Goal: Task Accomplishment & Management: Use online tool/utility

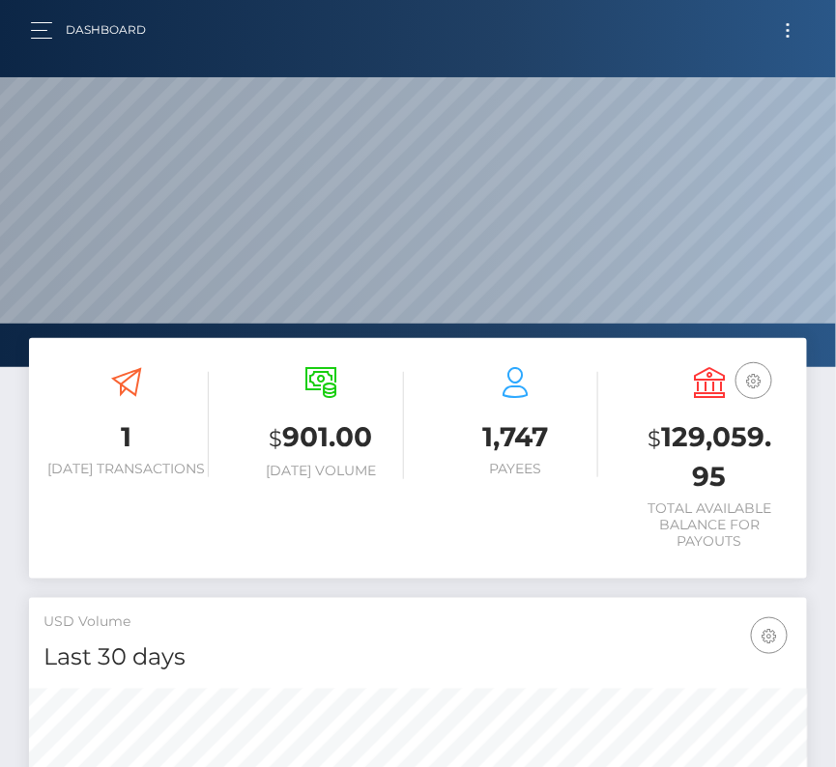
scroll to position [342, 374]
click at [786, 32] on button "Toggle navigation" at bounding box center [788, 30] width 36 height 26
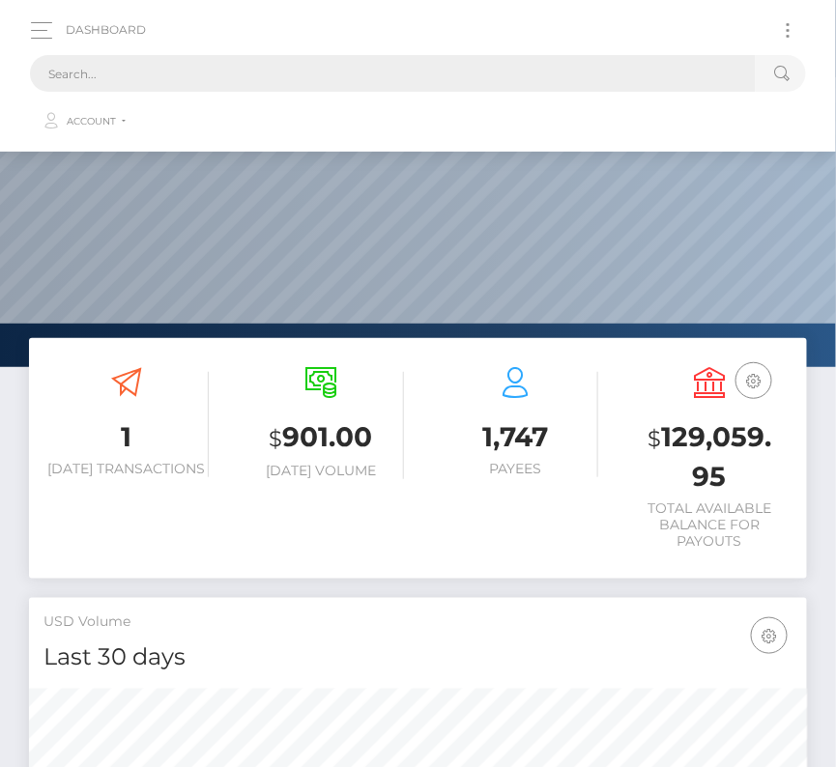
click at [382, 63] on input "text" at bounding box center [393, 73] width 726 height 37
paste input "194484"
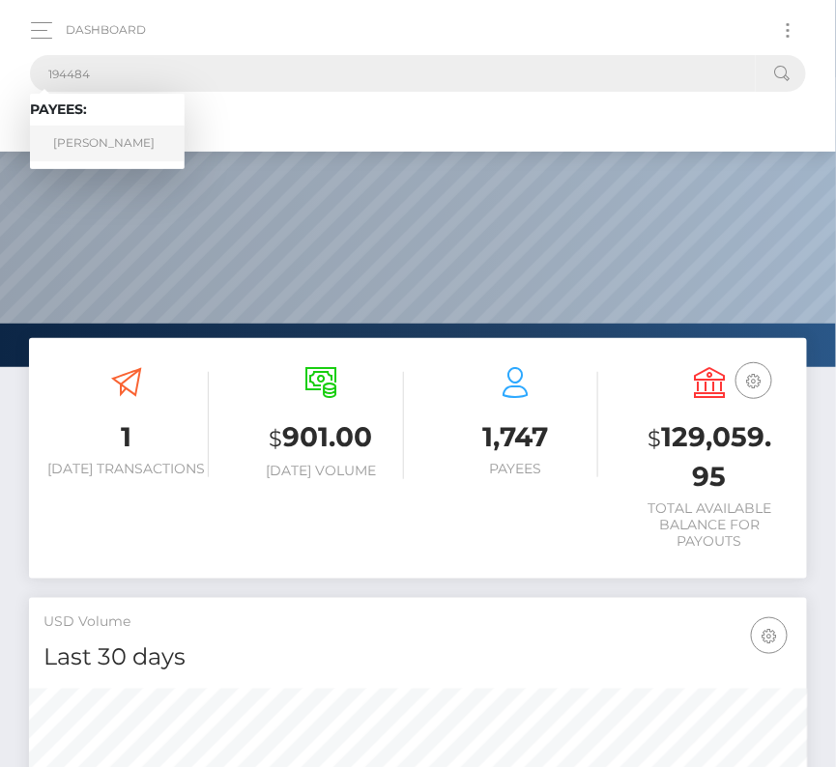
type input "194484"
click at [99, 144] on link "Maxime Tetreault-Abel" at bounding box center [107, 144] width 155 height 36
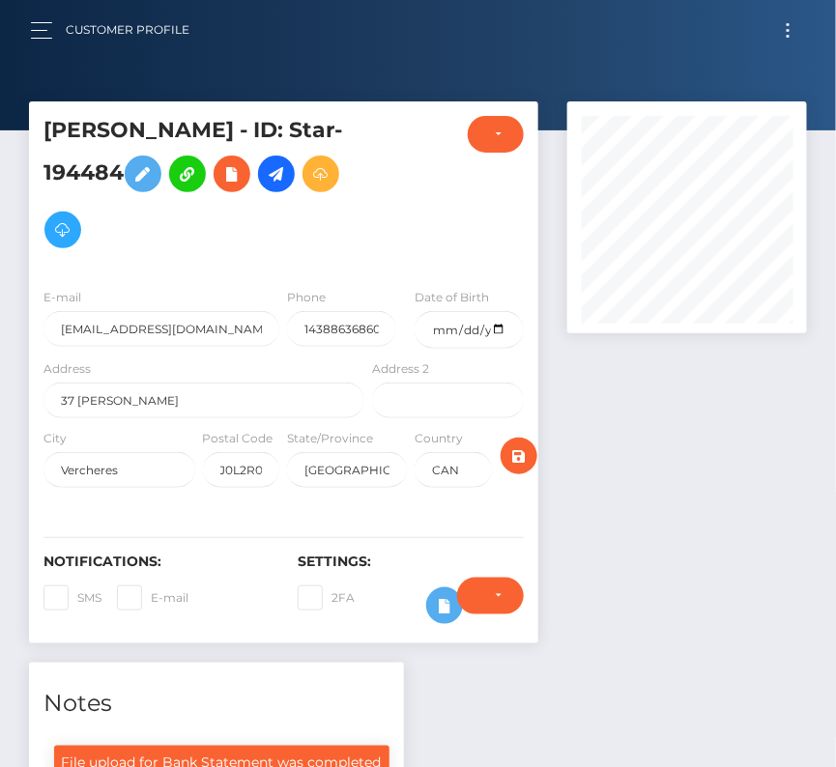
scroll to position [232, 240]
click at [785, 32] on button "Toggle navigation" at bounding box center [788, 30] width 36 height 26
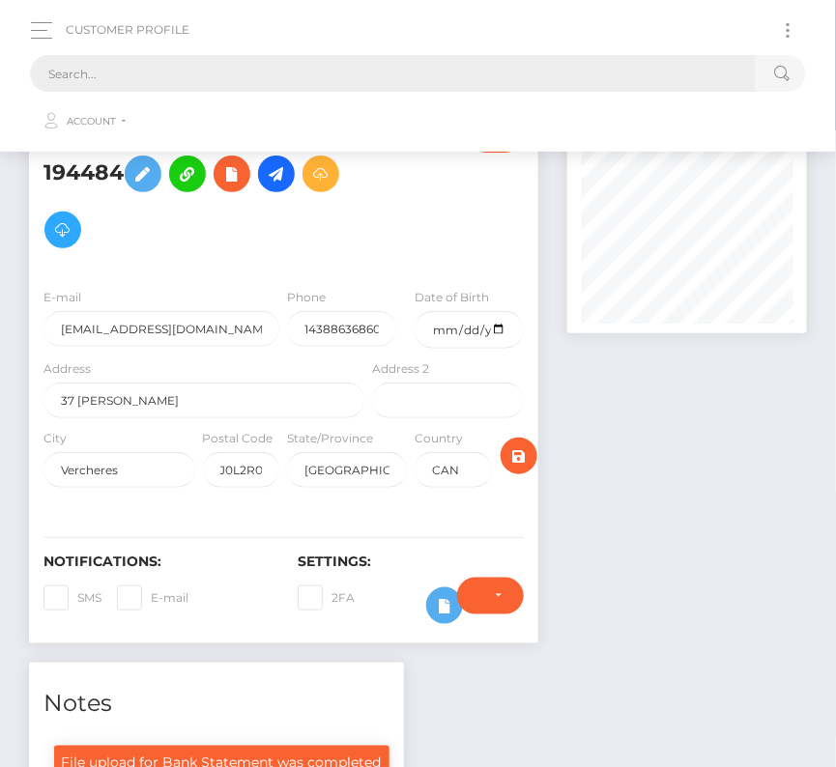
click at [543, 68] on input "text" at bounding box center [393, 73] width 726 height 37
paste input "1581365"
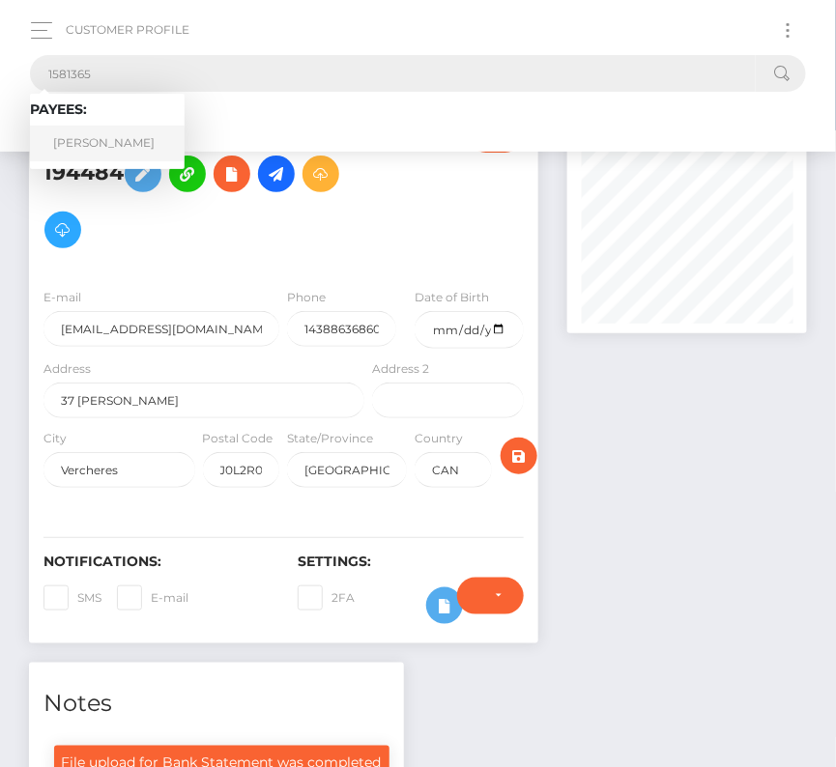
type input "1581365"
click at [94, 133] on link "Dante Taylor" at bounding box center [107, 144] width 155 height 36
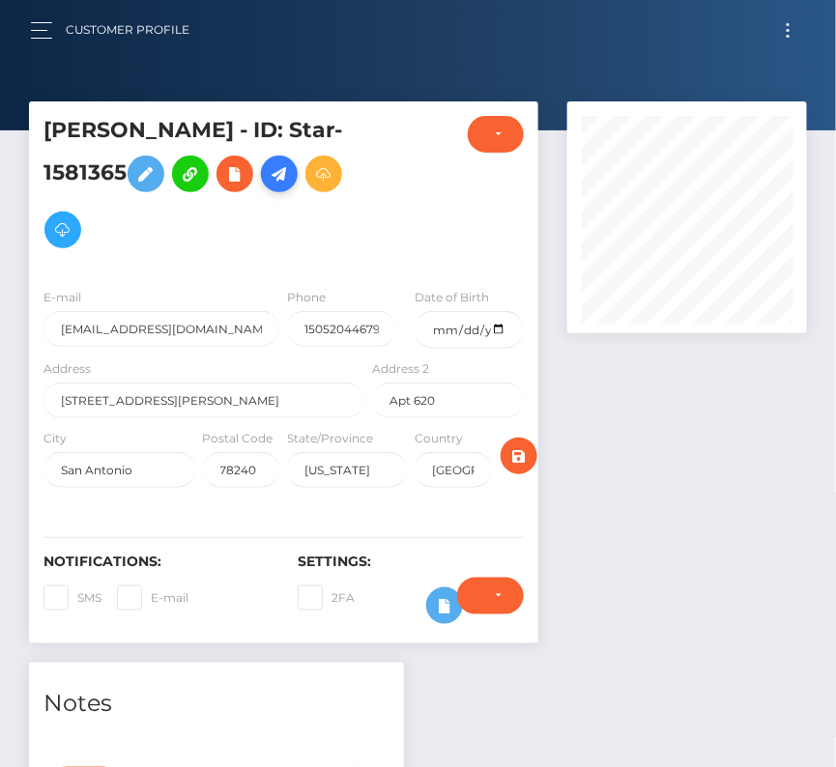
click at [275, 170] on icon at bounding box center [279, 174] width 23 height 24
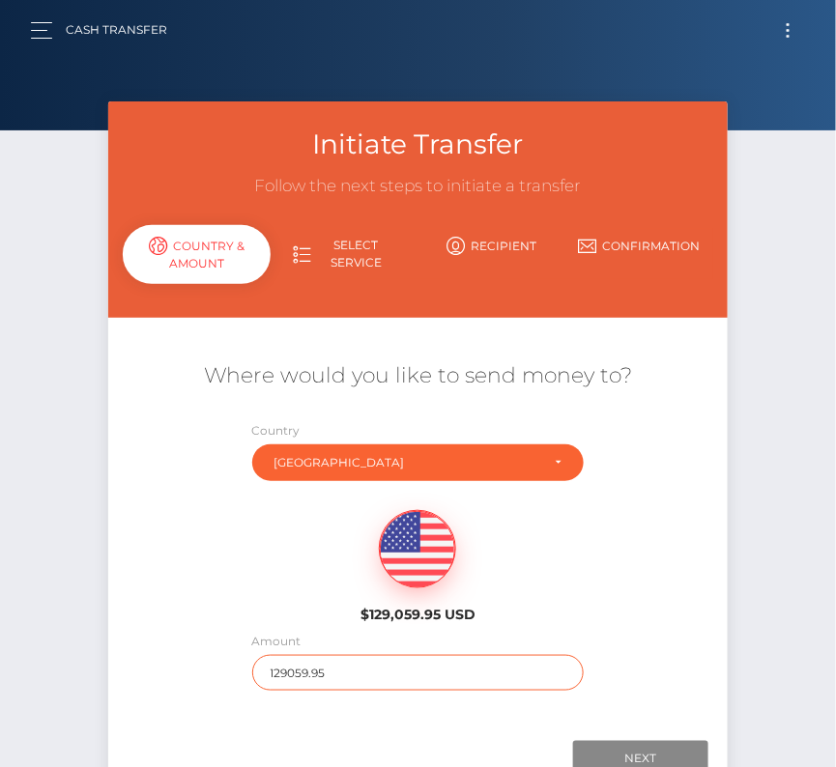
click at [289, 676] on input "129059.95" at bounding box center [418, 673] width 332 height 36
type input "14234"
click at [239, 607] on div "$129,059.95 USD" at bounding box center [418, 561] width 620 height 140
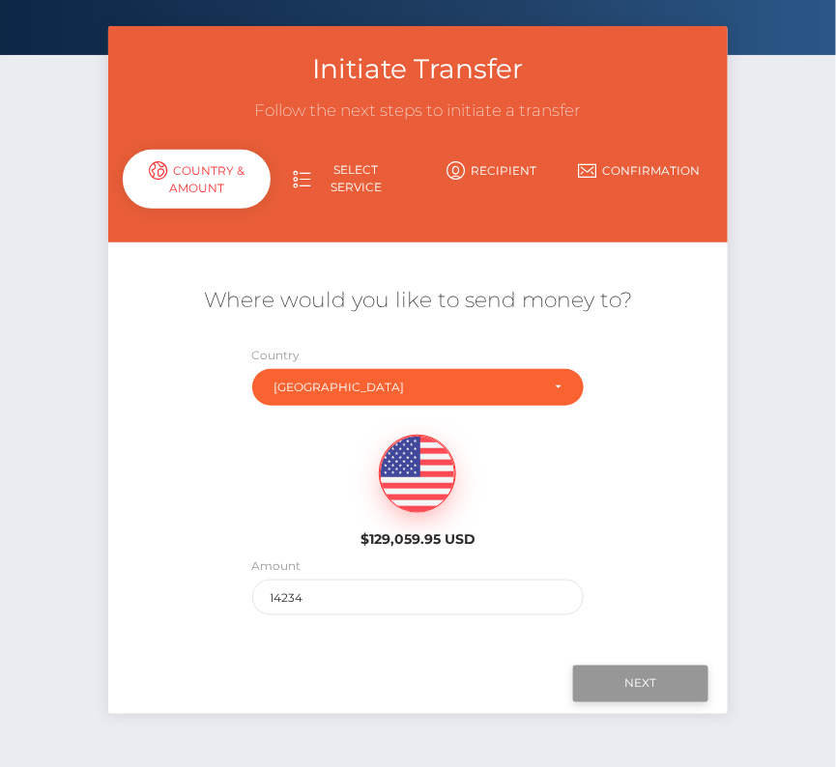
click at [619, 676] on input "Next" at bounding box center [640, 684] width 135 height 37
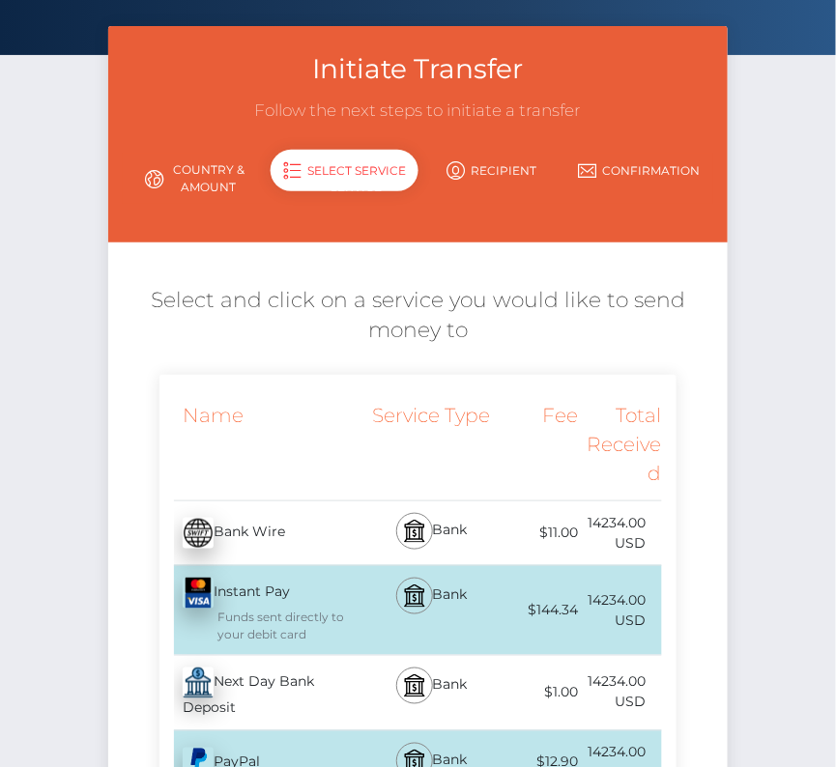
click at [249, 684] on div "Next Day Bank Deposit - USD" at bounding box center [263, 693] width 209 height 74
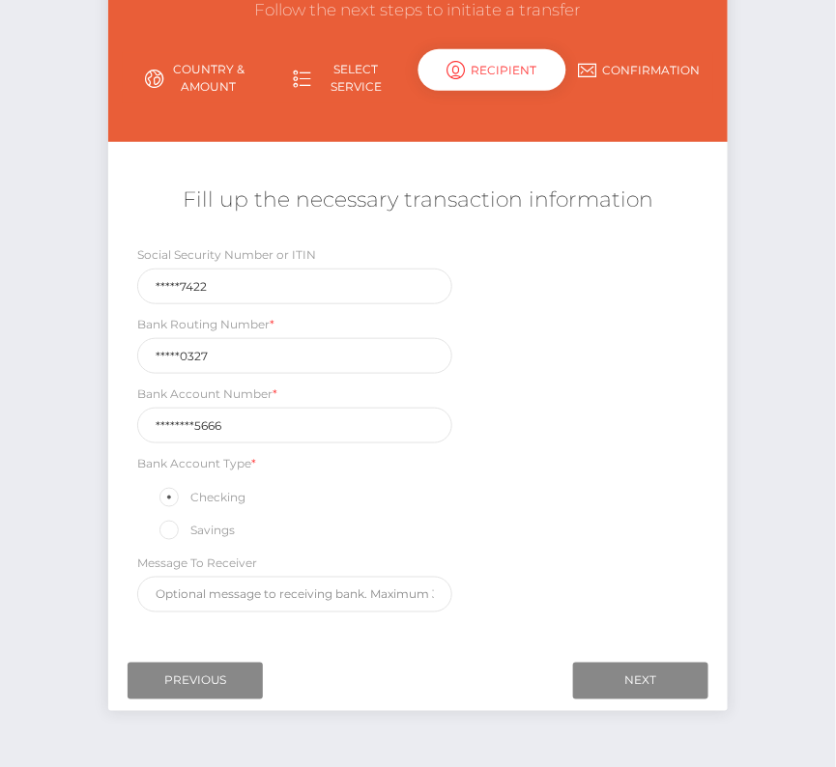
scroll to position [220, 0]
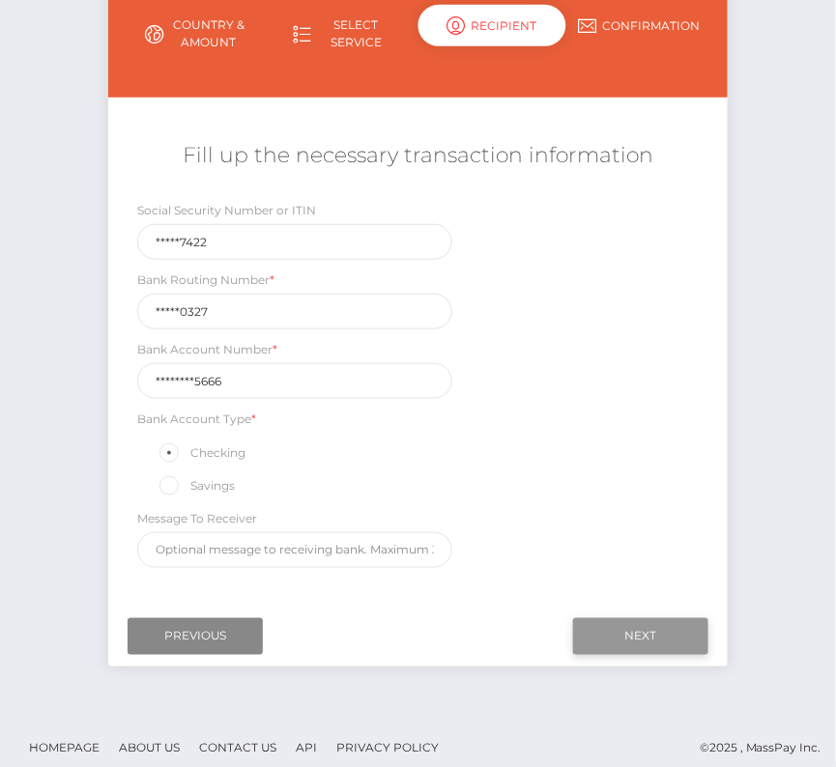
click at [644, 626] on input "Next" at bounding box center [640, 637] width 135 height 37
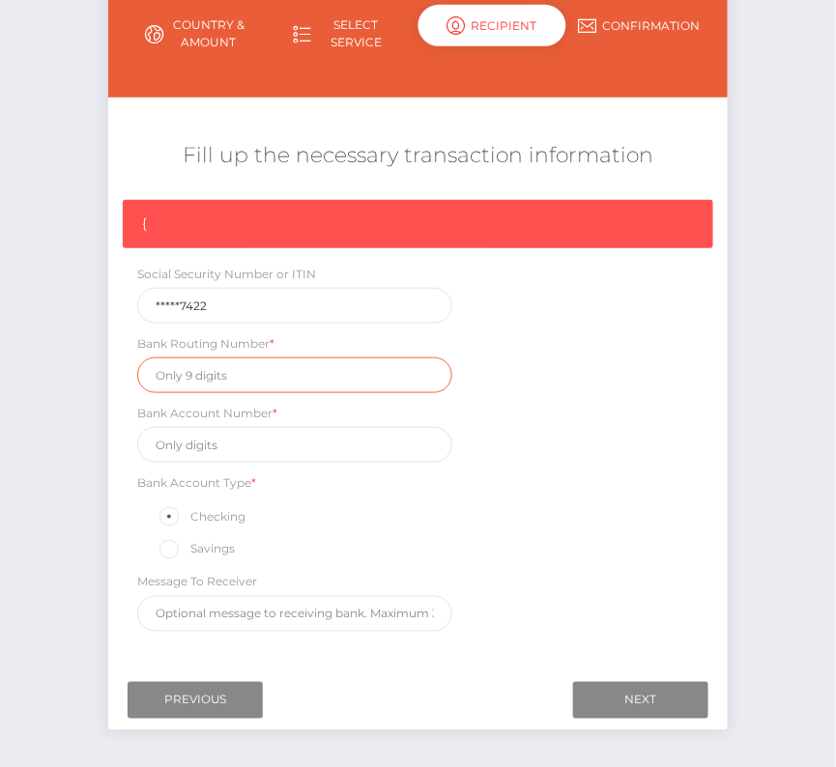
click at [217, 383] on input "text" at bounding box center [294, 376] width 315 height 36
paste input "107000327"
type input "107000327"
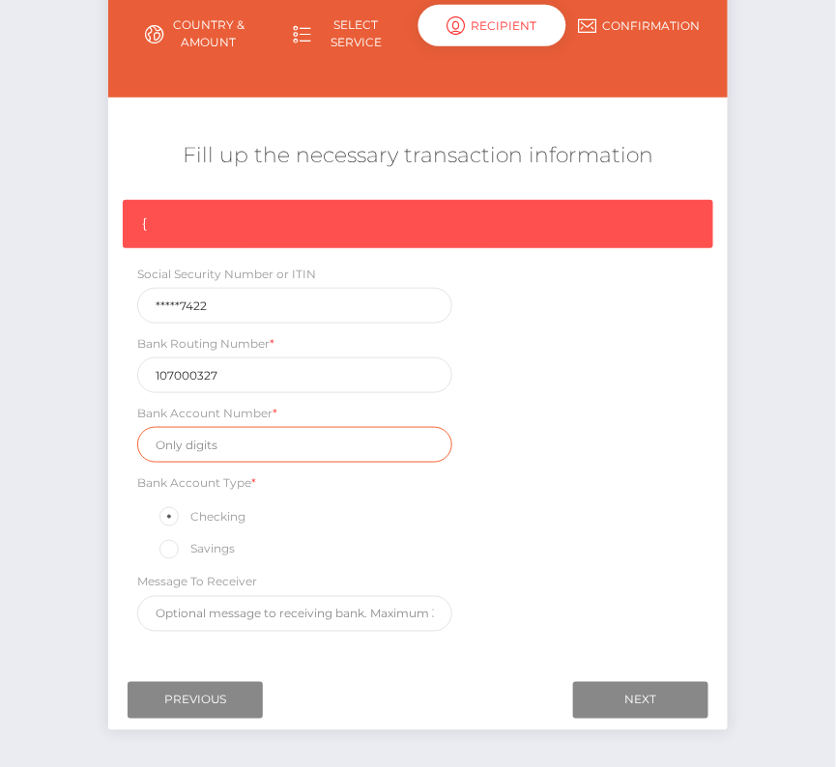
click at [193, 443] on input "text" at bounding box center [294, 445] width 315 height 36
paste input "439009935666"
type input "439009935666"
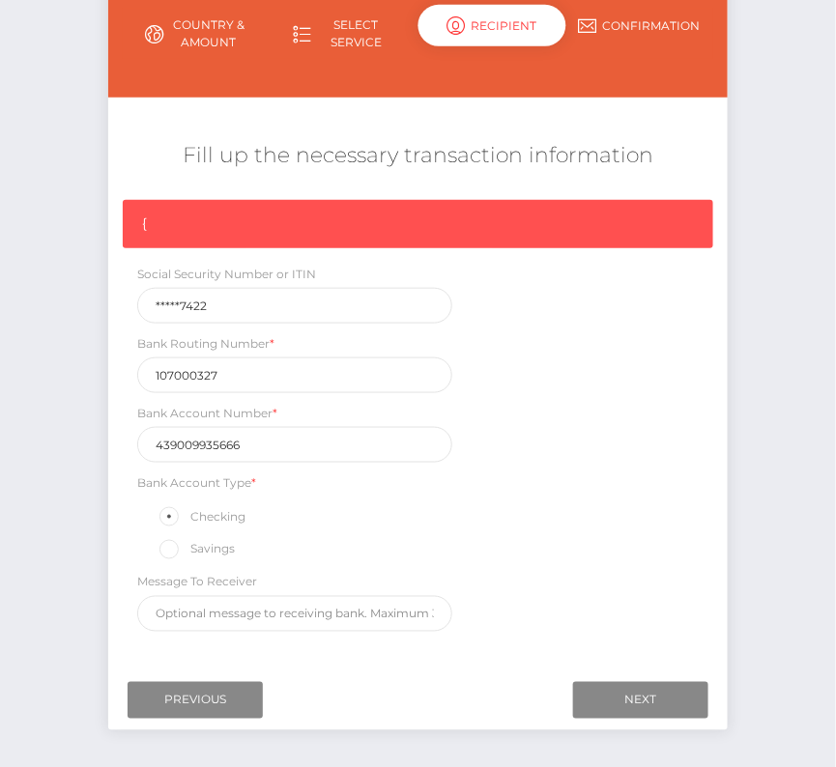
click at [511, 541] on div "{ Social Security Number or ITIN *****7422 Bank Routing Number * 107000327 Bank…" at bounding box center [418, 421] width 620 height 442
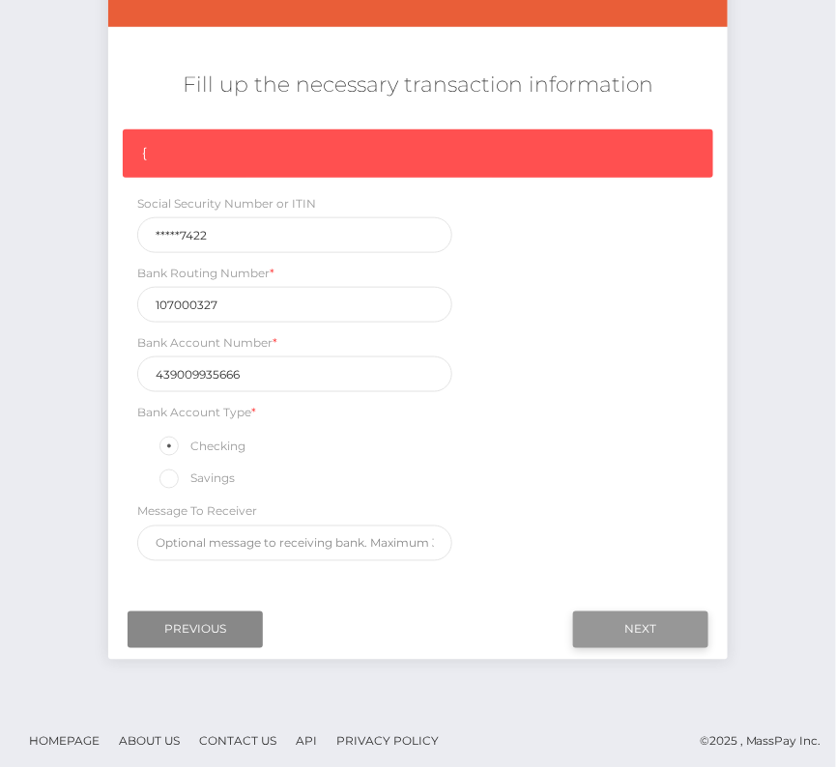
click at [613, 621] on input "Next" at bounding box center [640, 630] width 135 height 37
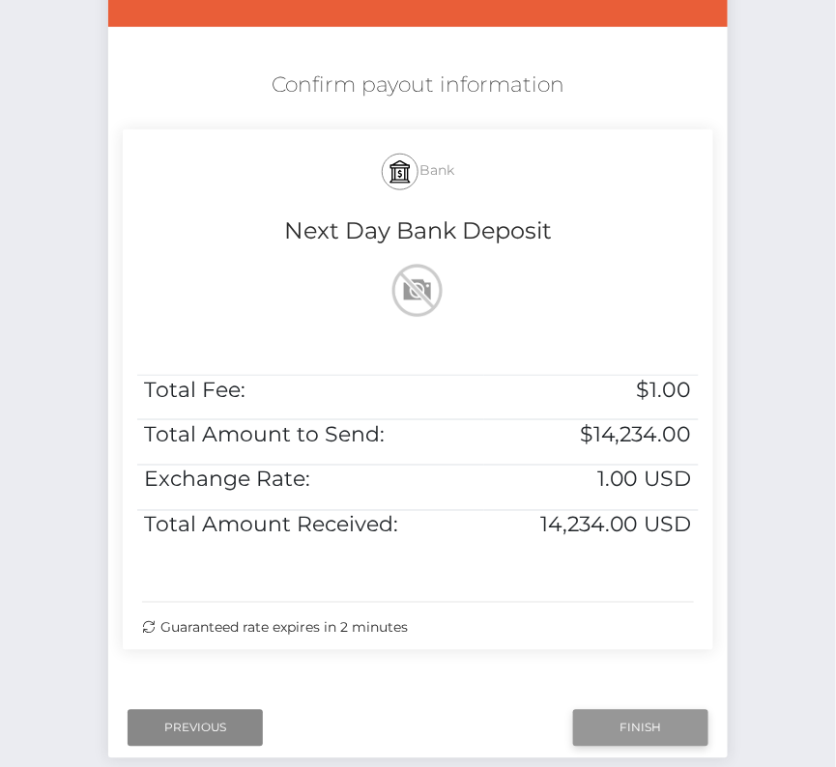
click at [648, 728] on input "Finish" at bounding box center [640, 728] width 135 height 37
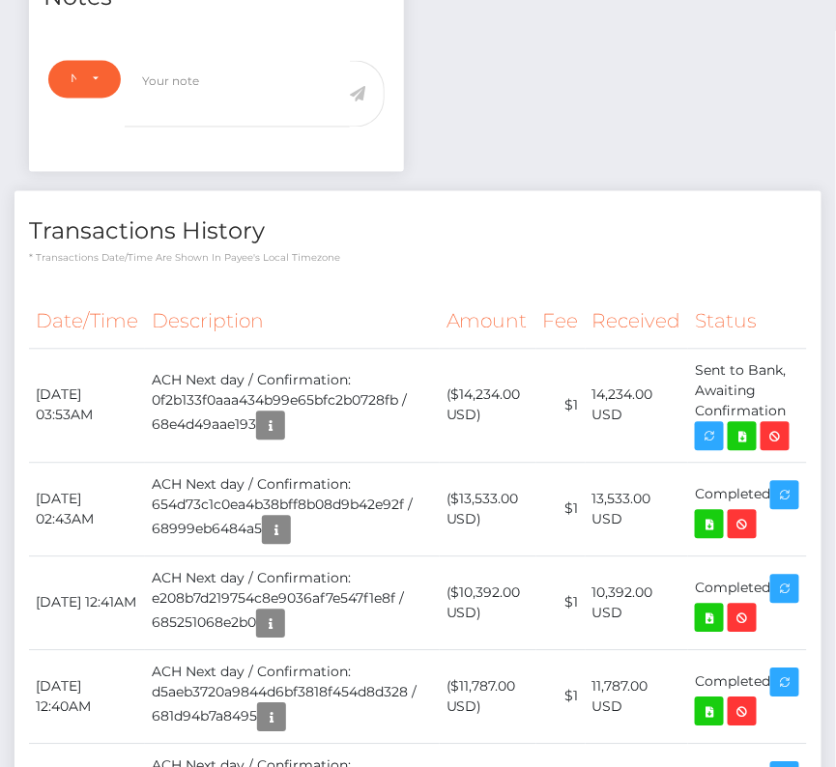
scroll to position [232, 240]
click at [744, 435] on icon at bounding box center [742, 437] width 23 height 24
click at [0, 0] on div "Dante Taylor - ID: Star-1581365 CLOSED ACTIVE E-mail City" at bounding box center [418, 707] width 836 height 2624
drag, startPoint x: 34, startPoint y: 386, endPoint x: 794, endPoint y: 410, distance: 760.1
click at [794, 410] on tr "October 7, 2025 03:53AM ACH Next day / Confirmation: 0f2b133f0aaa434b99e65bfc2b…" at bounding box center [418, 406] width 778 height 114
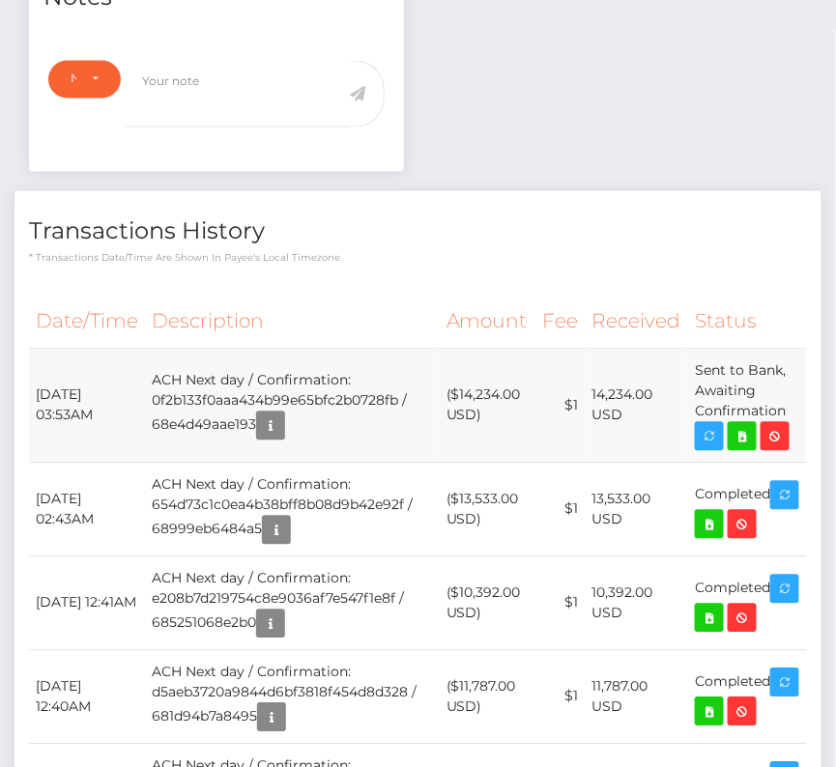
copy tr "October 7, 2025 03:53AM ACH Next day / Confirmation: 0f2b133f0aaa434b99e65bfc2b…"
click at [746, 434] on icon at bounding box center [742, 437] width 23 height 24
click at [0, 0] on div "Dante Taylor - ID: Star-1581365 CLOSED ACTIVE E-mail City" at bounding box center [418, 707] width 836 height 2624
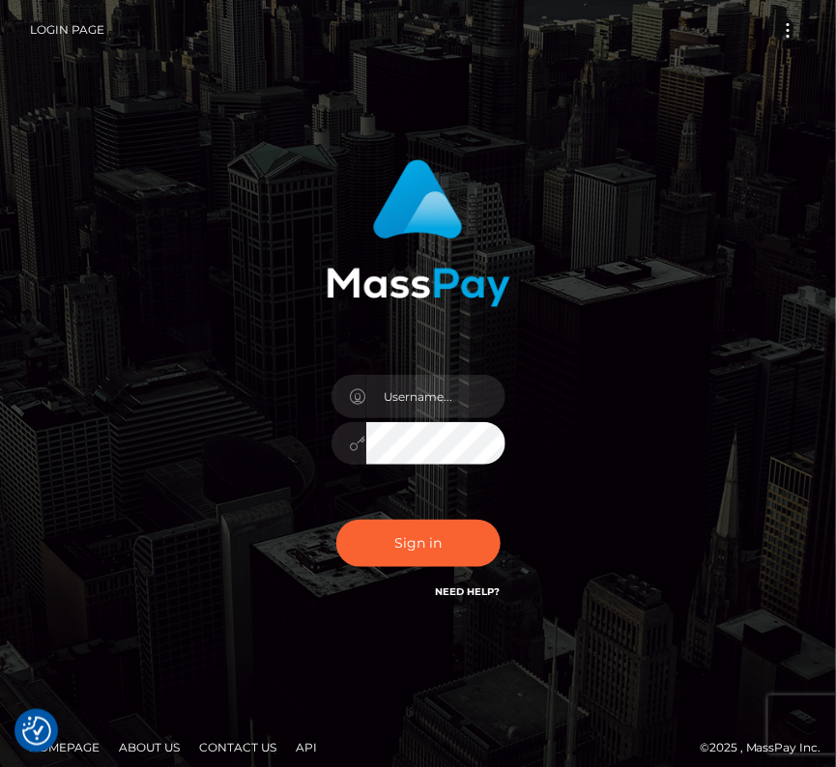
click at [396, 363] on div at bounding box center [418, 435] width 203 height 148
click at [395, 387] on input "text" at bounding box center [435, 396] width 139 height 43
type input "kateo"
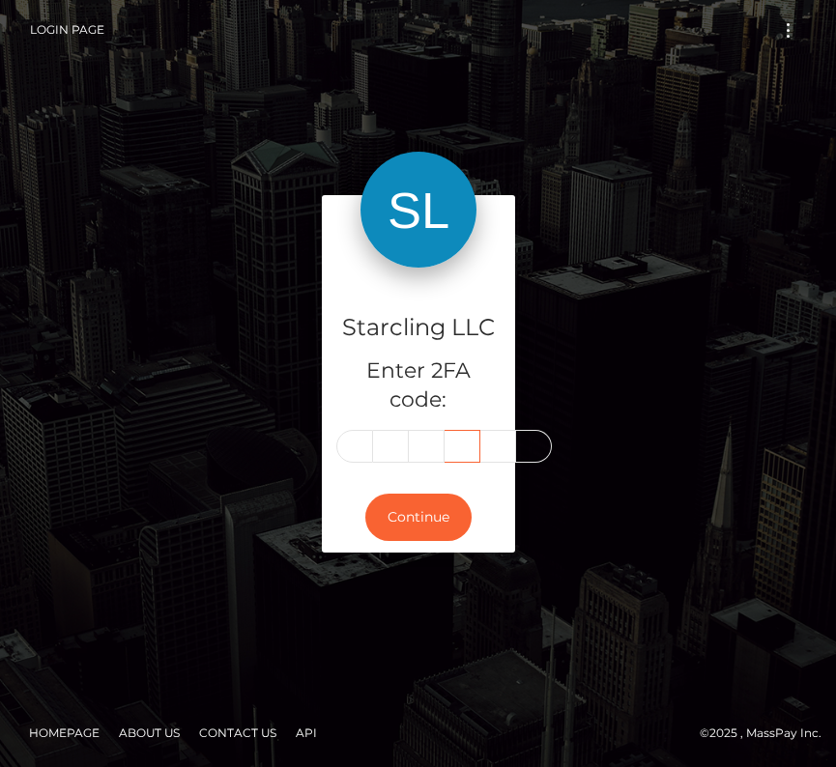
type input "4"
type input "6"
type input "3"
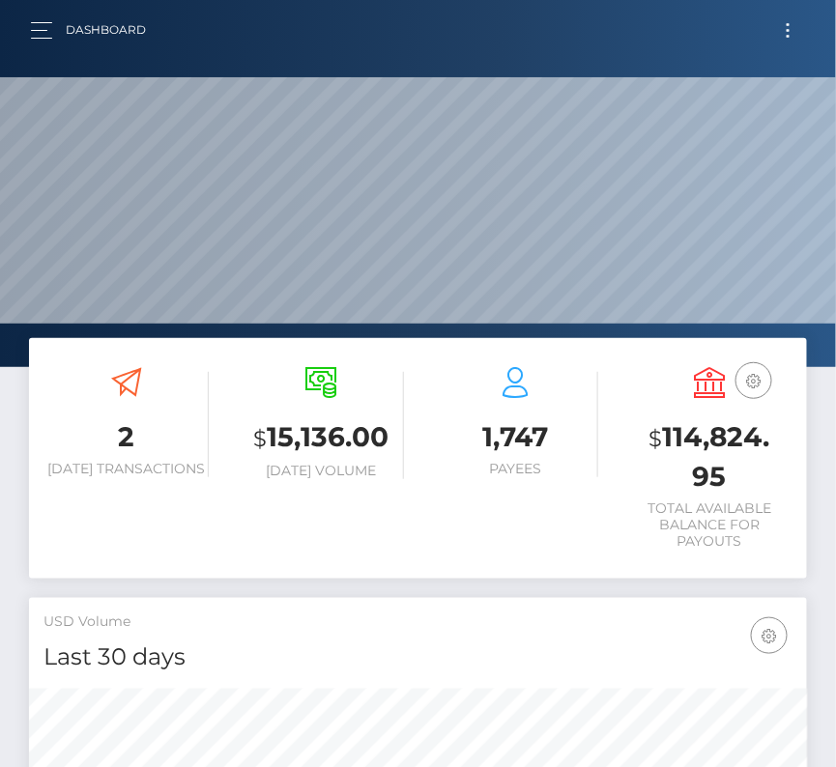
scroll to position [342, 374]
click at [800, 29] on button "Toggle navigation" at bounding box center [788, 30] width 36 height 26
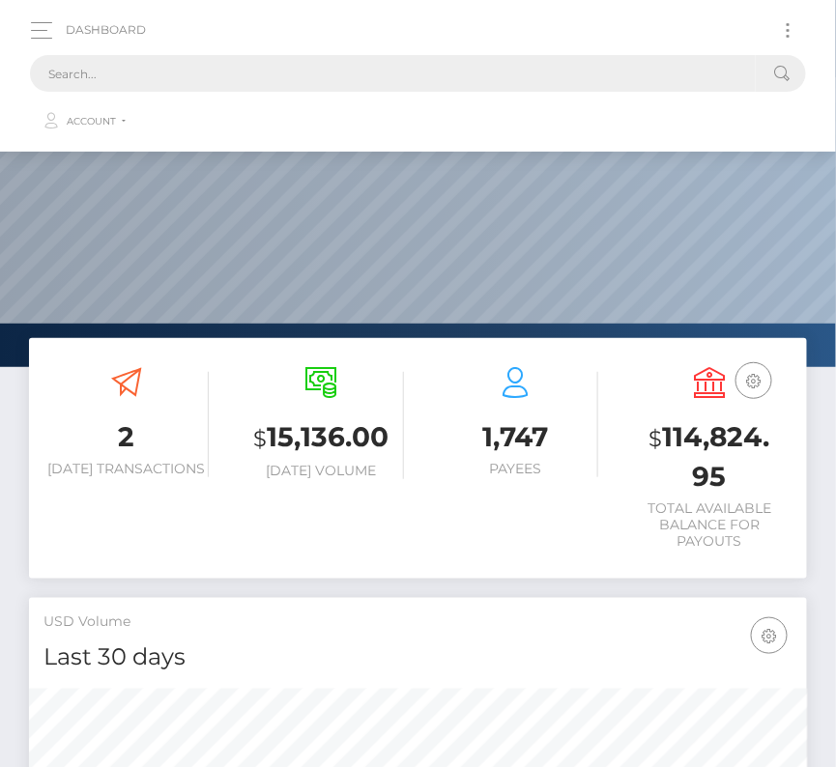
click at [433, 72] on input "text" at bounding box center [393, 73] width 726 height 37
paste input "55873"
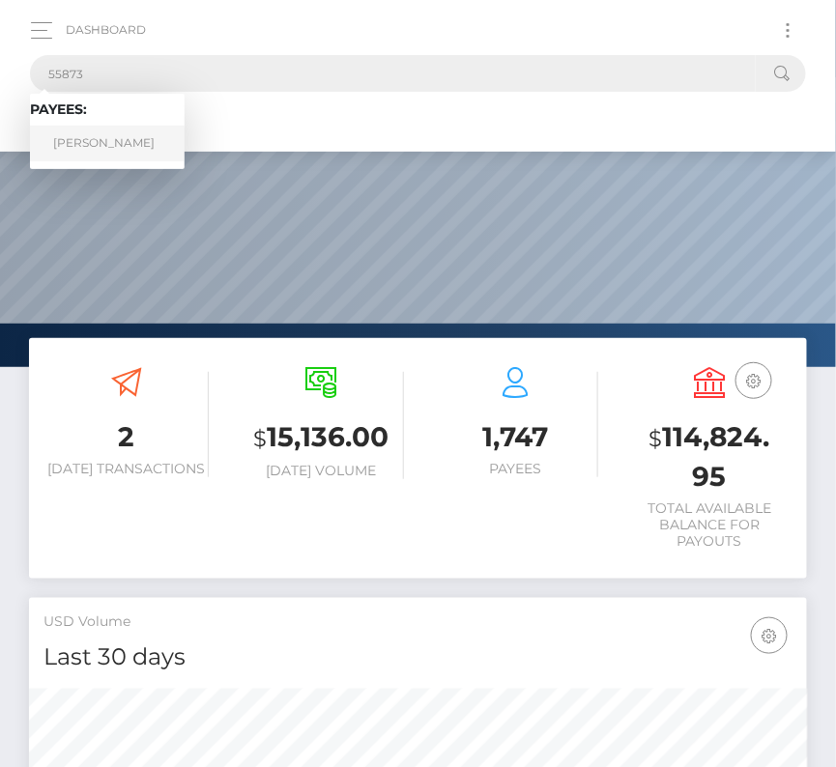
type input "55873"
click at [85, 149] on link "Diallo S Stone" at bounding box center [107, 144] width 155 height 36
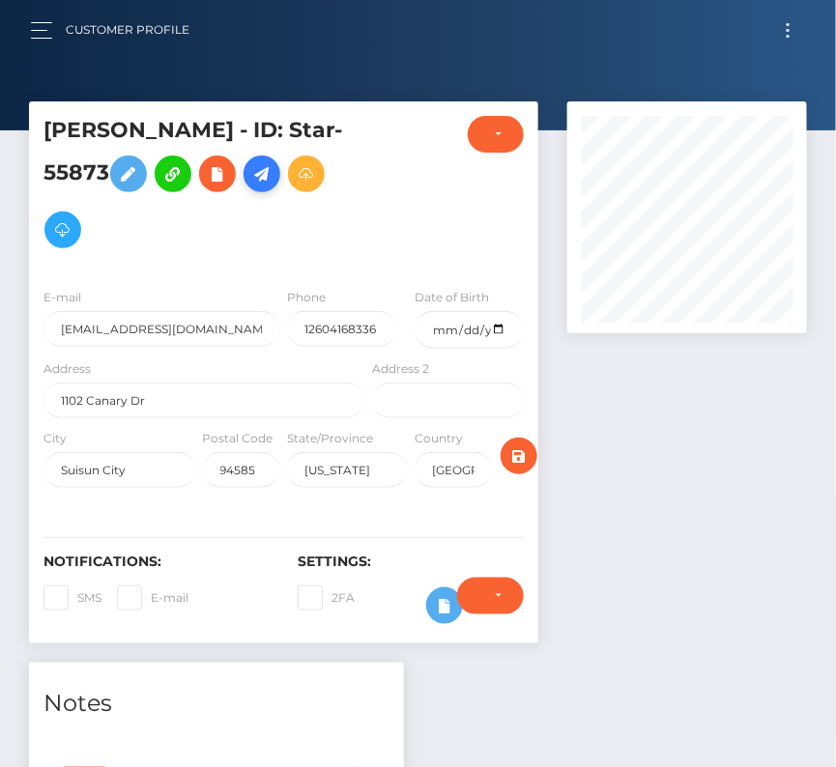
click at [268, 176] on icon at bounding box center [261, 174] width 23 height 24
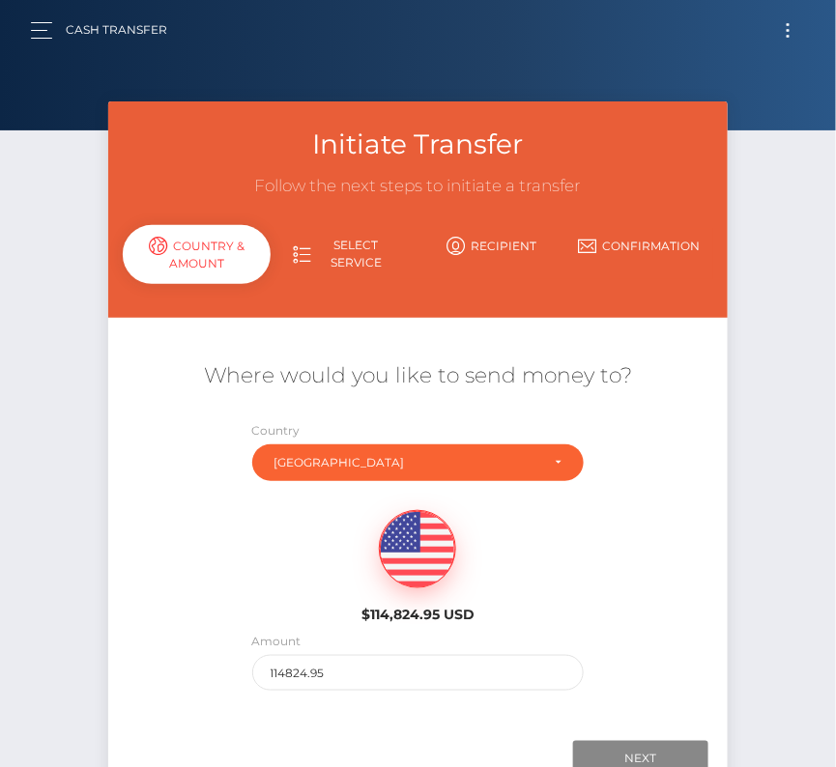
click at [329, 197] on h3 "Follow the next steps to initiate a transfer" at bounding box center [418, 186] width 591 height 23
click at [286, 659] on input "114824.95" at bounding box center [418, 673] width 332 height 36
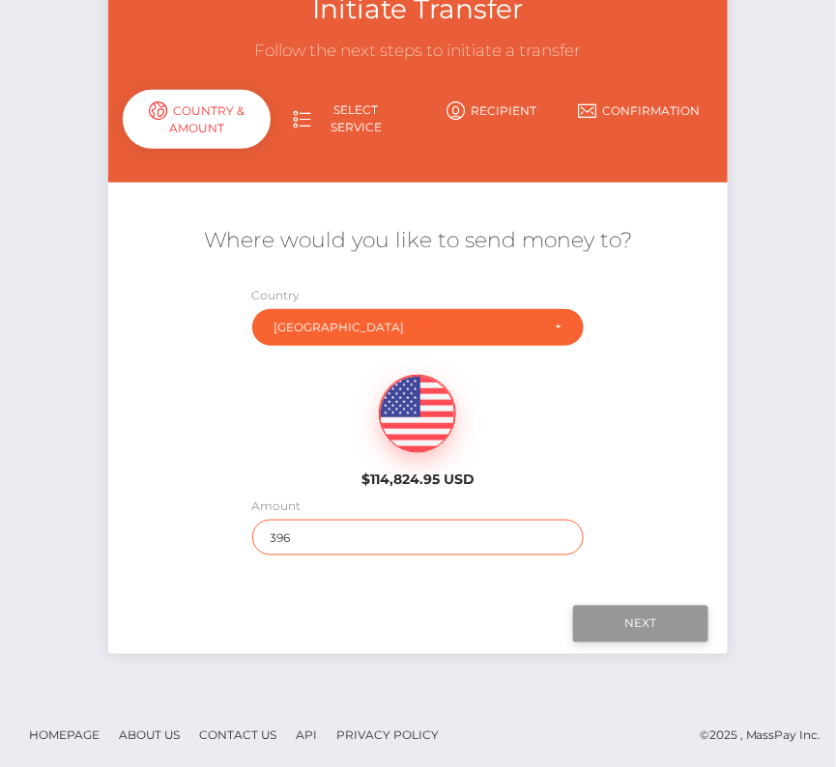
type input "396"
click at [611, 622] on input "Next" at bounding box center [640, 624] width 135 height 37
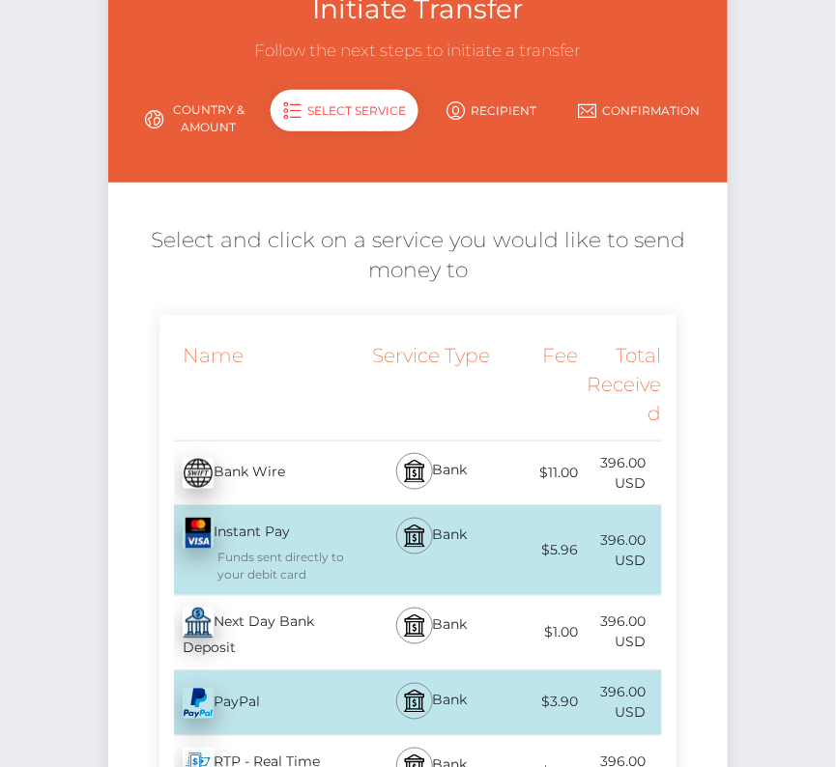
click at [336, 629] on div "Next Day Bank Deposit - USD" at bounding box center [263, 633] width 209 height 74
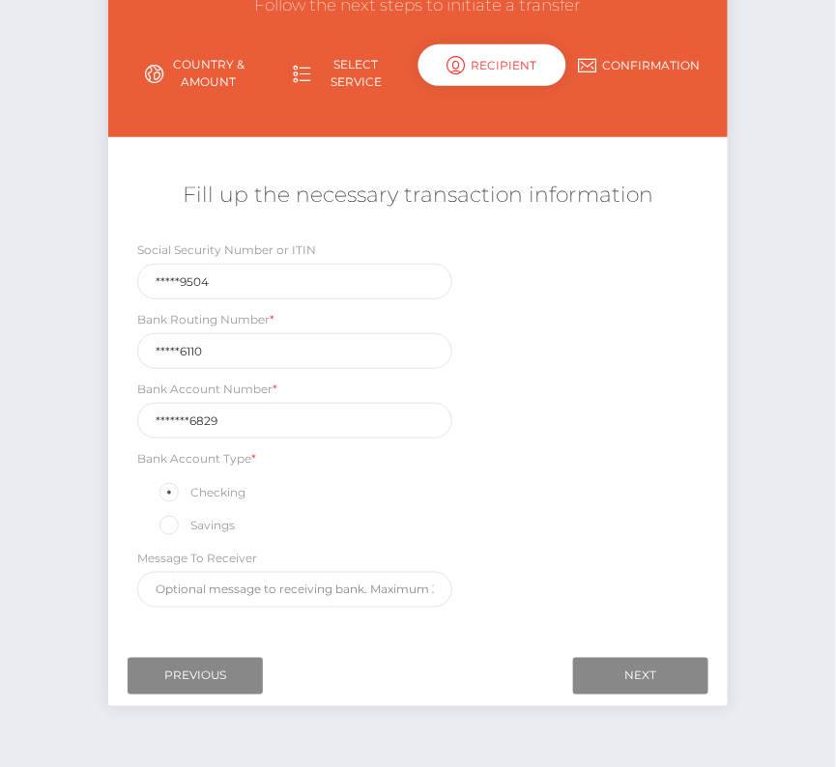
scroll to position [182, 0]
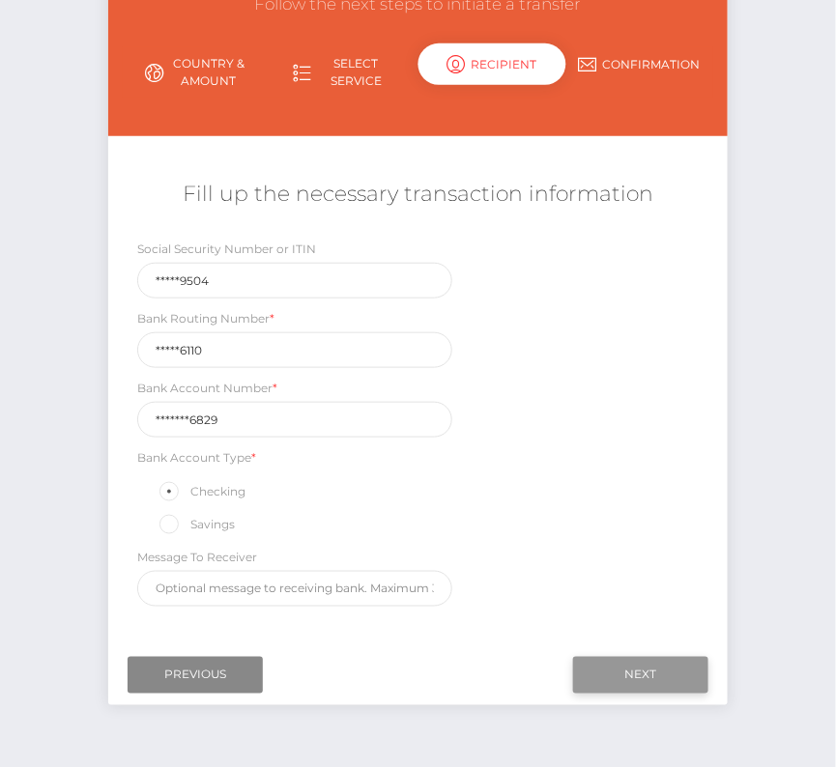
click at [632, 677] on input "Next" at bounding box center [640, 675] width 135 height 37
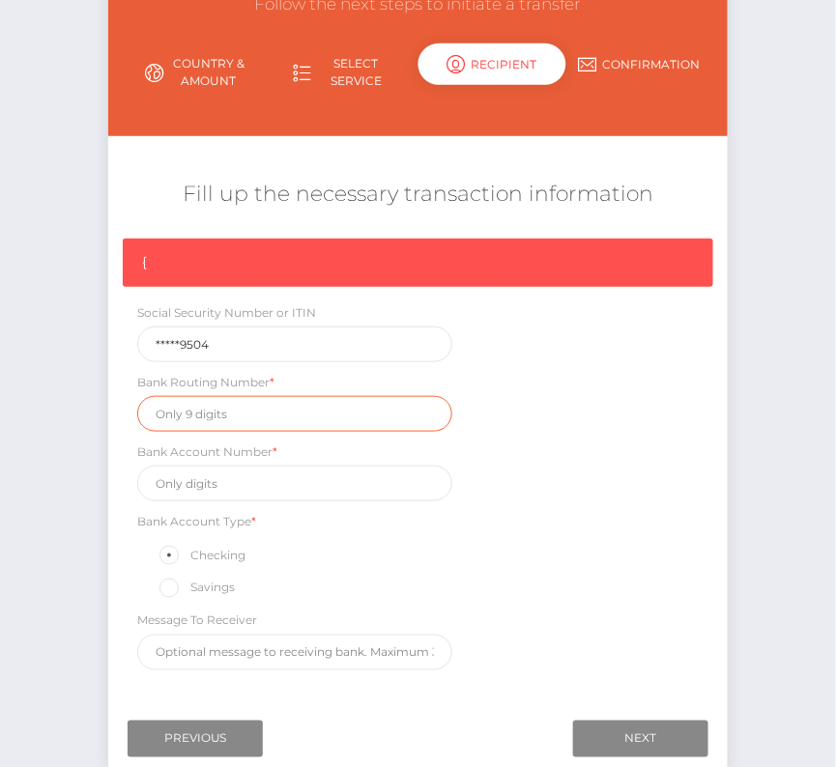
click at [205, 411] on input "text" at bounding box center [294, 414] width 315 height 36
paste input "031176110"
type input "031176110"
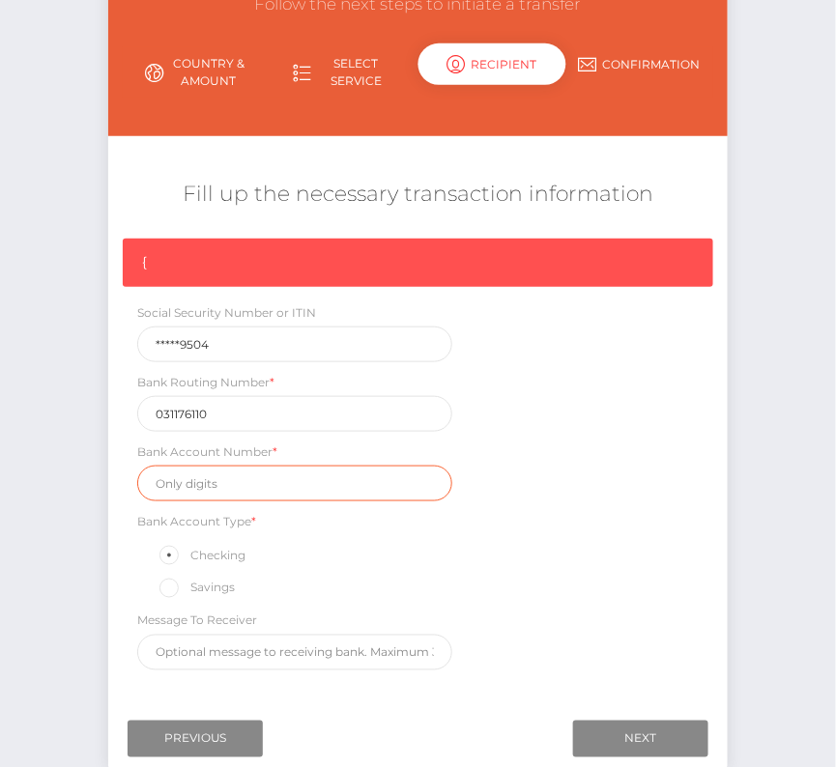
click at [209, 488] on input "text" at bounding box center [294, 484] width 315 height 36
paste input "36159766829"
type input "36159766829"
click at [650, 556] on div "{ Social Security Number or ITIN *****9504 Bank Routing Number * 031176110 Bank…" at bounding box center [418, 460] width 620 height 442
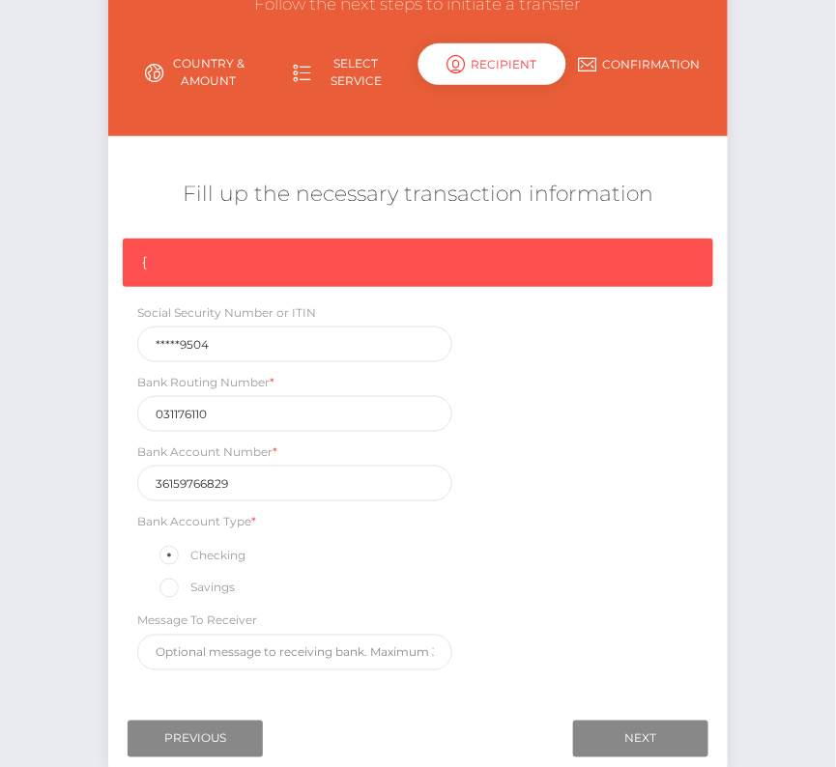
scroll to position [196, 0]
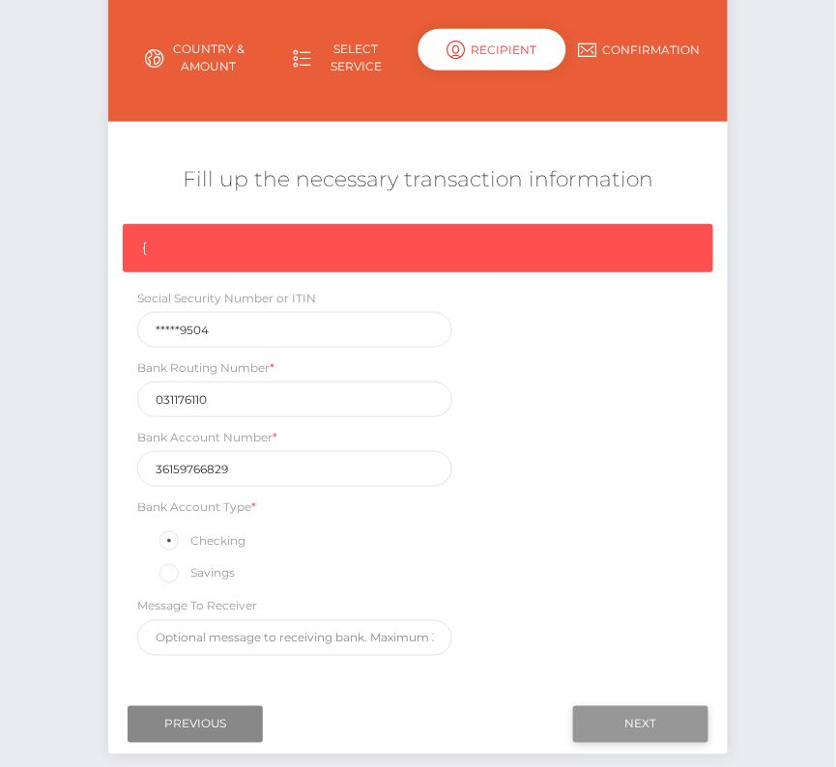
click at [634, 711] on input "Next" at bounding box center [640, 725] width 135 height 37
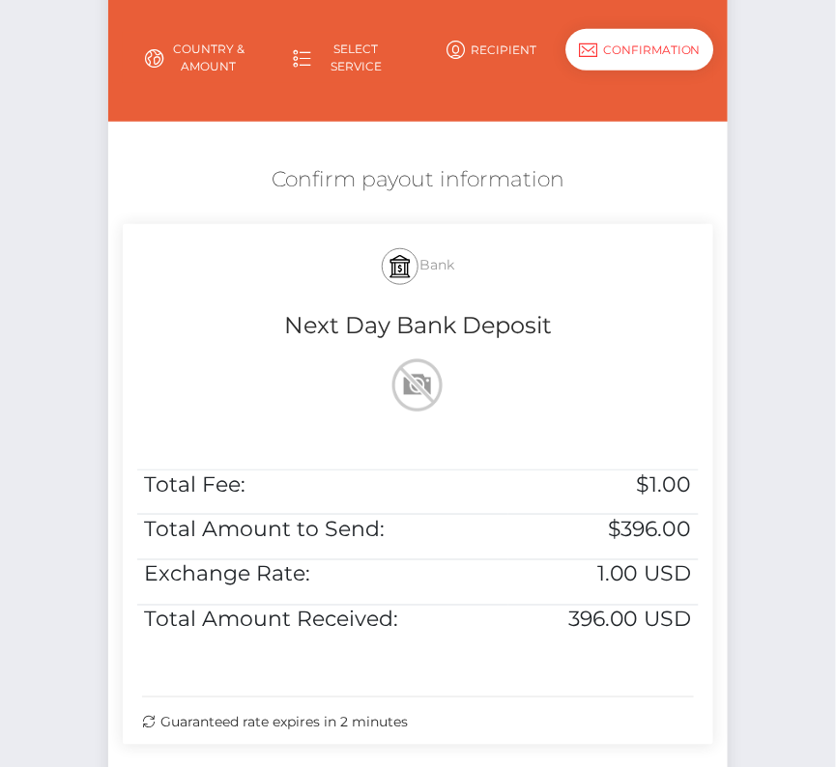
scroll to position [394, 0]
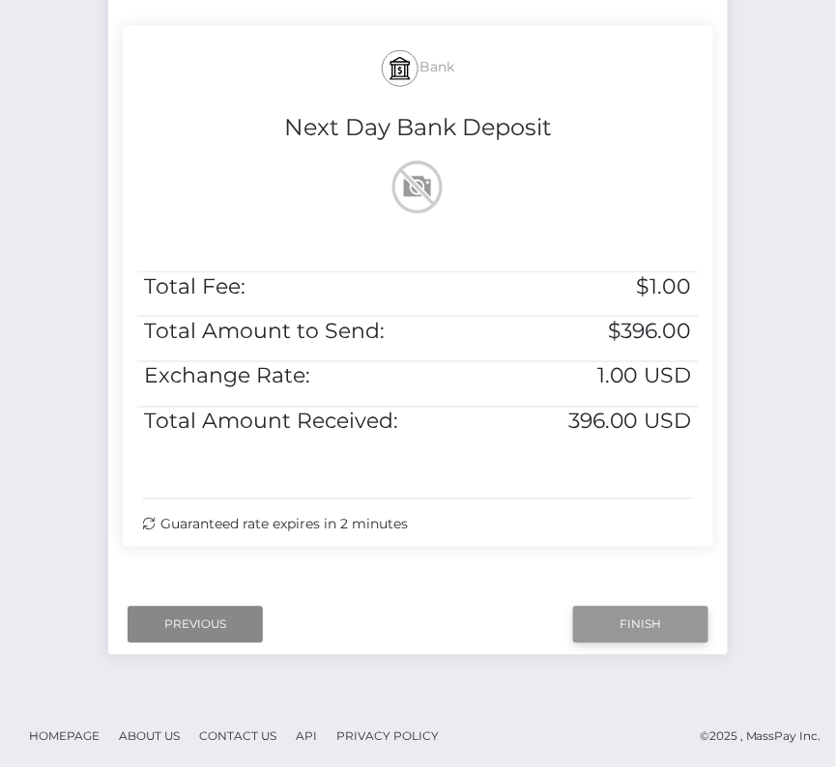
click at [665, 617] on input "Finish" at bounding box center [640, 625] width 135 height 37
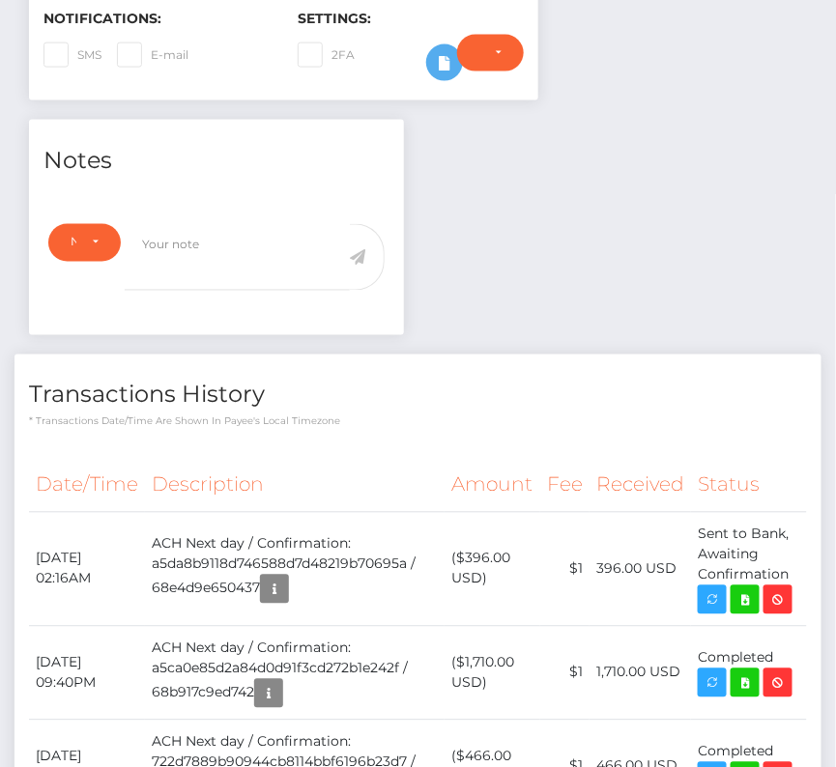
scroll to position [563, 0]
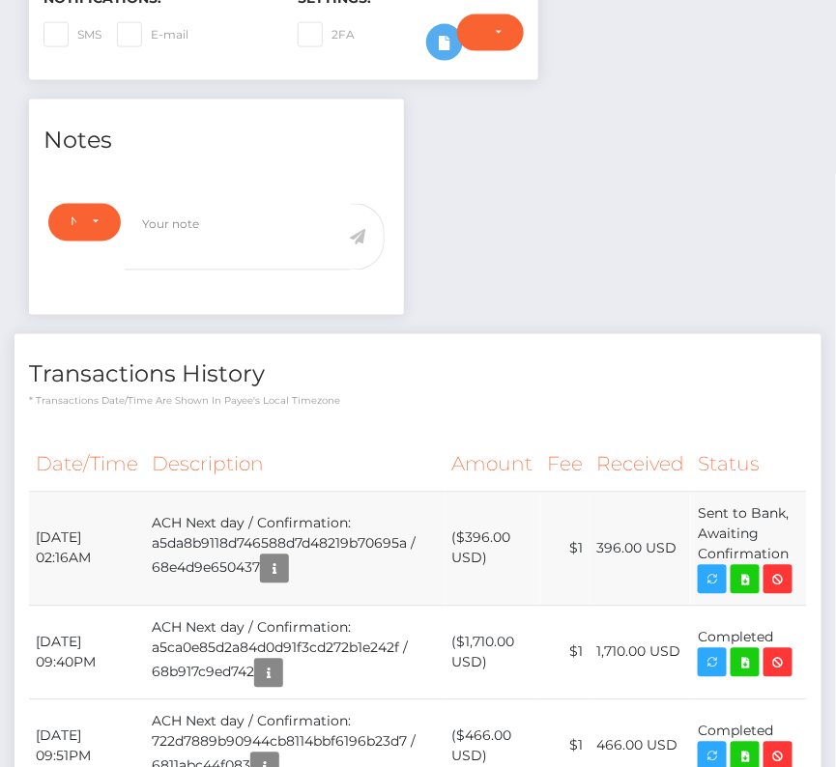
drag, startPoint x: 37, startPoint y: 530, endPoint x: 794, endPoint y: 550, distance: 758.0
click at [794, 550] on tr "October 7, 2025 02:16AM ACH Next day / Confirmation: a5da8b9118d746588d7d48219b…" at bounding box center [418, 549] width 778 height 114
copy tr "October 7, 2025 02:16AM ACH Next day / Confirmation: a5da8b9118d746588d7d48219b…"
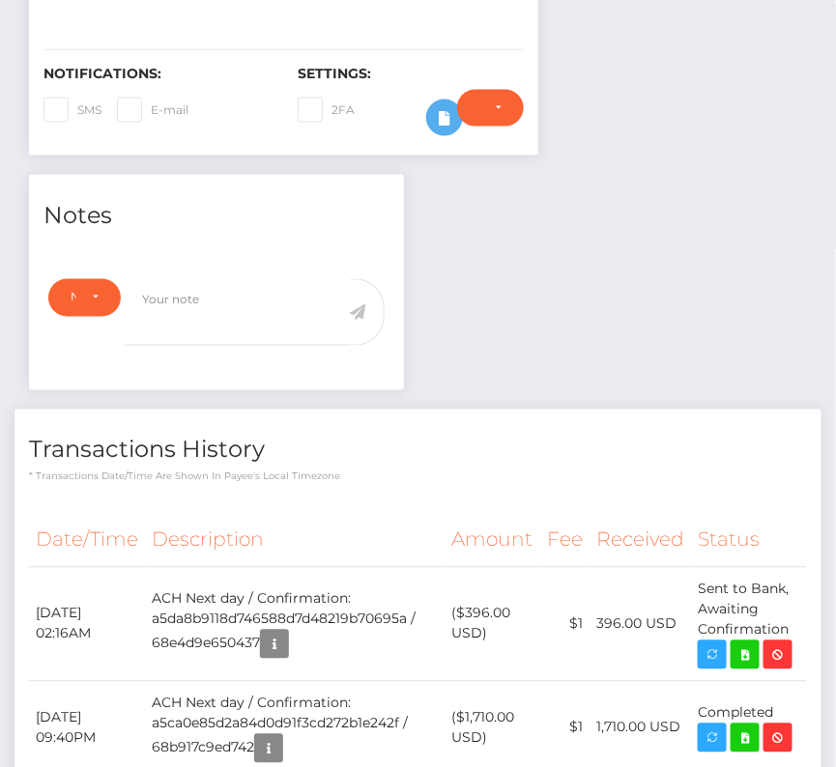
scroll to position [487, 0]
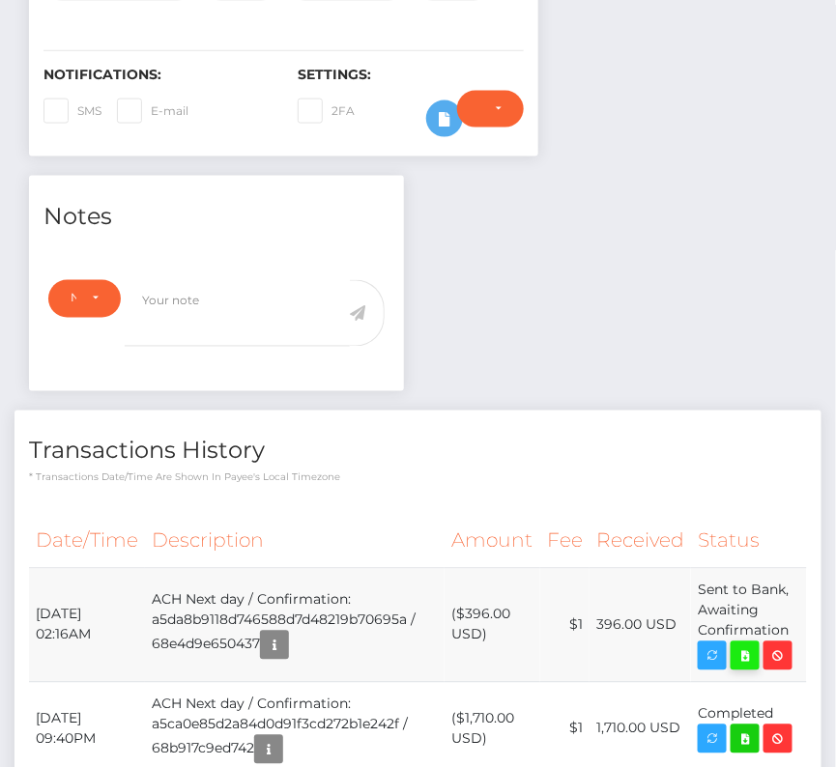
click at [752, 659] on icon at bounding box center [745, 657] width 23 height 24
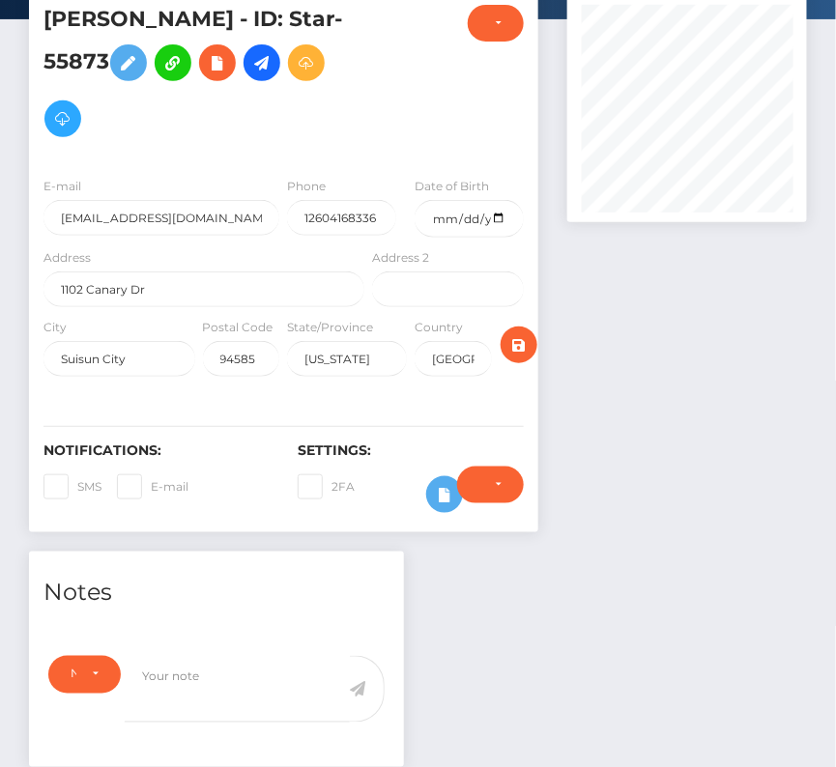
scroll to position [0, 0]
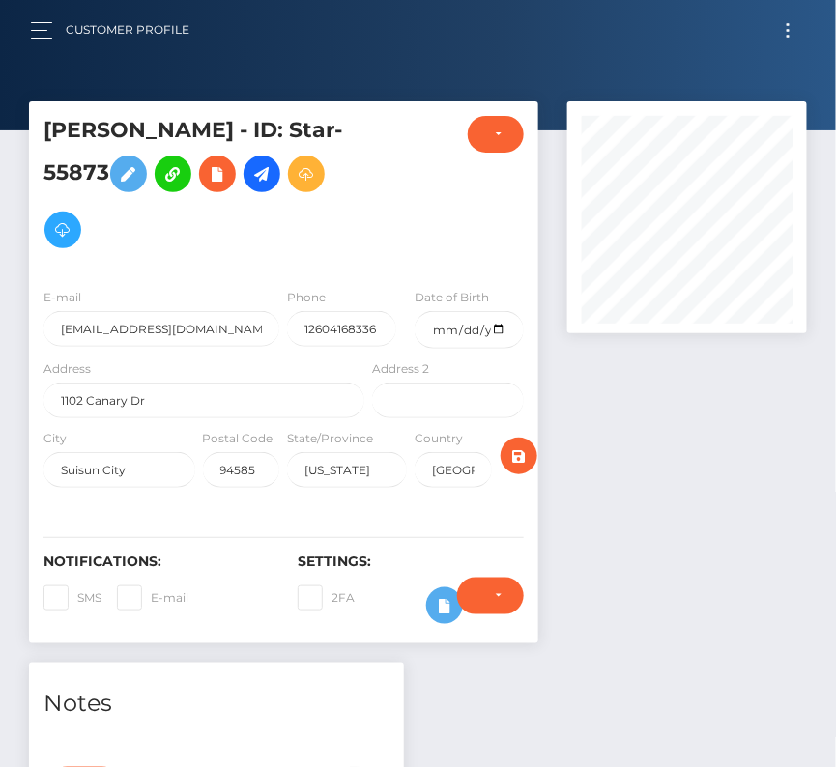
click at [785, 26] on button "Toggle navigation" at bounding box center [788, 30] width 36 height 26
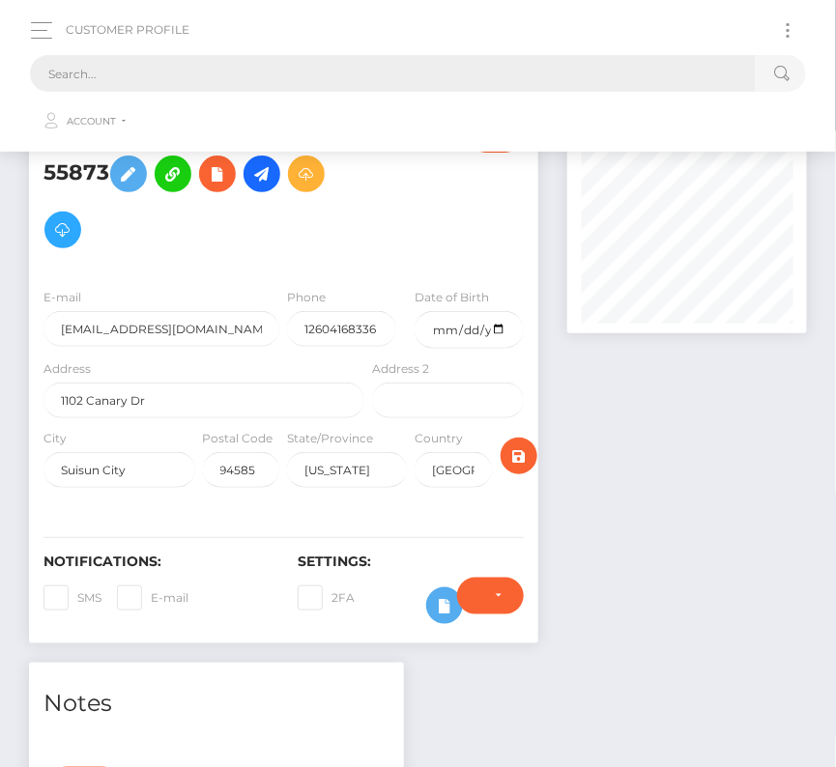
click at [318, 78] on input "text" at bounding box center [393, 73] width 726 height 37
paste input "172495"
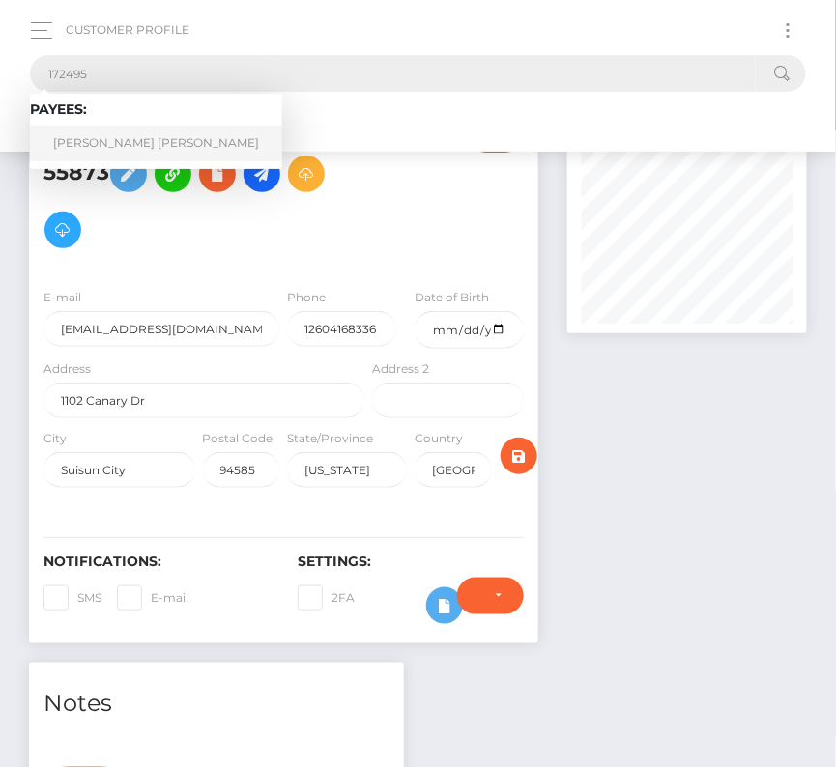
type input "172495"
click at [122, 136] on link "John Logan Cardwell" at bounding box center [156, 144] width 252 height 36
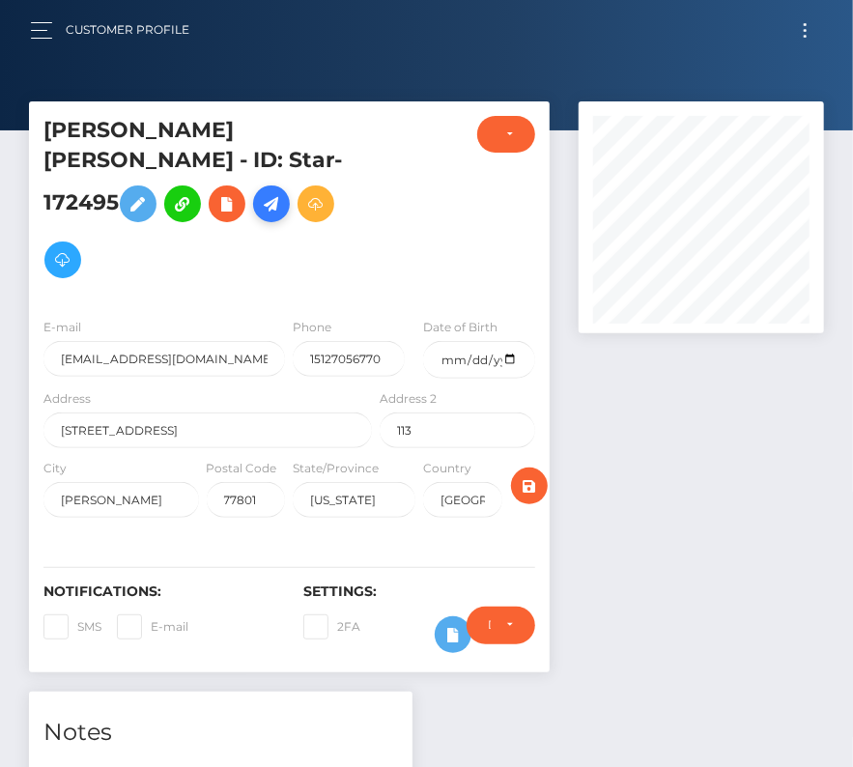
click at [283, 192] on icon at bounding box center [271, 204] width 23 height 24
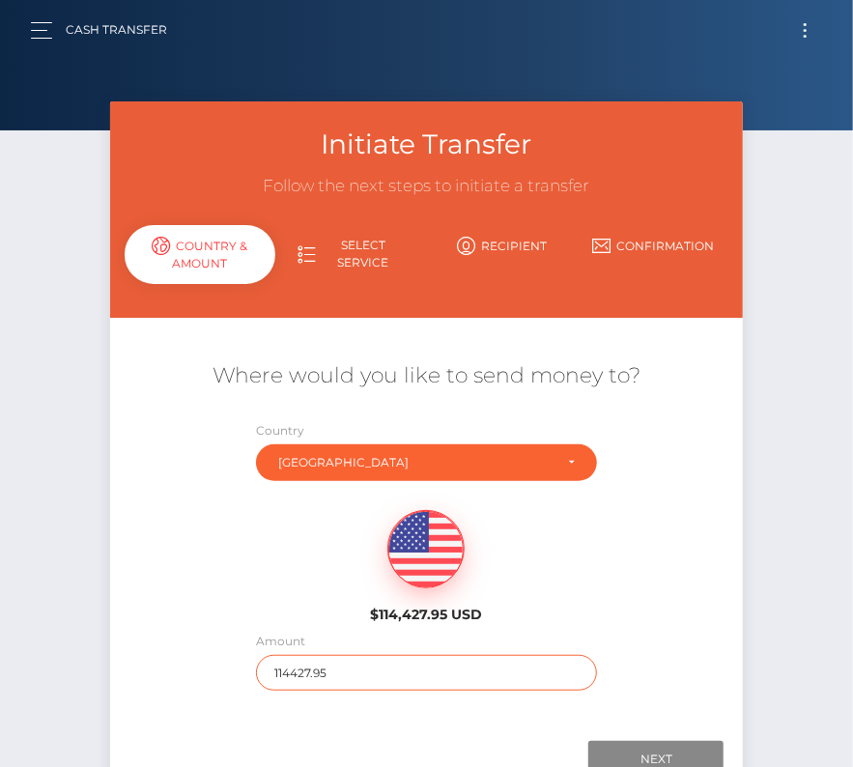
click at [354, 671] on input "114427.95" at bounding box center [426, 673] width 341 height 36
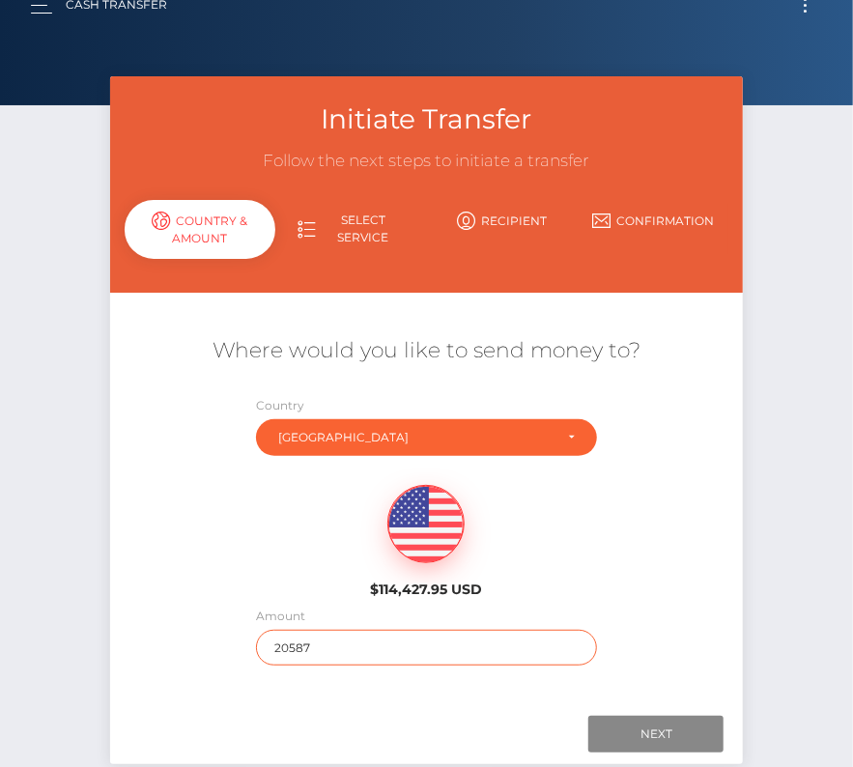
scroll to position [55, 0]
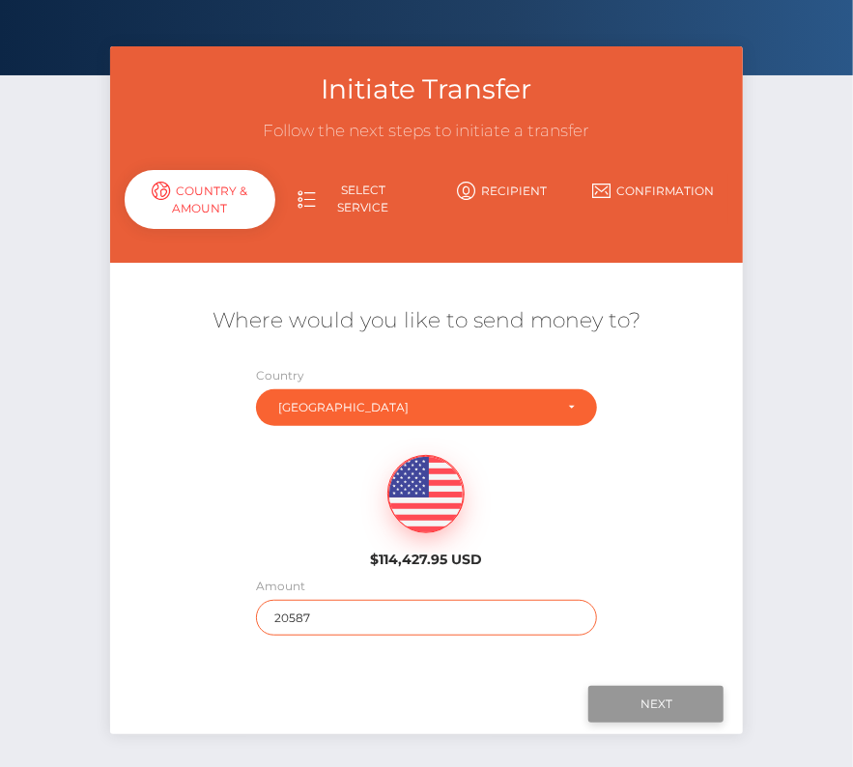
type input "20587"
click at [647, 694] on input "Next" at bounding box center [656, 704] width 135 height 37
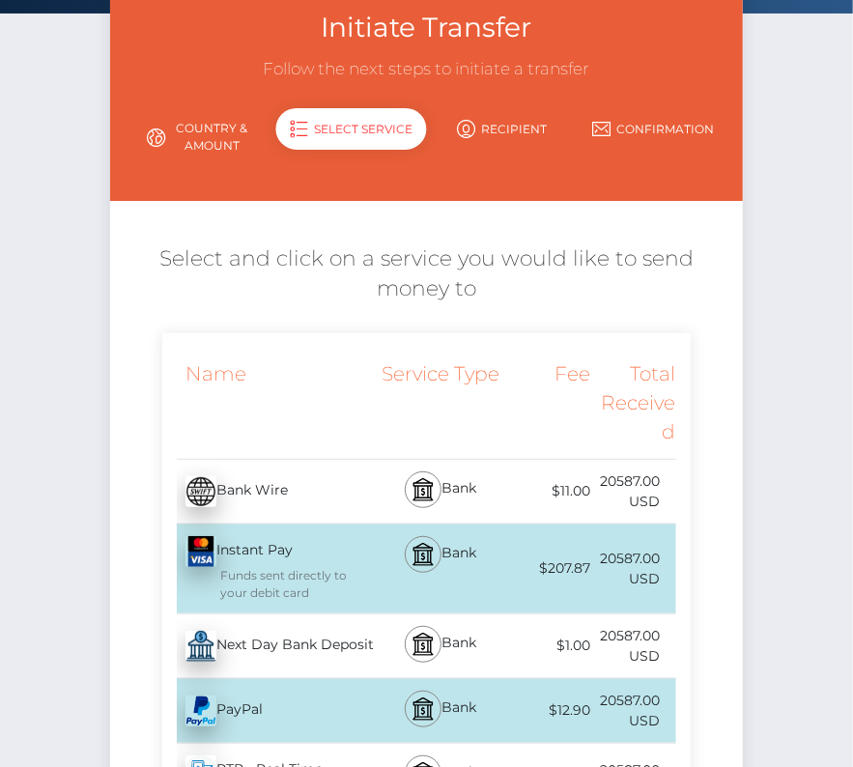
scroll to position [126, 0]
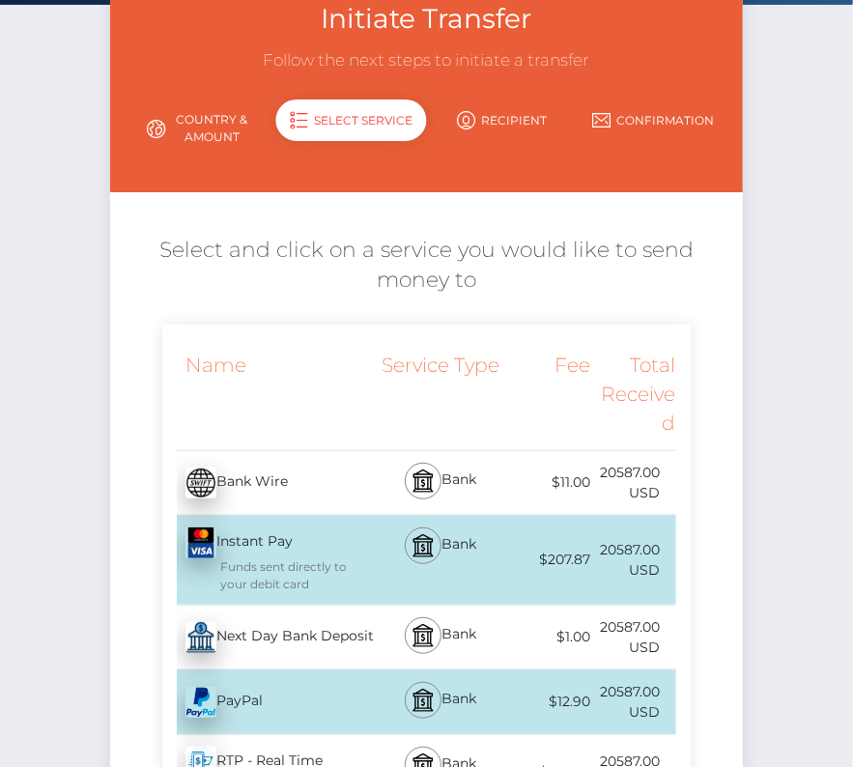
click at [257, 645] on div "Next Day Bank Deposit - USD" at bounding box center [269, 638] width 214 height 54
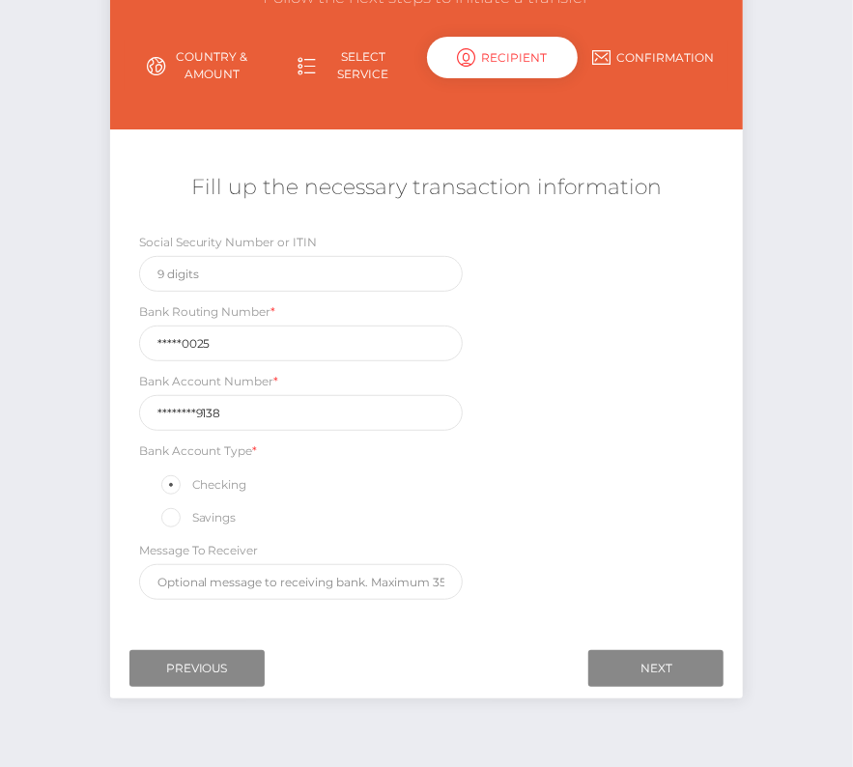
scroll to position [226, 0]
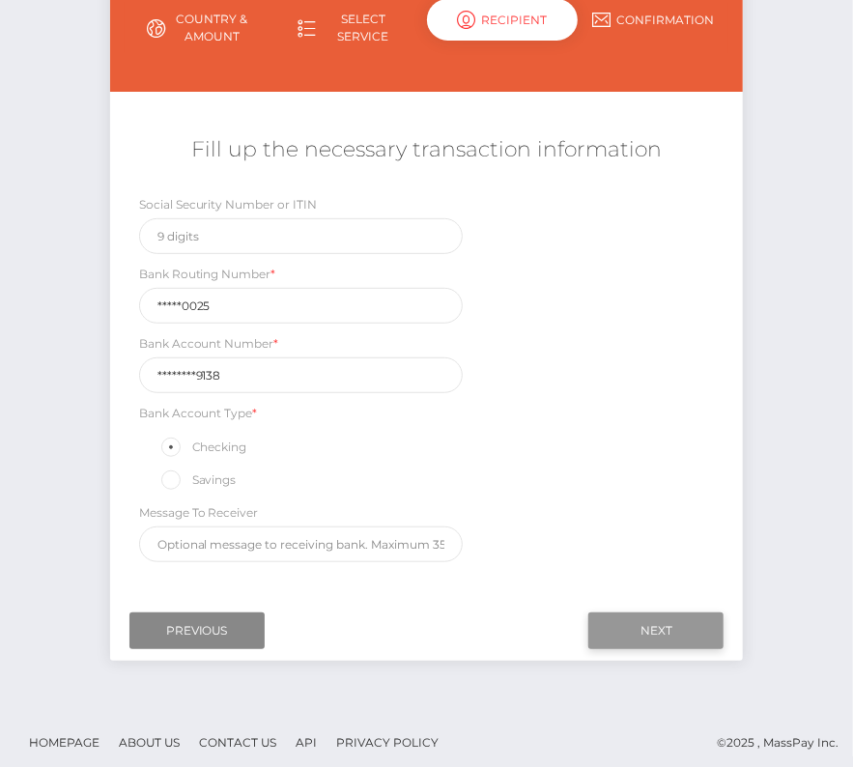
click at [680, 624] on input "Next" at bounding box center [656, 631] width 135 height 37
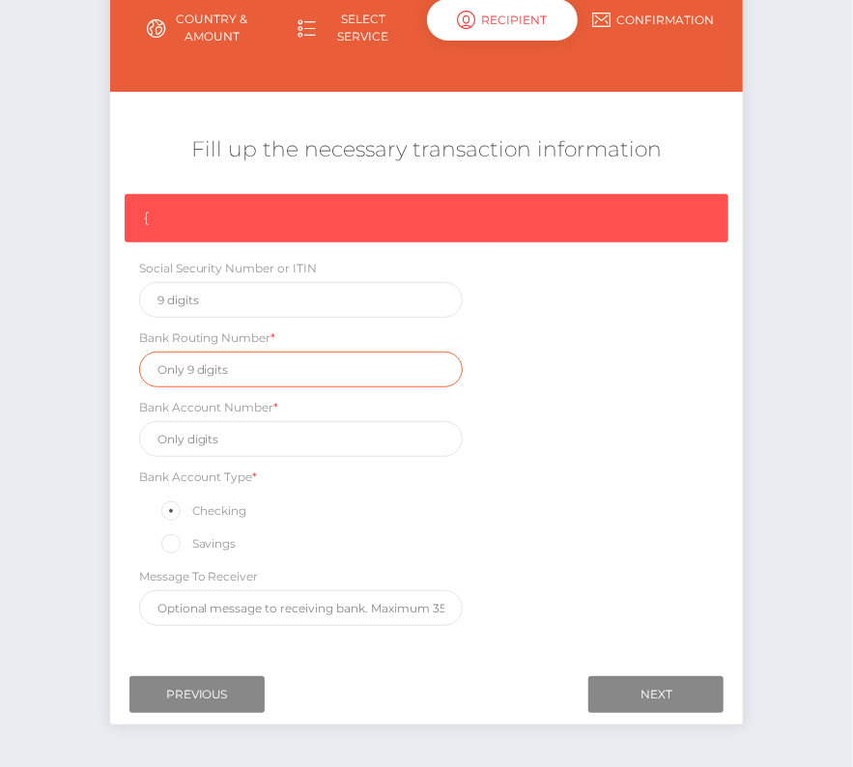
click at [216, 359] on input "text" at bounding box center [301, 370] width 324 height 36
paste input "111000025"
type input "111000025"
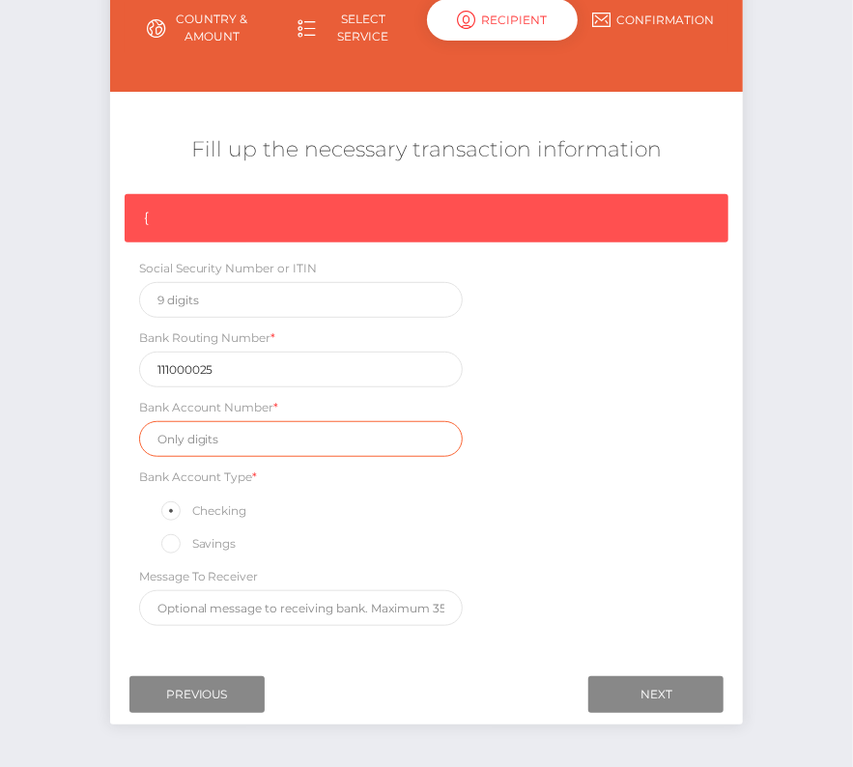
click at [199, 438] on input "text" at bounding box center [301, 439] width 324 height 36
paste input "488074999138"
type input "488074999138"
click at [642, 475] on div "{ Social Security Number or ITIN Bank Routing Number * 111000025 Bank Account N…" at bounding box center [427, 415] width 634 height 442
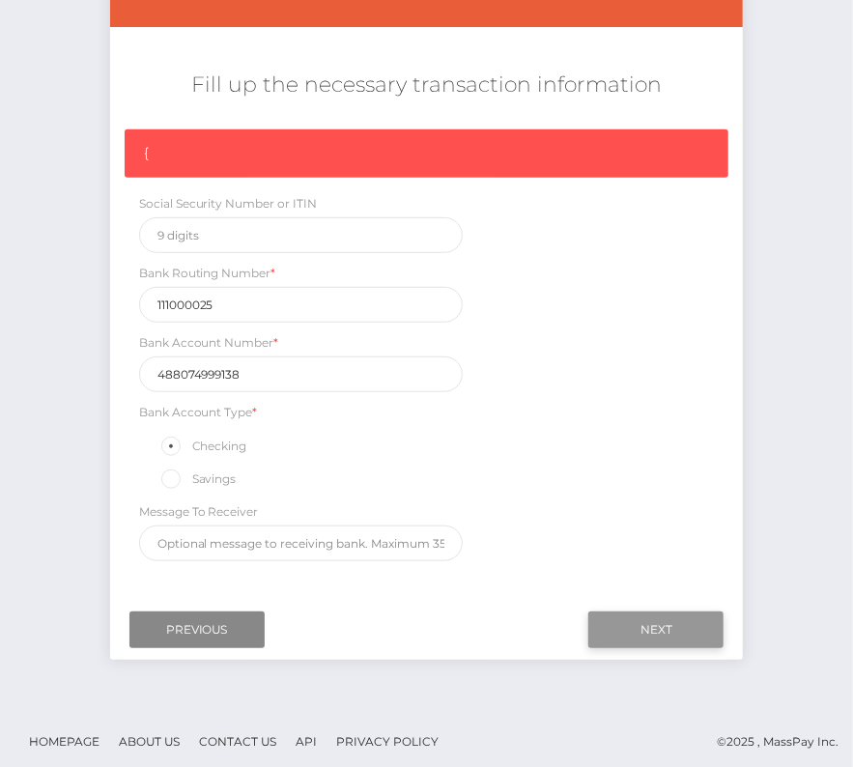
click at [677, 623] on input "Next" at bounding box center [656, 630] width 135 height 37
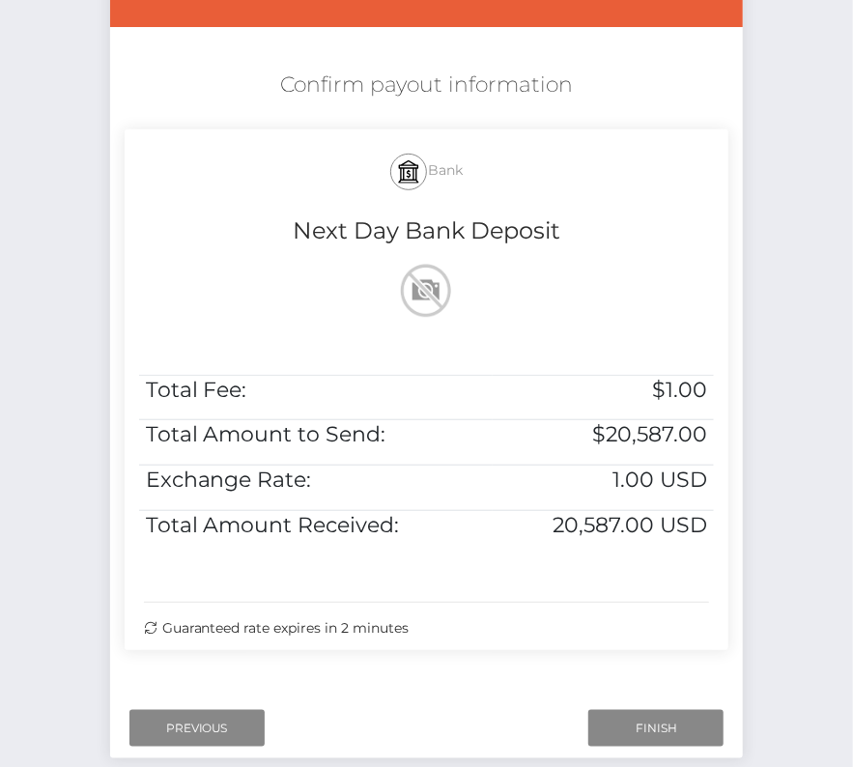
scroll to position [394, 0]
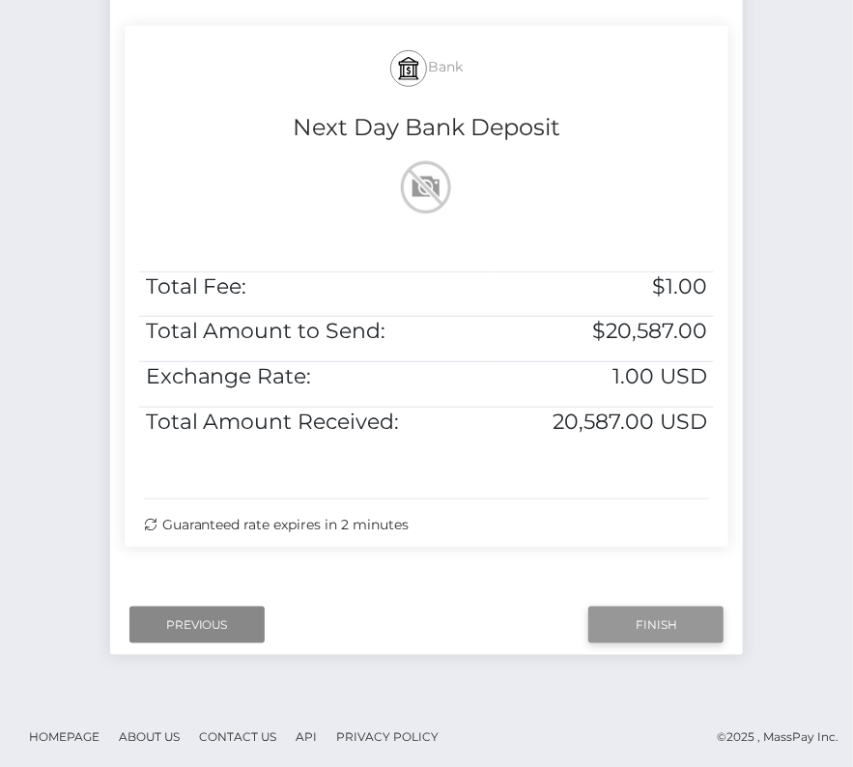
click at [646, 621] on input "Finish" at bounding box center [656, 625] width 135 height 37
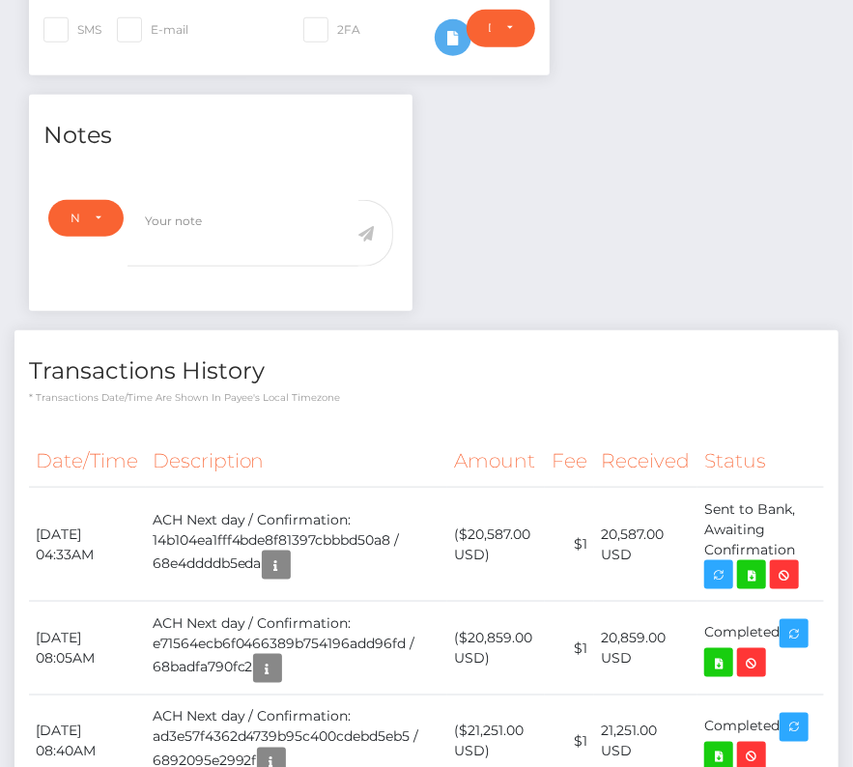
scroll to position [232, 245]
drag, startPoint x: 37, startPoint y: 492, endPoint x: 806, endPoint y: 522, distance: 769.9
click at [806, 522] on tr "[DATE] 04:33AM ACH Next day / Confirmation: 14b104ea1fff4bde8f81397cbbbd50a8 / …" at bounding box center [426, 545] width 795 height 114
copy tr "[DATE] 04:33AM ACH Next day / Confirmation: 14b104ea1fff4bde8f81397cbbbd50a8 / …"
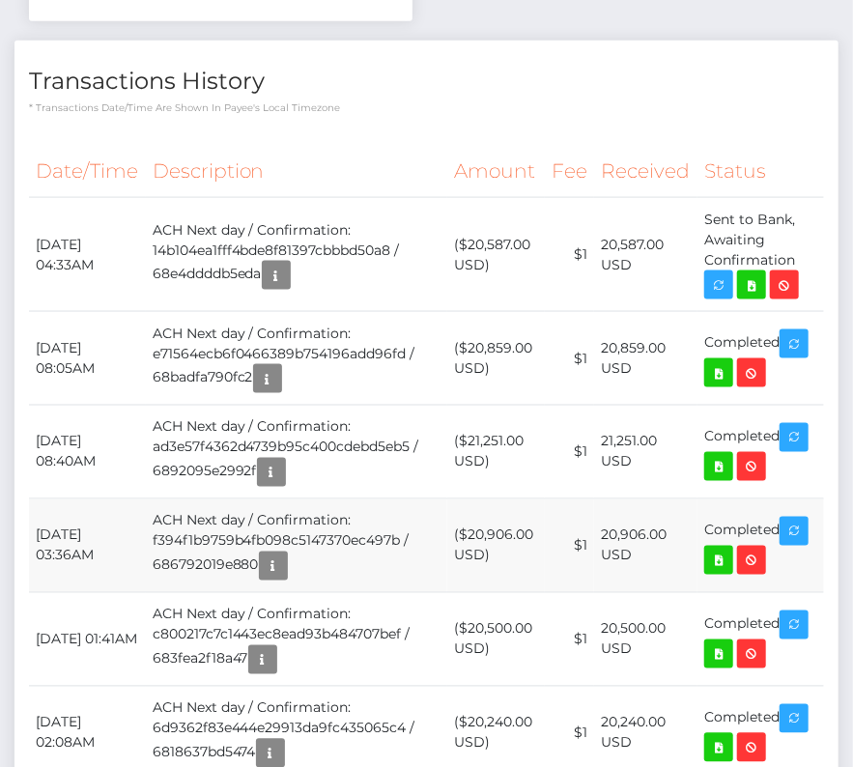
scroll to position [832, 0]
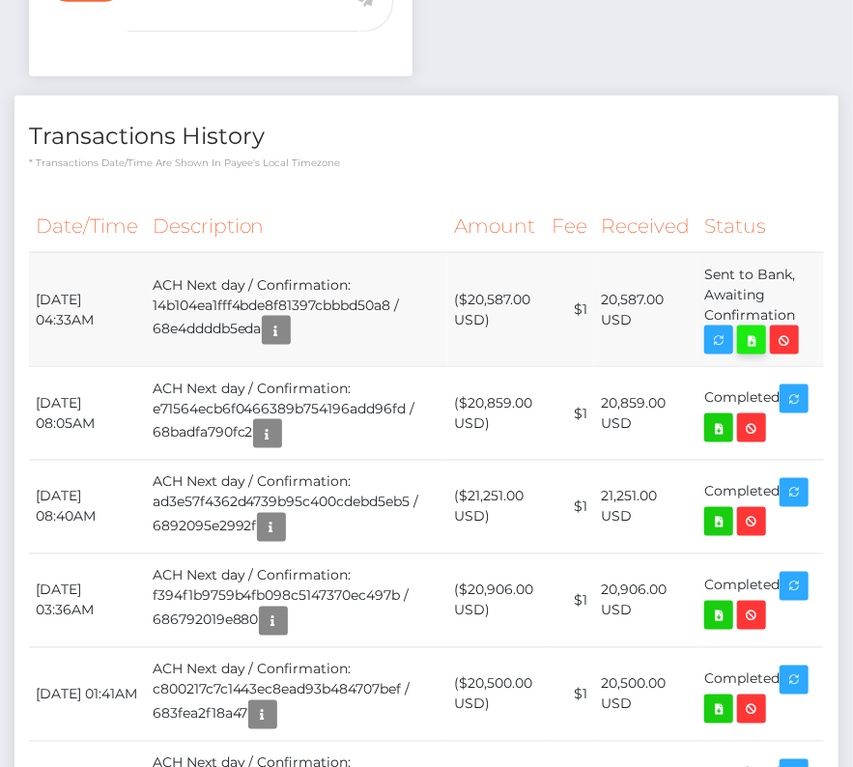
click at [748, 329] on icon at bounding box center [751, 341] width 23 height 24
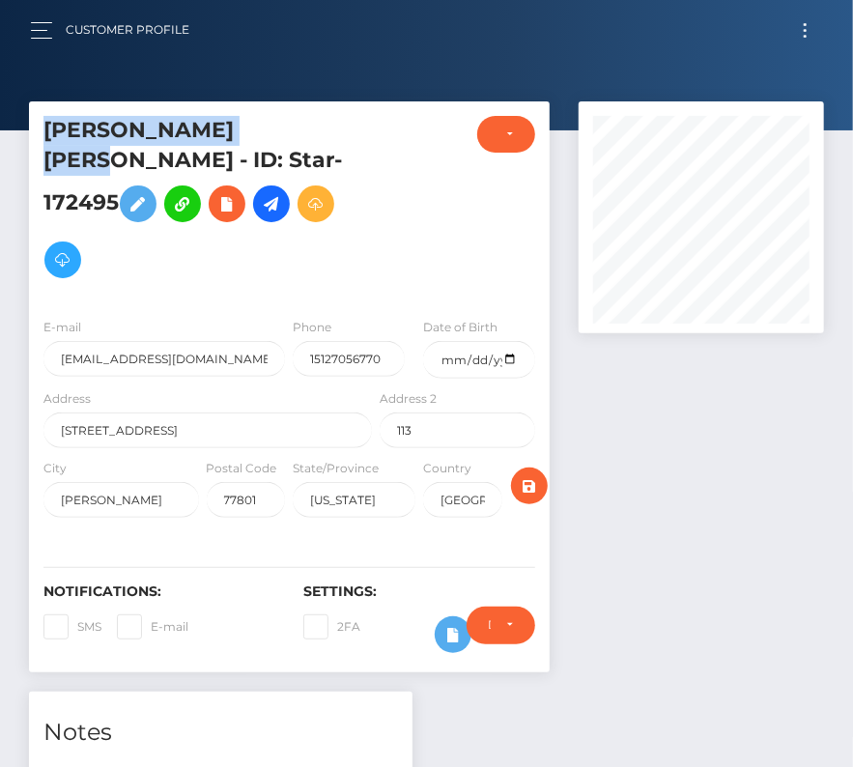
drag, startPoint x: 278, startPoint y: 128, endPoint x: 45, endPoint y: 130, distance: 232.9
click at [45, 129] on h5 "[PERSON_NAME] [PERSON_NAME] - ID: Star-172495" at bounding box center [202, 202] width 318 height 172
copy h5 "[PERSON_NAME] [PERSON_NAME]"
click at [812, 30] on button "Toggle navigation" at bounding box center [806, 30] width 36 height 26
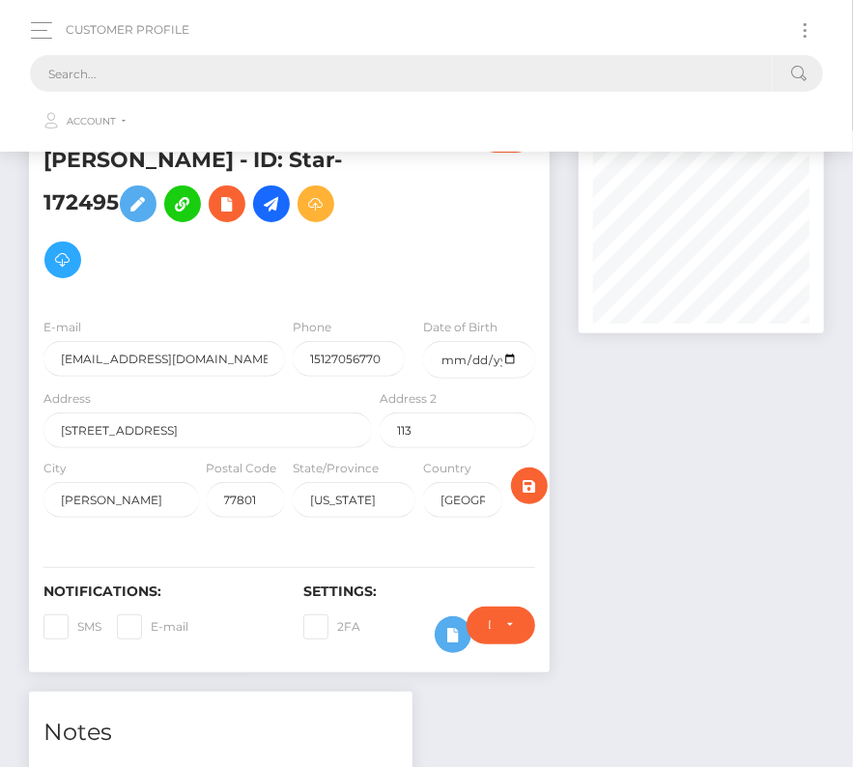
click at [266, 61] on input "text" at bounding box center [401, 73] width 743 height 37
paste input "884978"
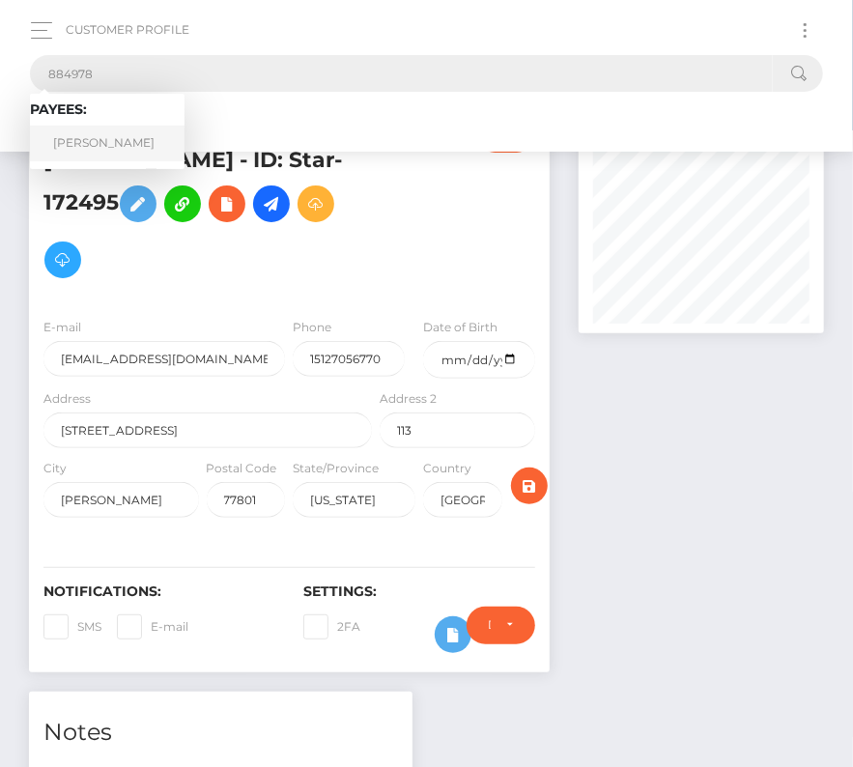
type input "884978"
click at [103, 138] on link "[PERSON_NAME]" at bounding box center [107, 144] width 155 height 36
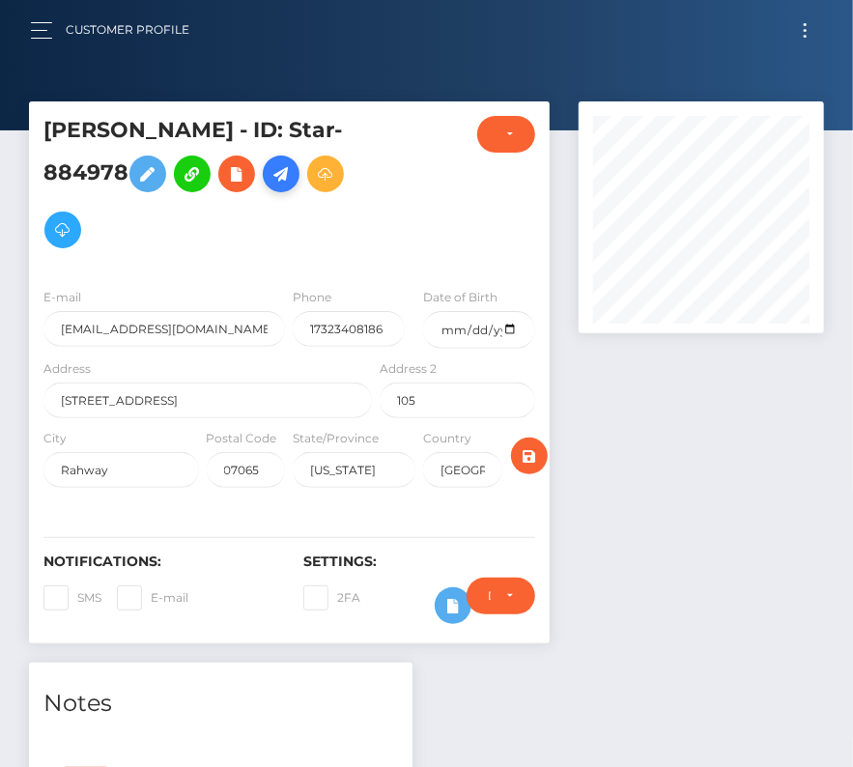
click at [280, 182] on icon at bounding box center [281, 174] width 23 height 24
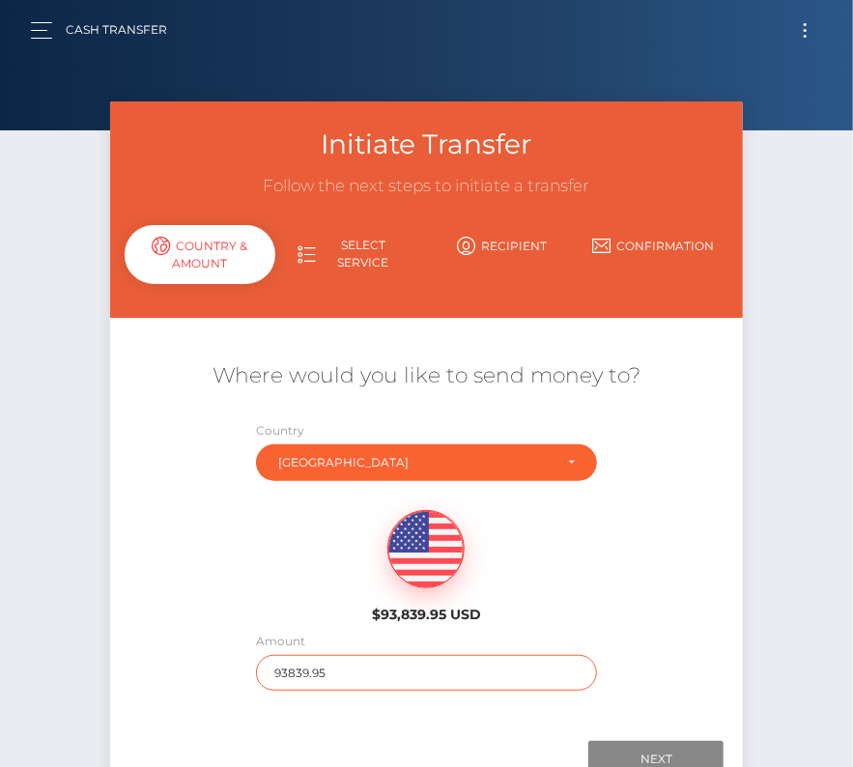
click at [314, 676] on input "93839.95" at bounding box center [426, 673] width 341 height 36
type input "148"
click at [282, 569] on div "$93,839.95 USD" at bounding box center [427, 561] width 634 height 140
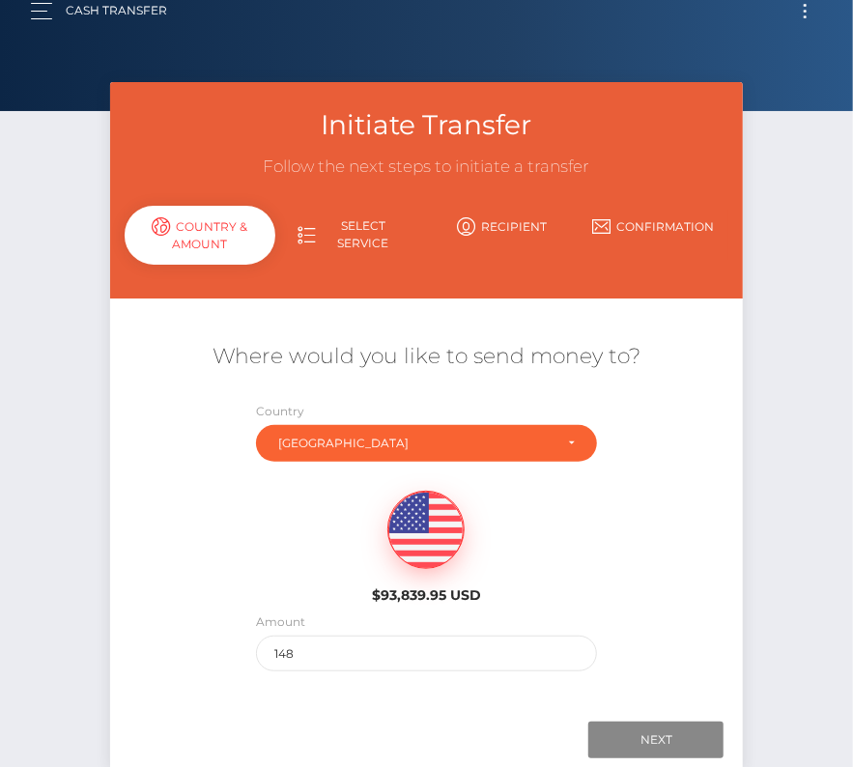
scroll to position [21, 0]
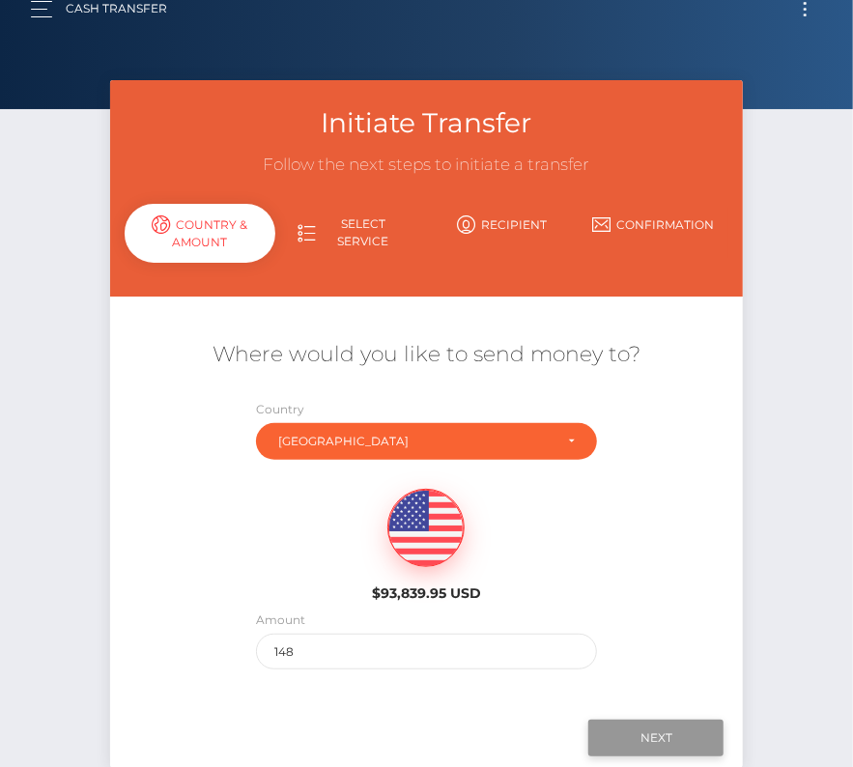
click at [634, 725] on input "Next" at bounding box center [656, 738] width 135 height 37
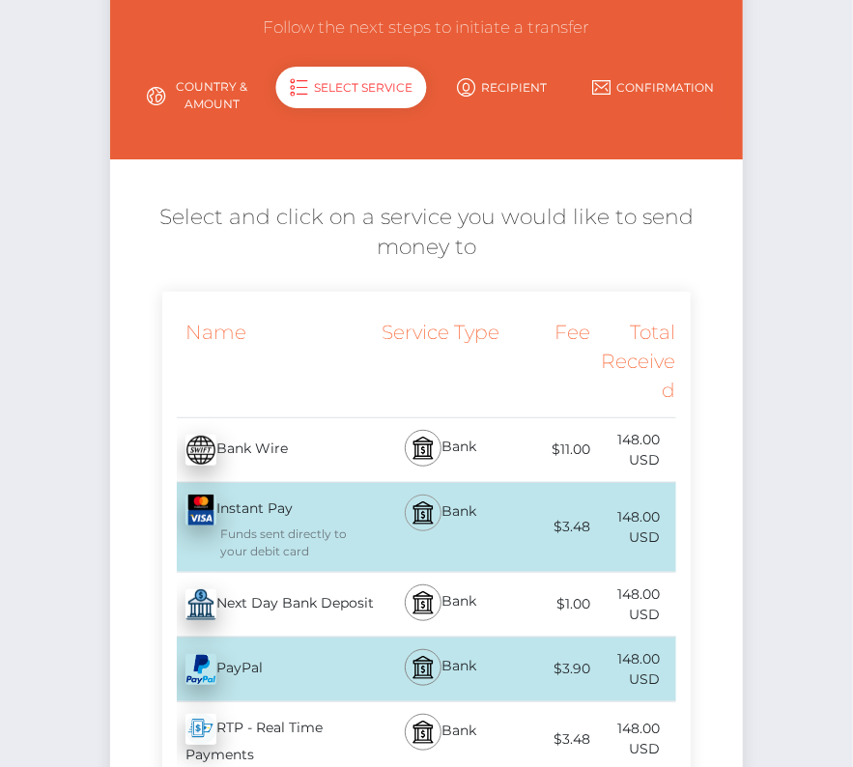
scroll to position [194, 0]
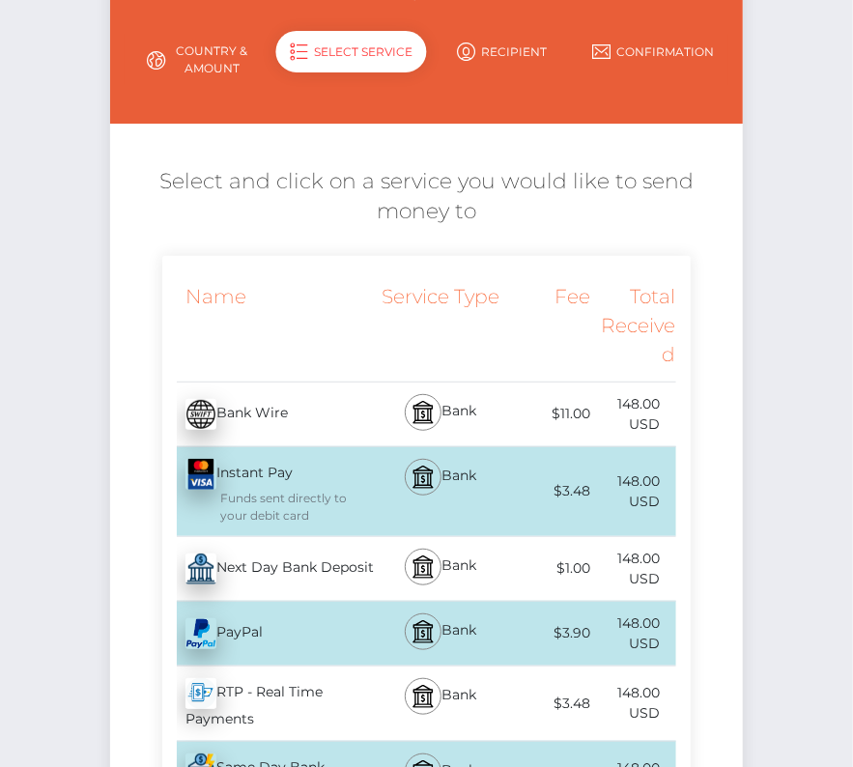
click at [270, 580] on div "Next Day Bank Deposit - USD" at bounding box center [269, 569] width 214 height 54
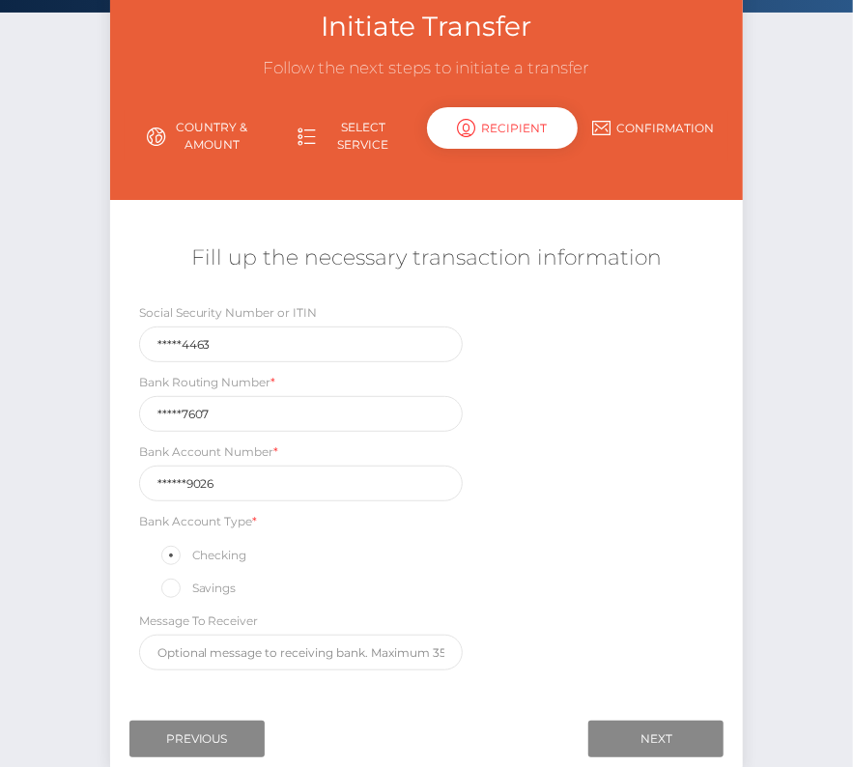
scroll to position [119, 0]
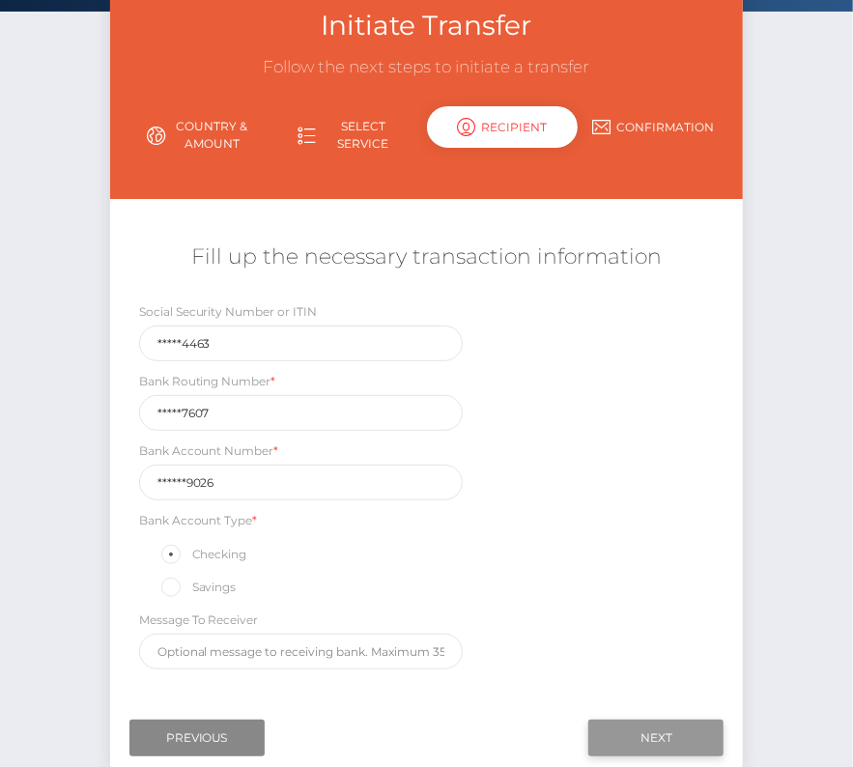
click at [658, 729] on input "Next" at bounding box center [656, 738] width 135 height 37
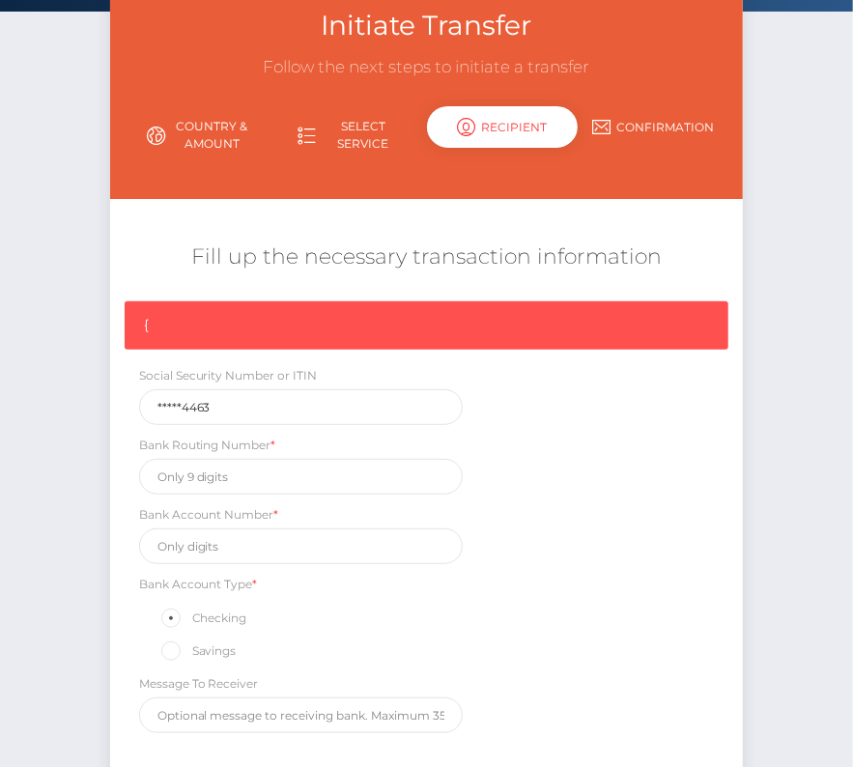
scroll to position [291, 0]
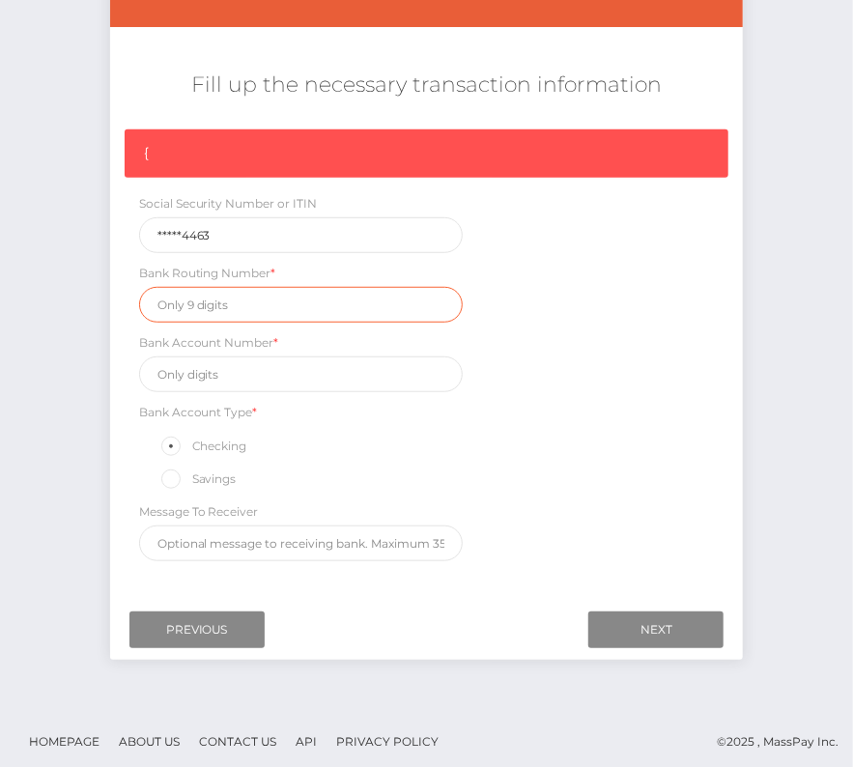
click at [194, 306] on input "text" at bounding box center [301, 305] width 324 height 36
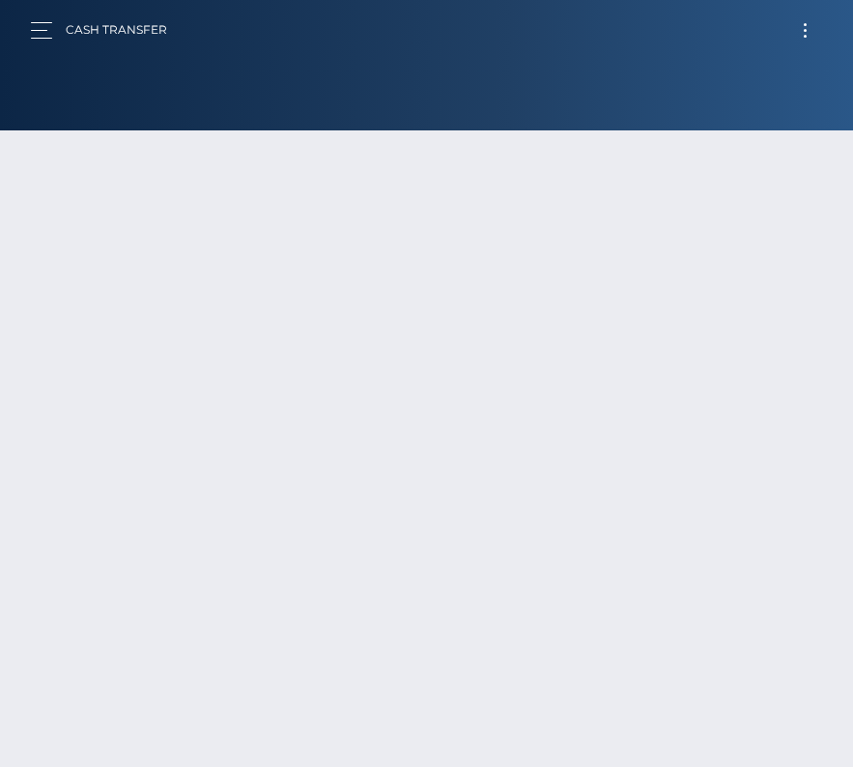
scroll to position [135, 0]
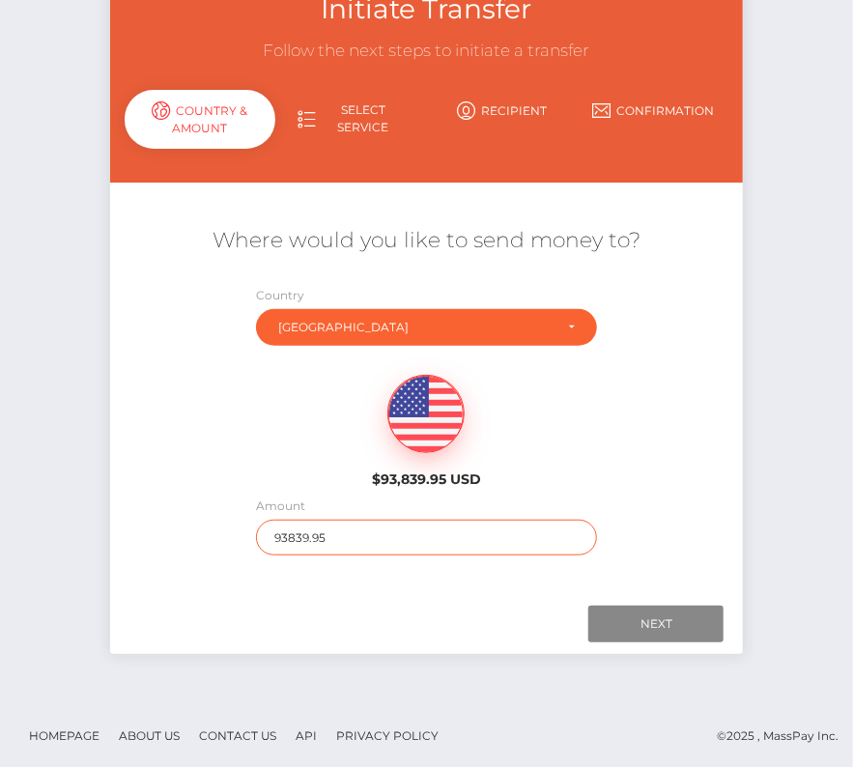
click at [291, 528] on input "93839.95" at bounding box center [426, 538] width 341 height 36
type input "148"
click at [317, 601] on div "Next Finish Previous" at bounding box center [427, 624] width 634 height 60
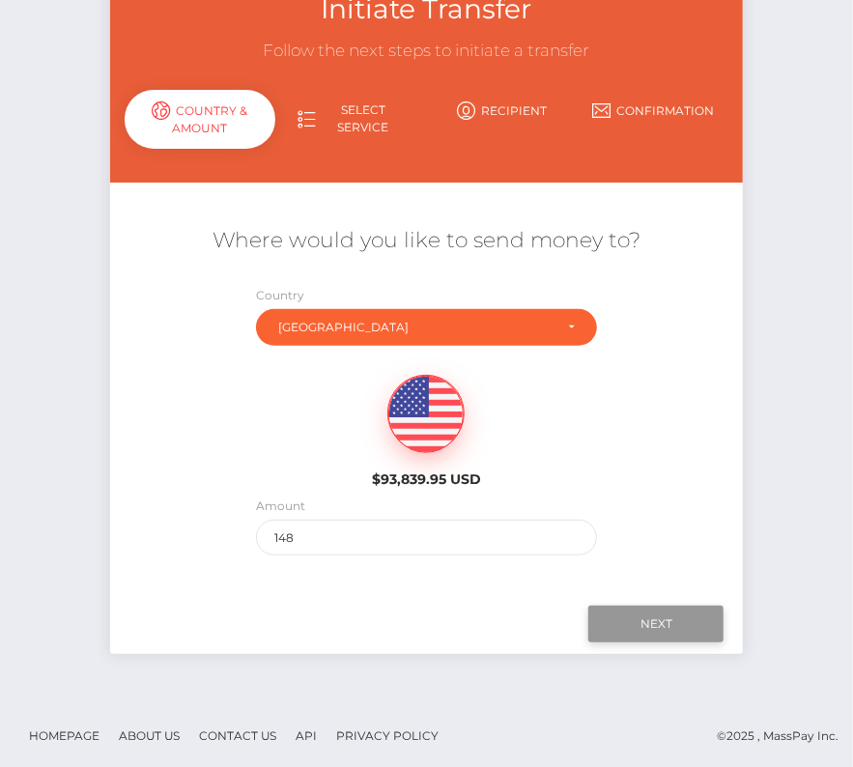
click at [646, 624] on input "Next" at bounding box center [656, 624] width 135 height 37
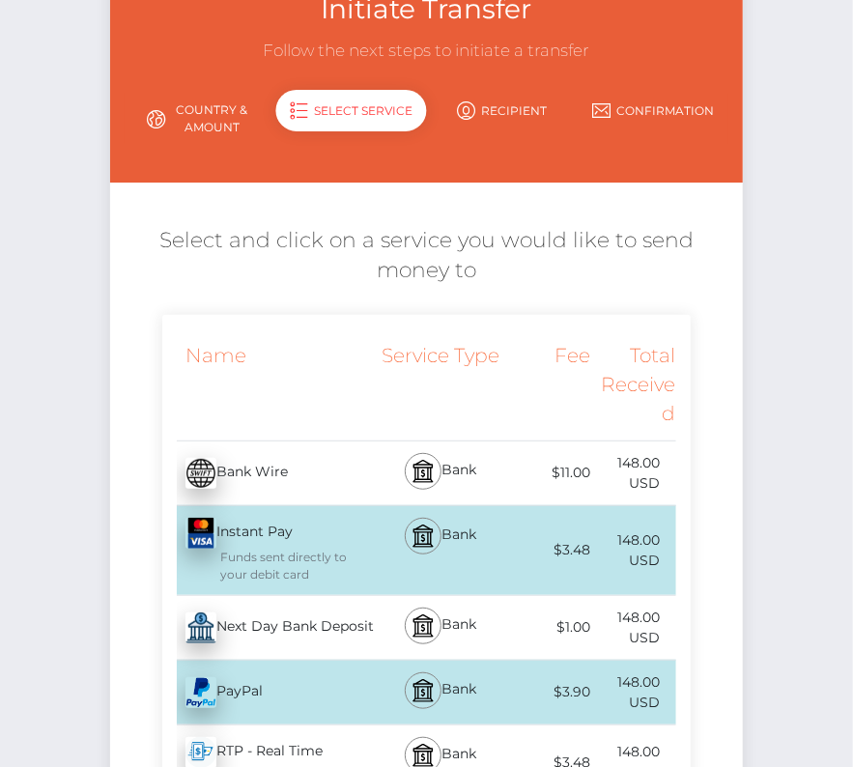
click at [274, 638] on div "Next Day Bank Deposit - USD" at bounding box center [269, 628] width 214 height 54
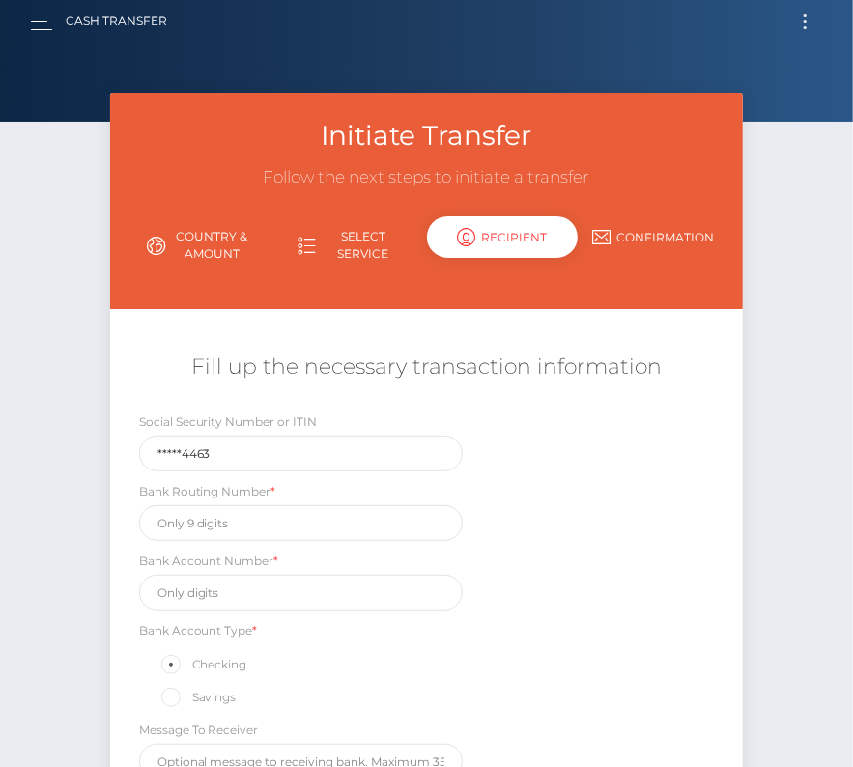
scroll to position [0, 0]
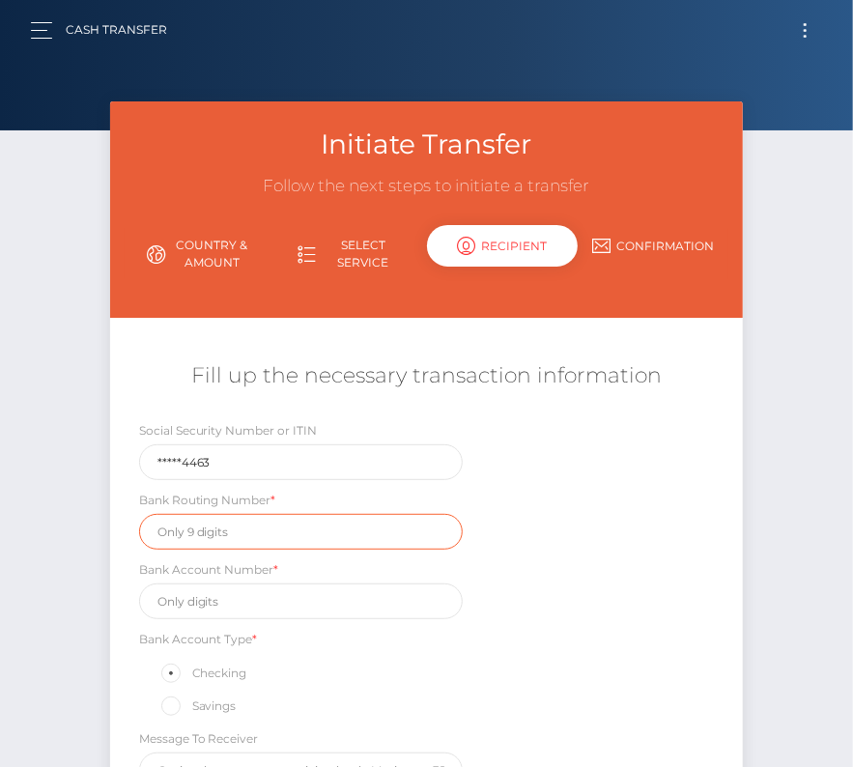
click at [213, 532] on input "text" at bounding box center [301, 532] width 324 height 36
paste input "031207607"
type input "031207607"
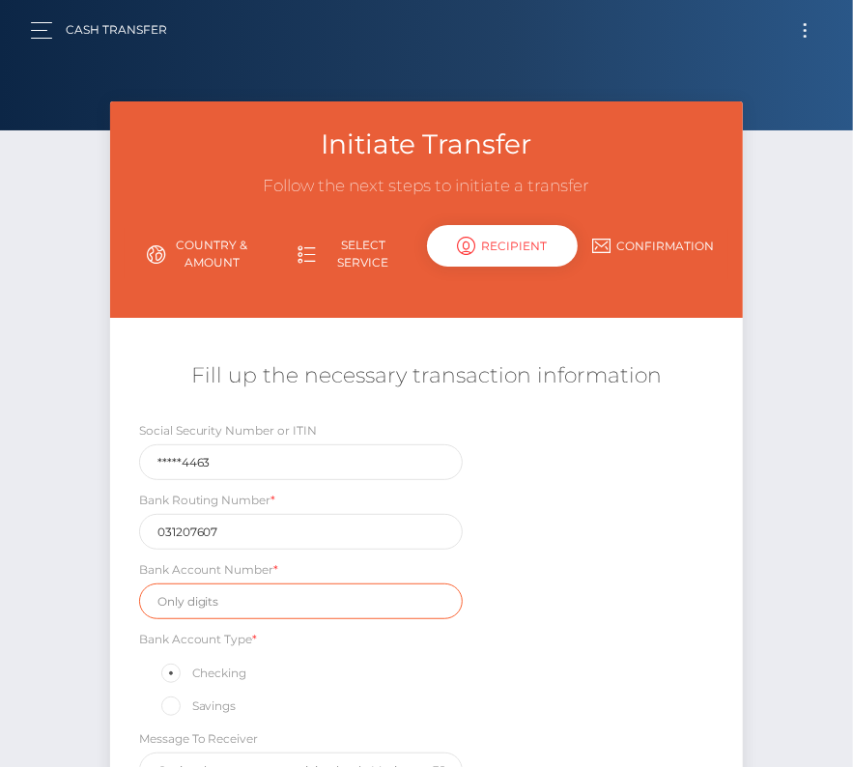
click at [216, 597] on input "text" at bounding box center [301, 602] width 324 height 36
paste input "8039109026"
type input "8039109026"
click at [610, 646] on div "Social Security Number or ITIN *****4463 Bank Routing Number * 031207607 Bank A…" at bounding box center [427, 609] width 634 height 378
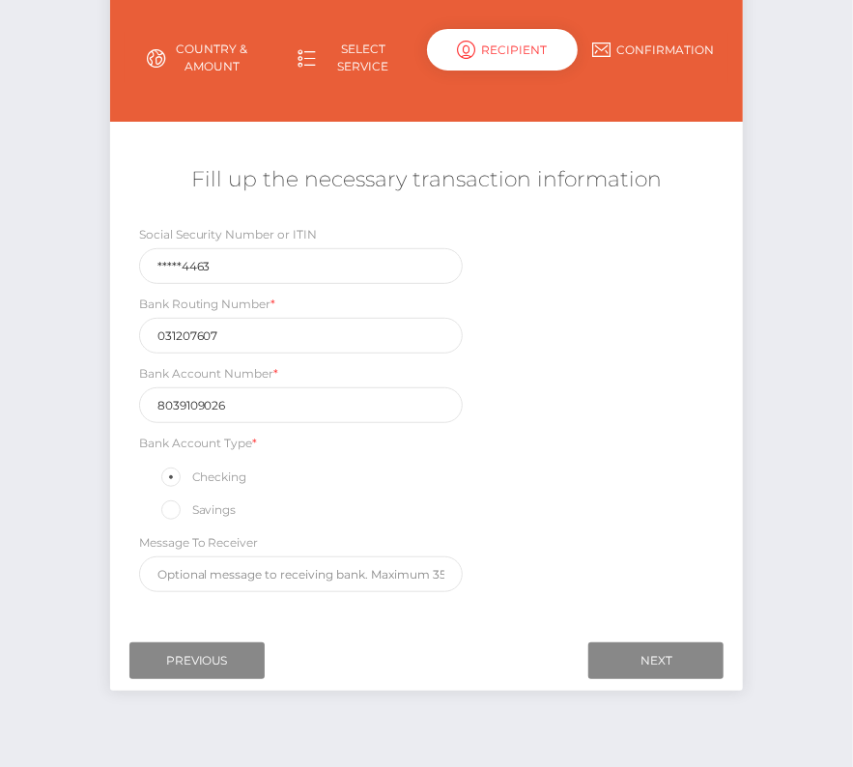
scroll to position [227, 0]
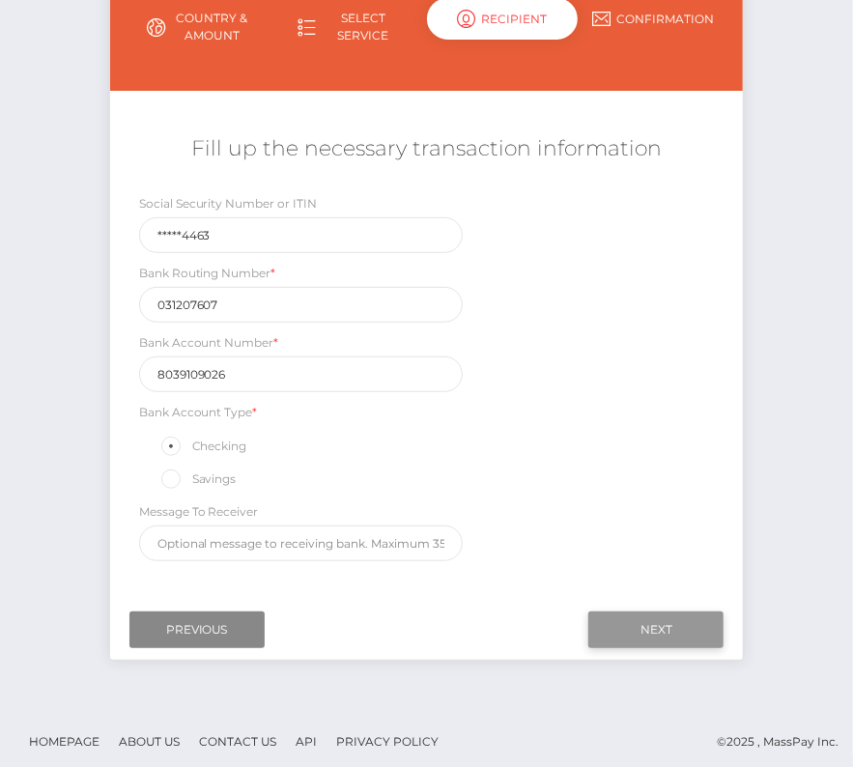
click at [669, 622] on input "Next" at bounding box center [656, 630] width 135 height 37
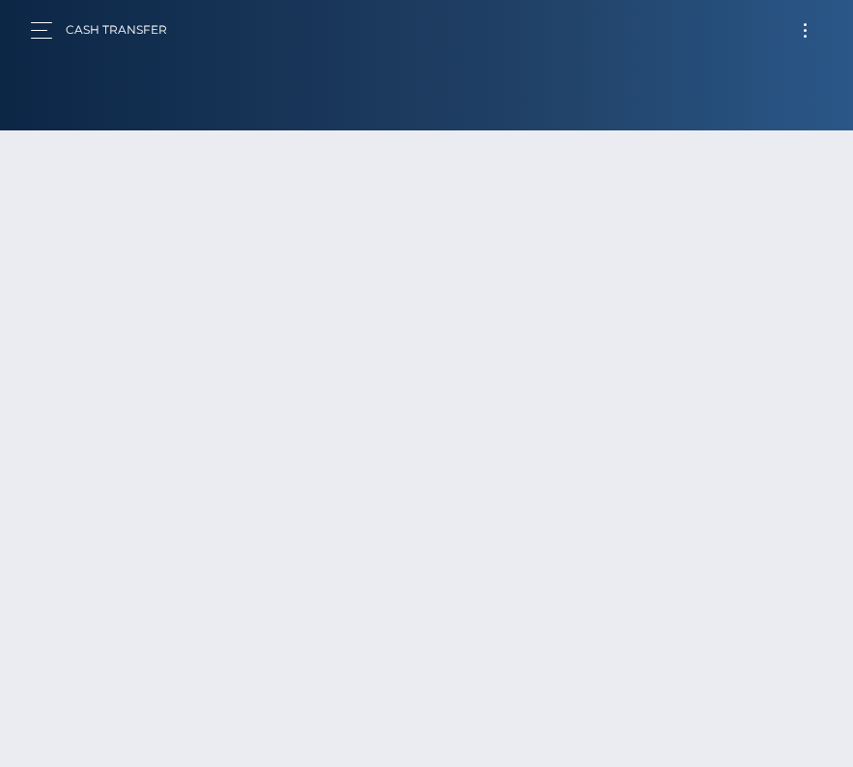
scroll to position [135, 0]
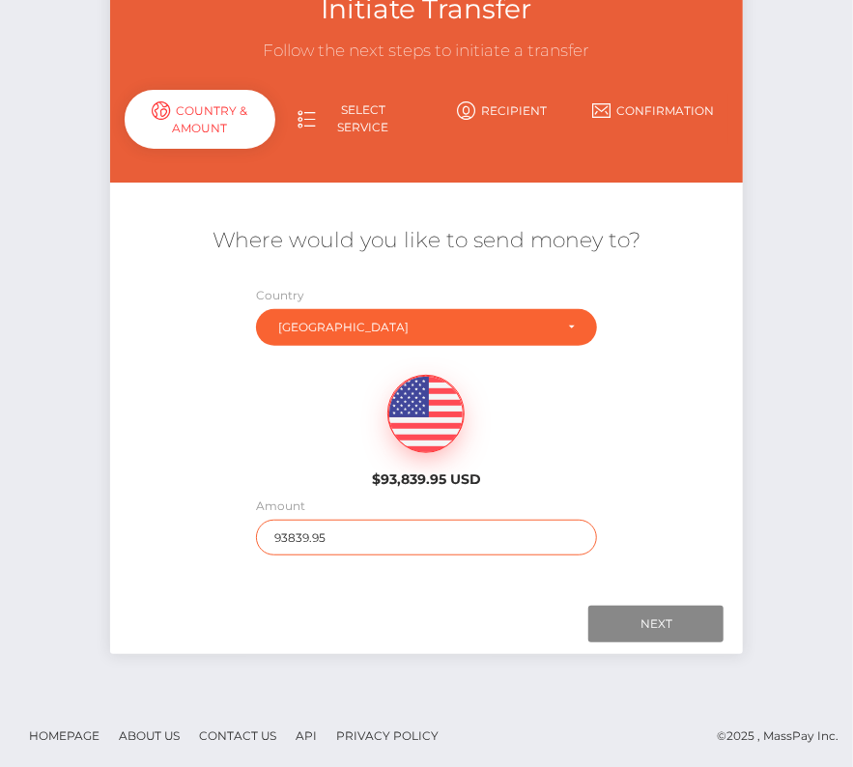
click at [343, 548] on input "93839.95" at bounding box center [426, 538] width 341 height 36
type input "148"
click at [290, 586] on div "Where would you like to send money to? Country Abkhazia Afghanistan Albania Alg…" at bounding box center [427, 389] width 634 height 412
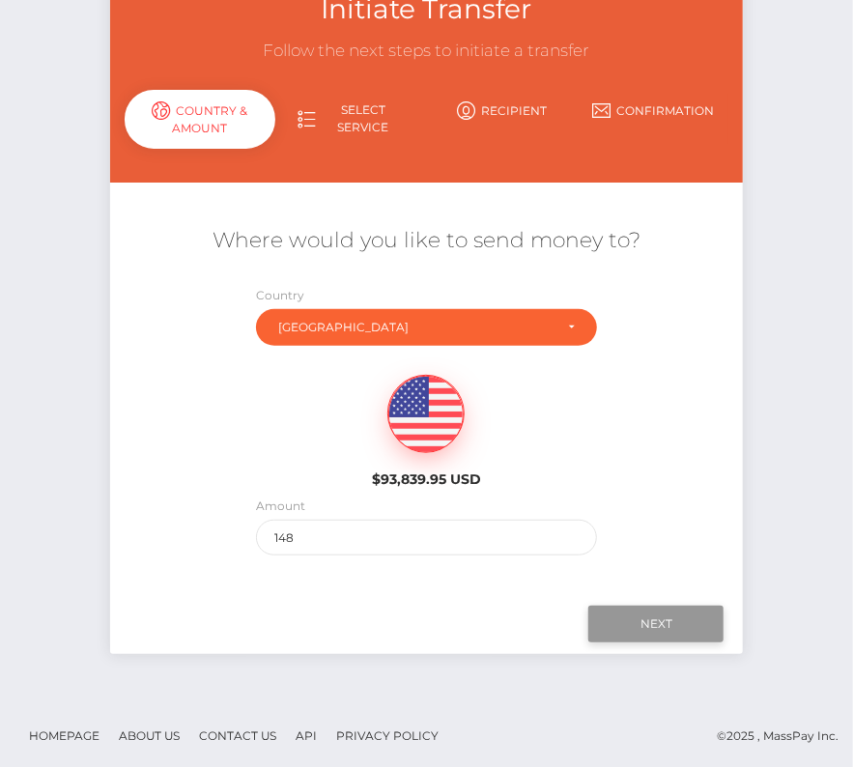
click at [673, 610] on input "Next" at bounding box center [656, 624] width 135 height 37
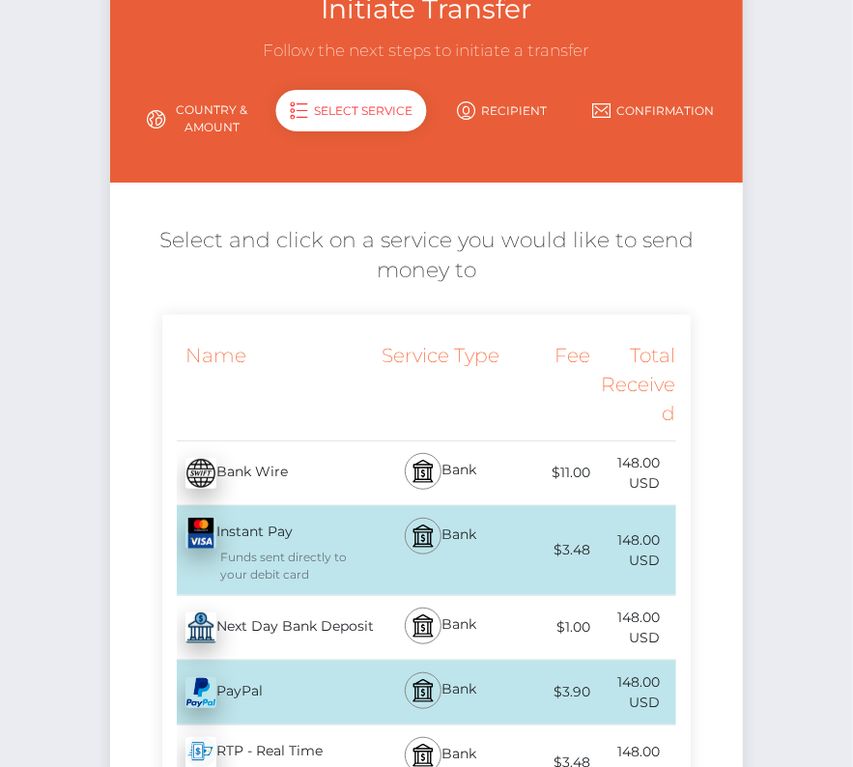
click at [333, 621] on div "Next Day Bank Deposit - USD" at bounding box center [269, 628] width 214 height 54
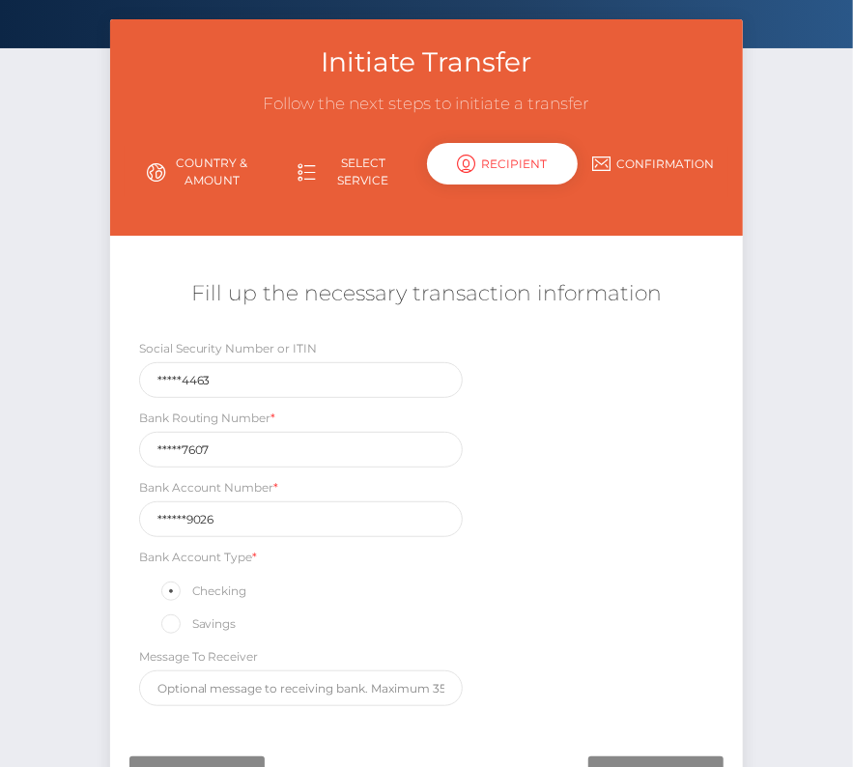
scroll to position [100, 0]
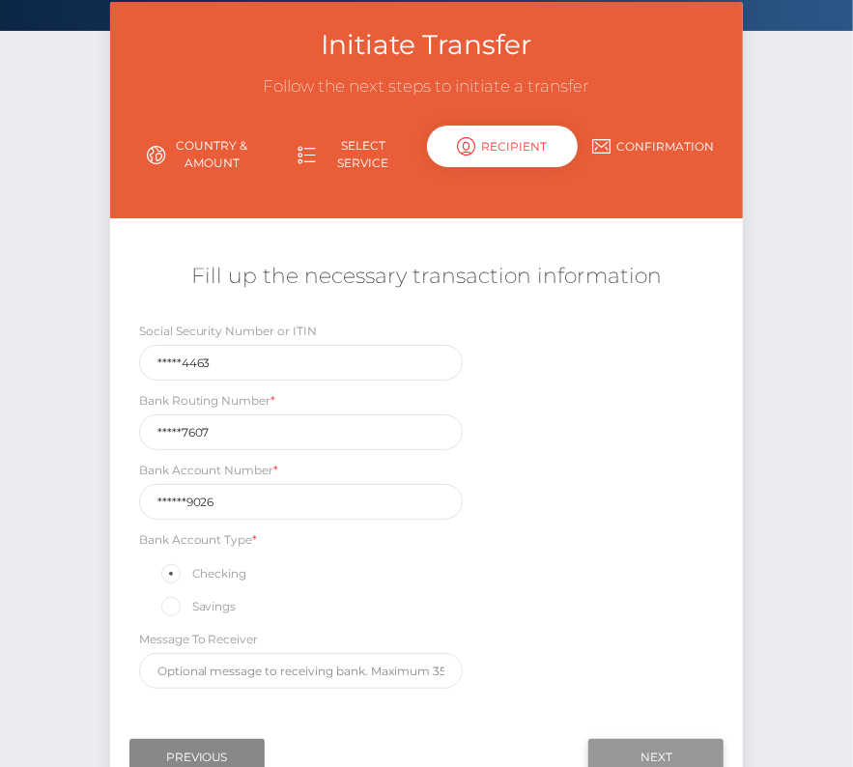
click at [621, 744] on input "Next" at bounding box center [656, 757] width 135 height 37
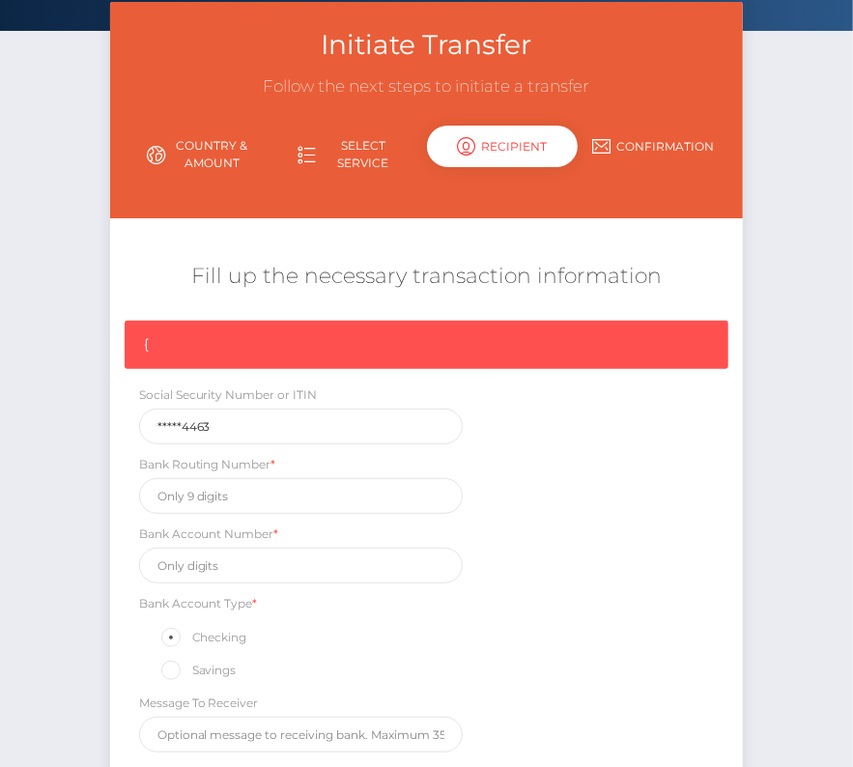
scroll to position [291, 0]
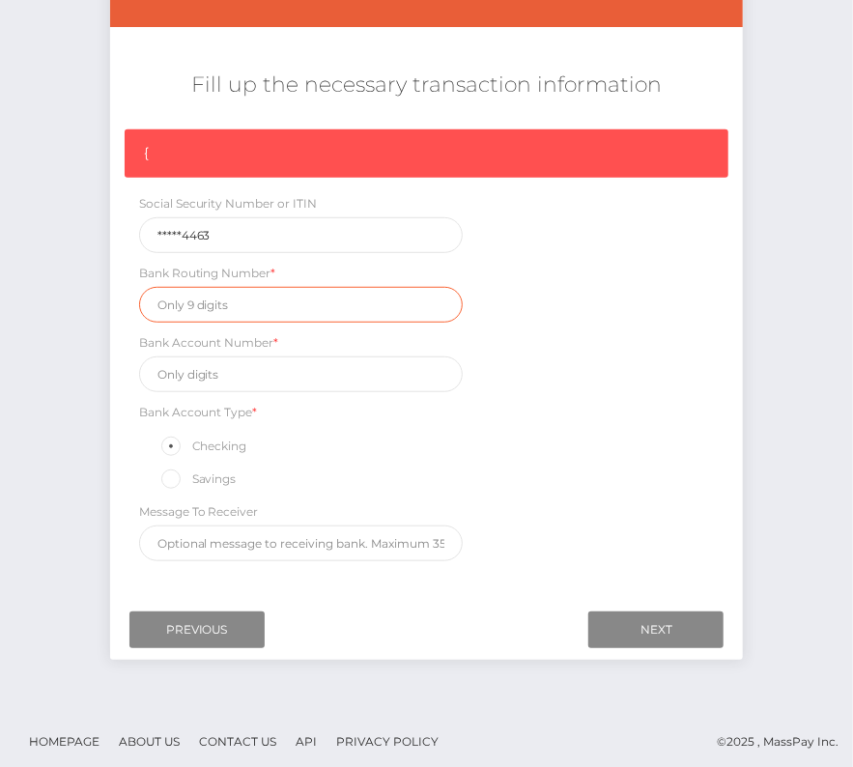
click at [229, 303] on input "text" at bounding box center [301, 305] width 324 height 36
paste input "031207607"
type input "031207607"
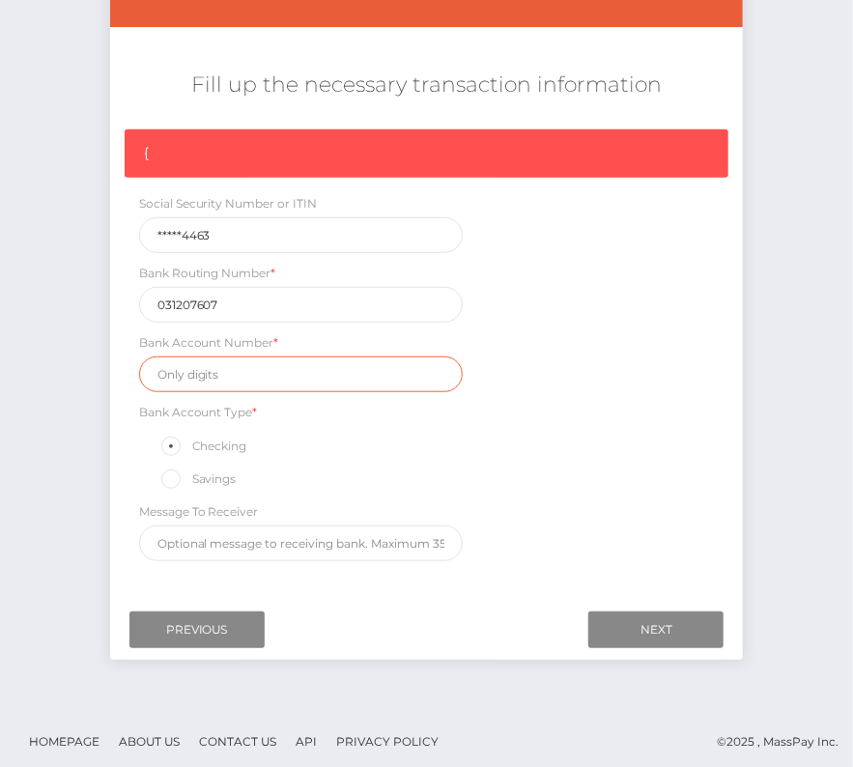
click at [247, 382] on input "text" at bounding box center [301, 375] width 324 height 36
paste input "8039109026"
type input "8039109026"
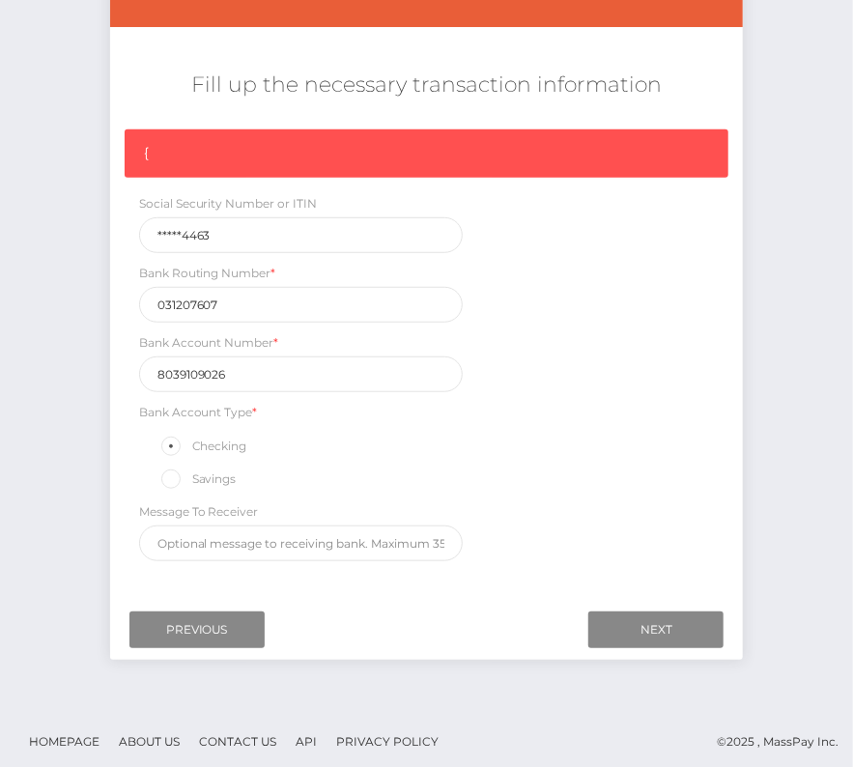
click at [517, 533] on div "{ Social Security Number or ITIN *****4463 Bank Routing Number * 031207607 Bank…" at bounding box center [427, 351] width 634 height 442
click at [649, 612] on input "Next" at bounding box center [656, 630] width 135 height 37
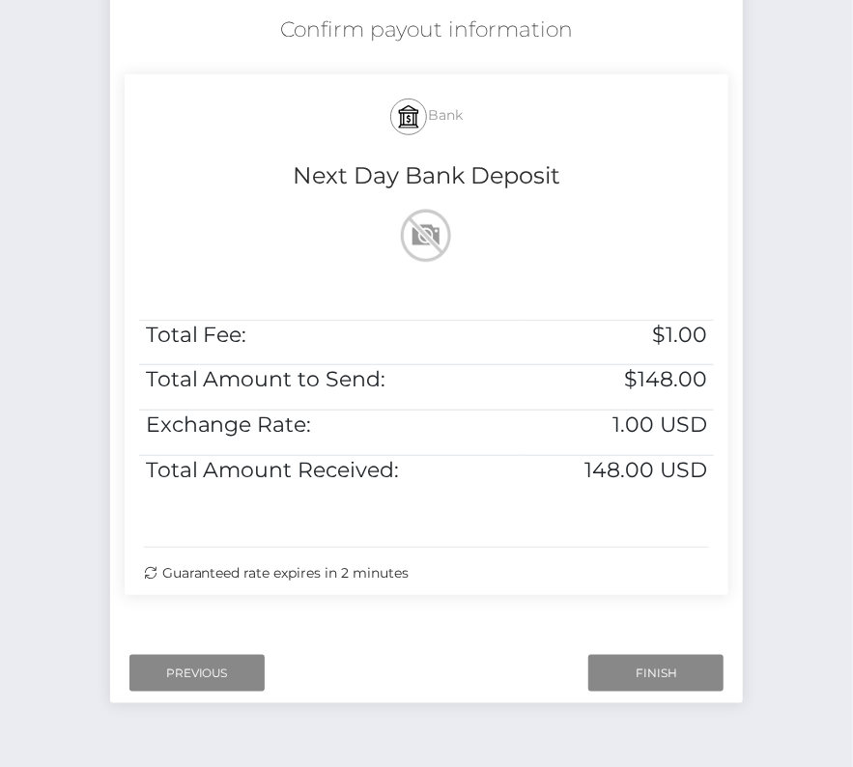
scroll to position [391, 0]
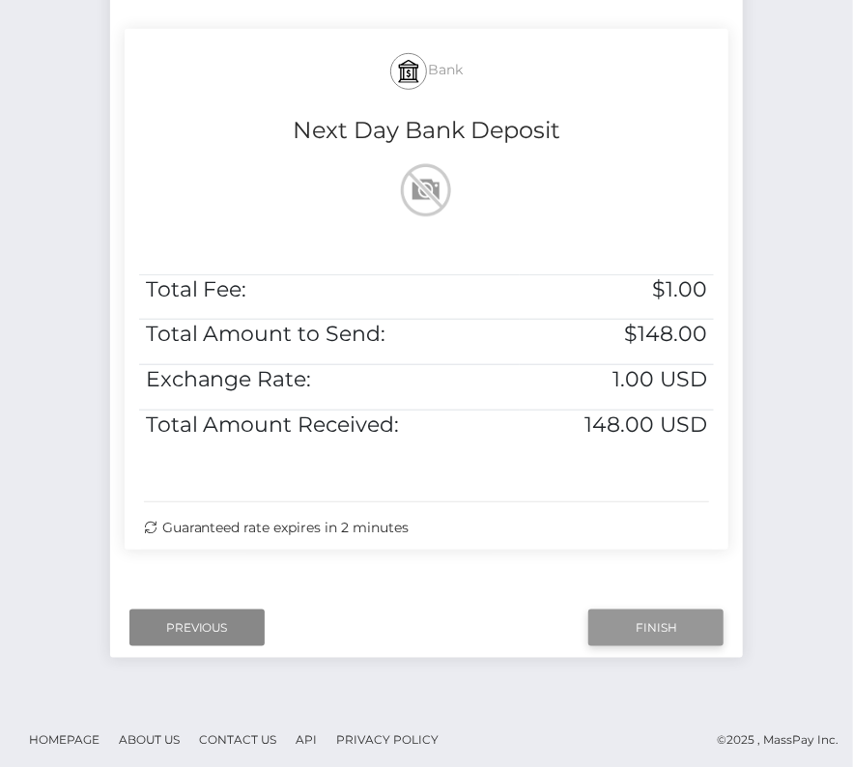
click at [625, 628] on input "Finish" at bounding box center [656, 628] width 135 height 37
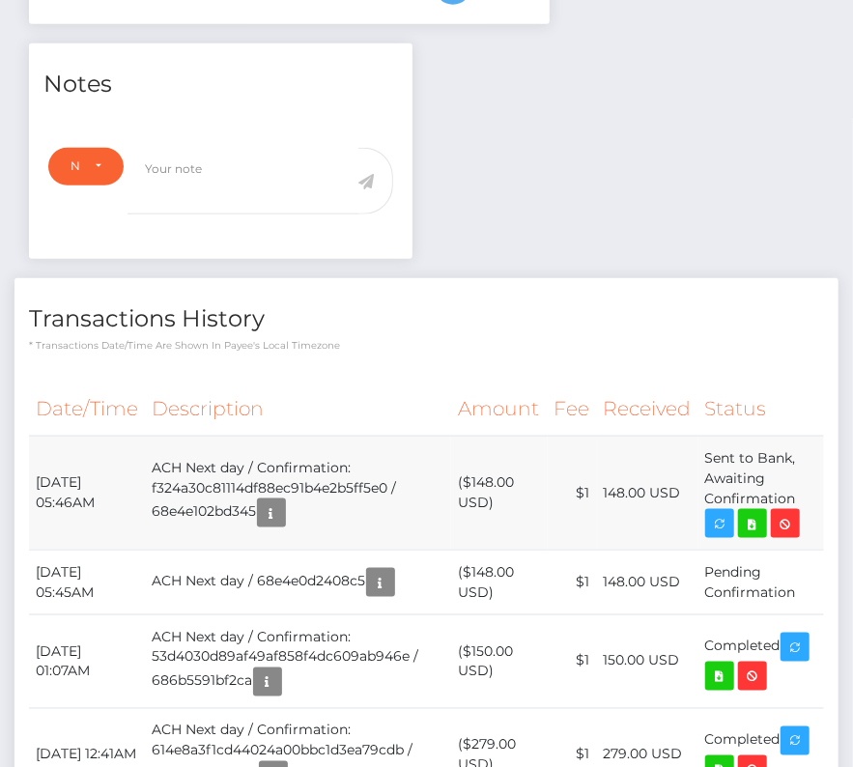
scroll to position [621, 0]
drag, startPoint x: 32, startPoint y: 474, endPoint x: 797, endPoint y: 491, distance: 765.7
click at [797, 491] on tr "[DATE] 05:46AM ACH Next day / Confirmation: f324a30c81114df88ec91b4e2b5ff5e0 / …" at bounding box center [426, 492] width 795 height 114
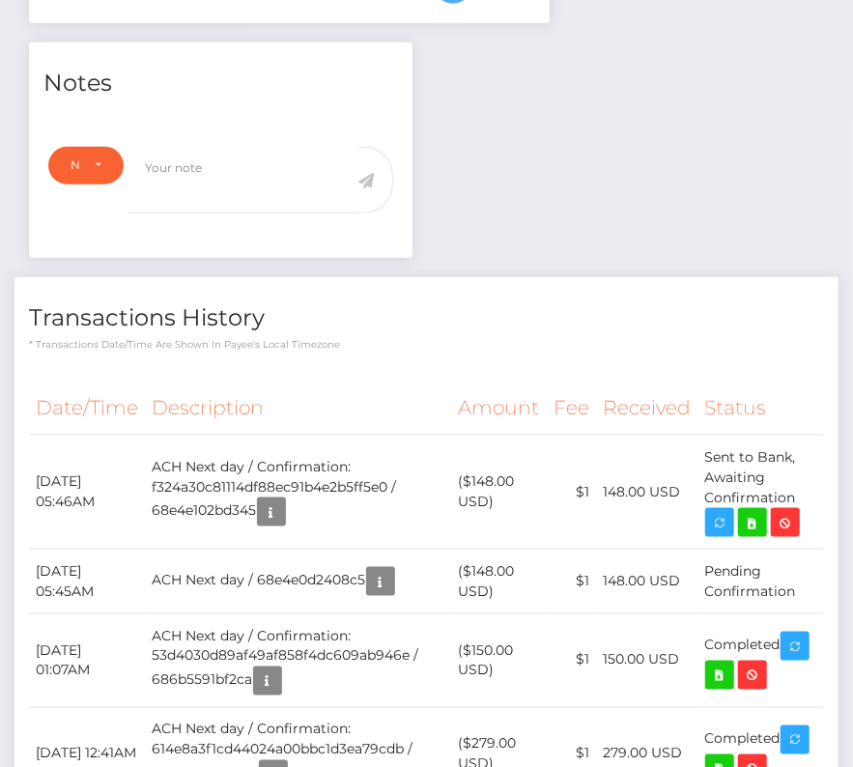
copy tr "[DATE] 05:46AM ACH Next day / Confirmation: f324a30c81114df88ec91b4e2b5ff5e0 / …"
click at [754, 511] on icon at bounding box center [752, 523] width 23 height 24
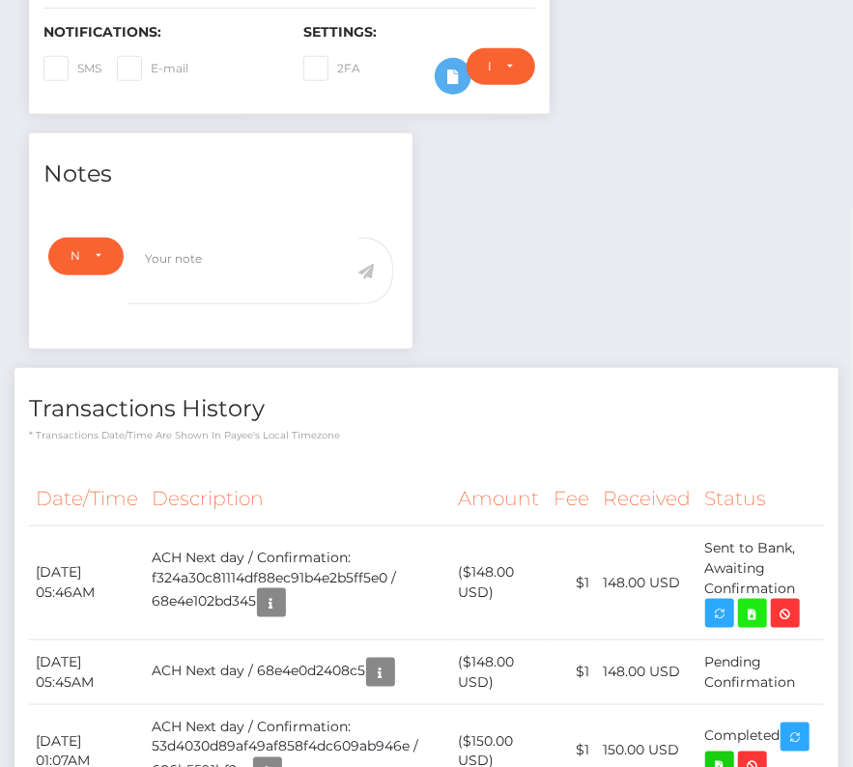
scroll to position [889, 0]
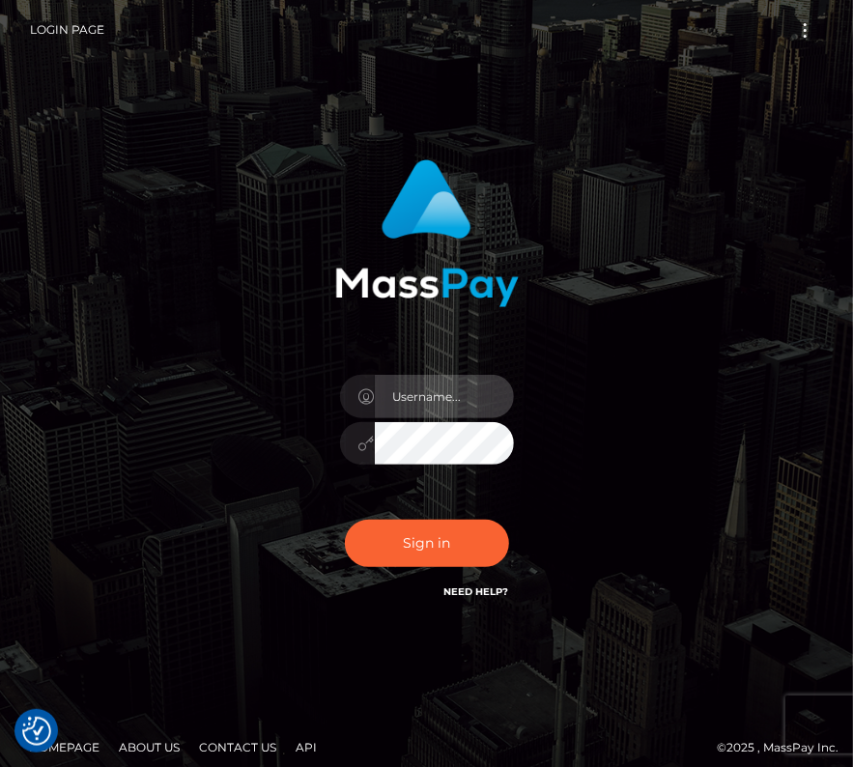
click at [415, 404] on input "text" at bounding box center [444, 396] width 139 height 43
type input "kateo"
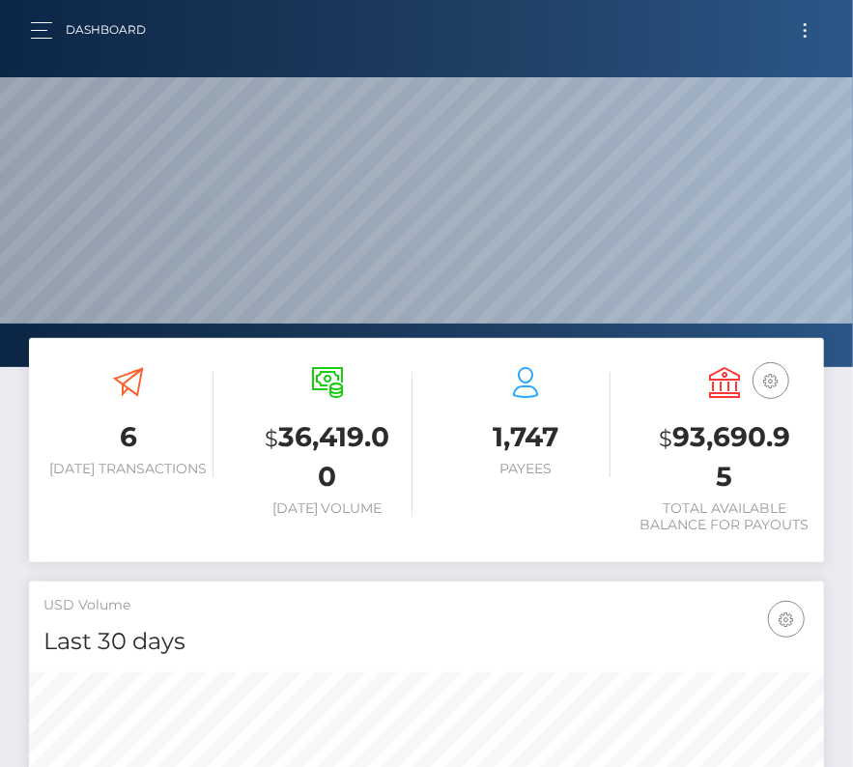
scroll to position [342, 383]
click at [795, 23] on button "Toggle navigation" at bounding box center [806, 30] width 36 height 26
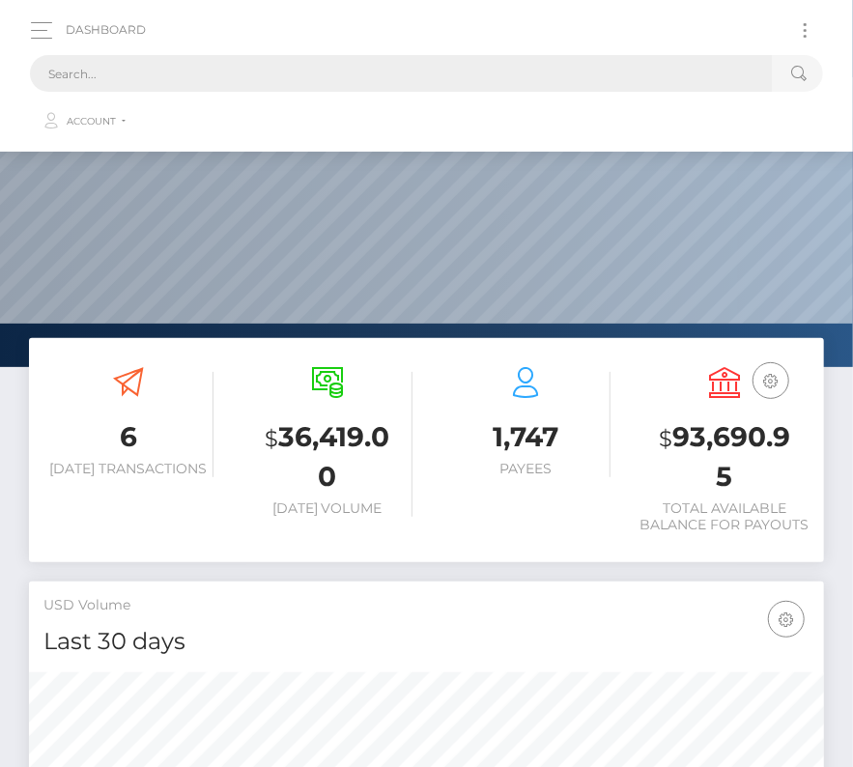
click at [356, 71] on input "text" at bounding box center [401, 73] width 743 height 37
paste input "194484"
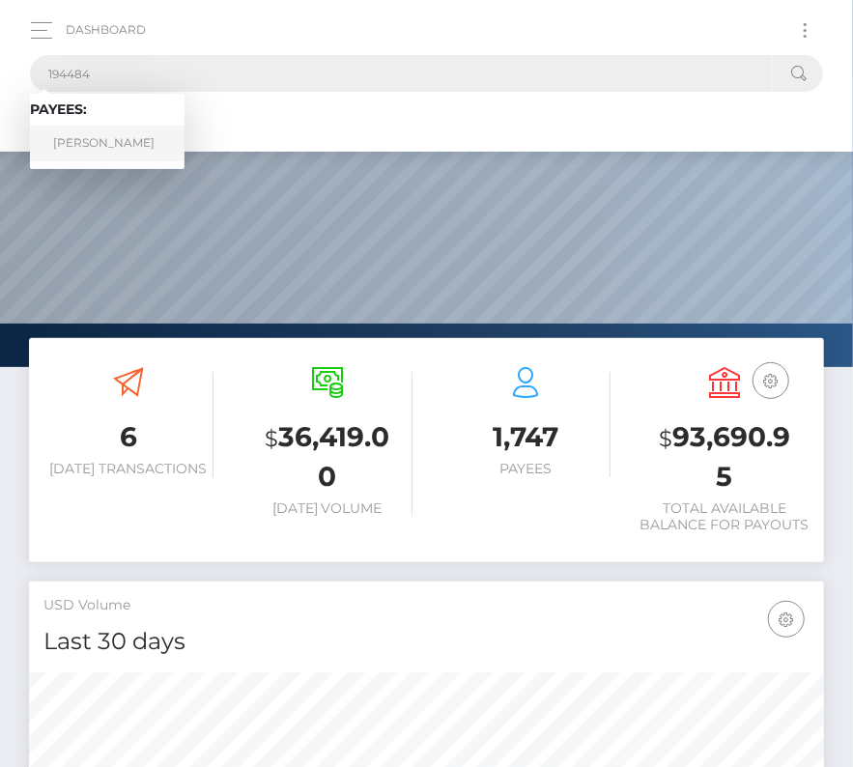
type input "194484"
click at [130, 152] on link "Maxime Tetreault-Abel" at bounding box center [107, 144] width 155 height 36
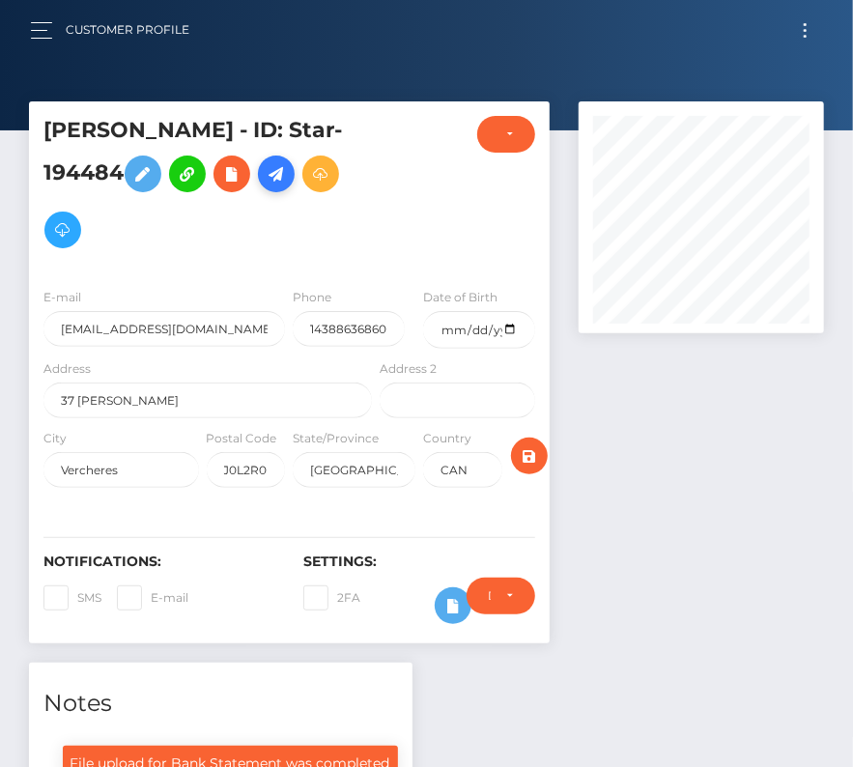
click at [288, 176] on icon at bounding box center [276, 174] width 23 height 24
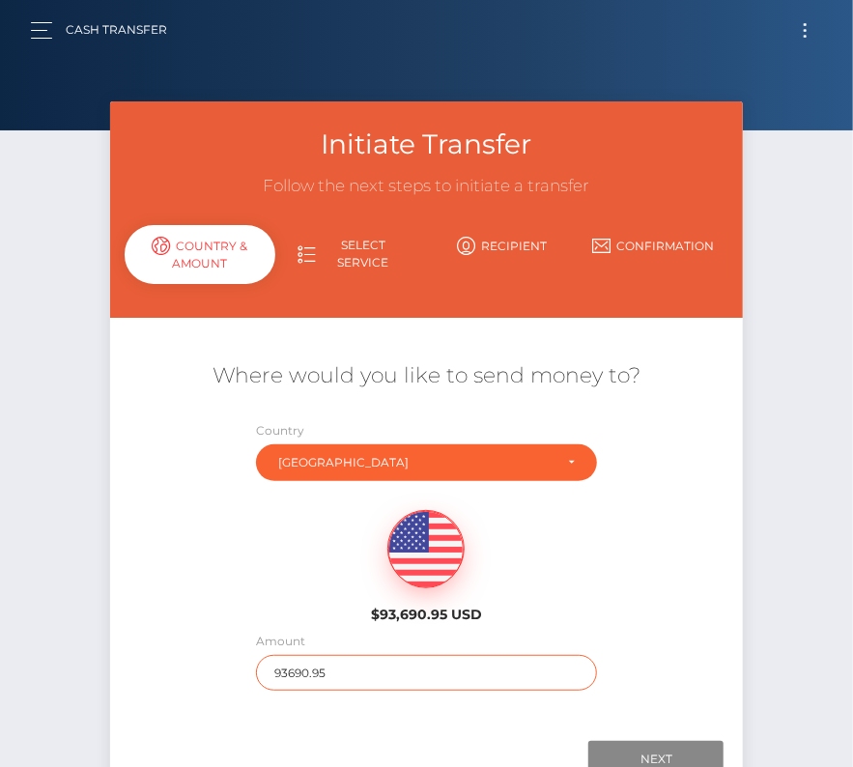
click at [381, 679] on input "93690.95" at bounding box center [426, 673] width 341 height 36
type input "925"
click at [286, 616] on div "$93,690.95 USD" at bounding box center [427, 561] width 634 height 140
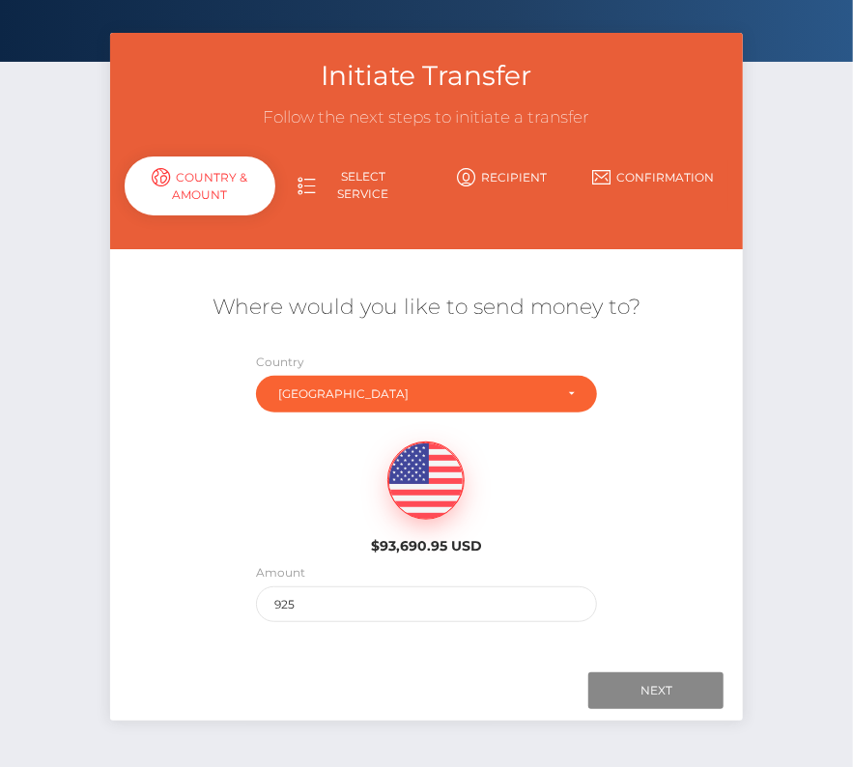
scroll to position [135, 0]
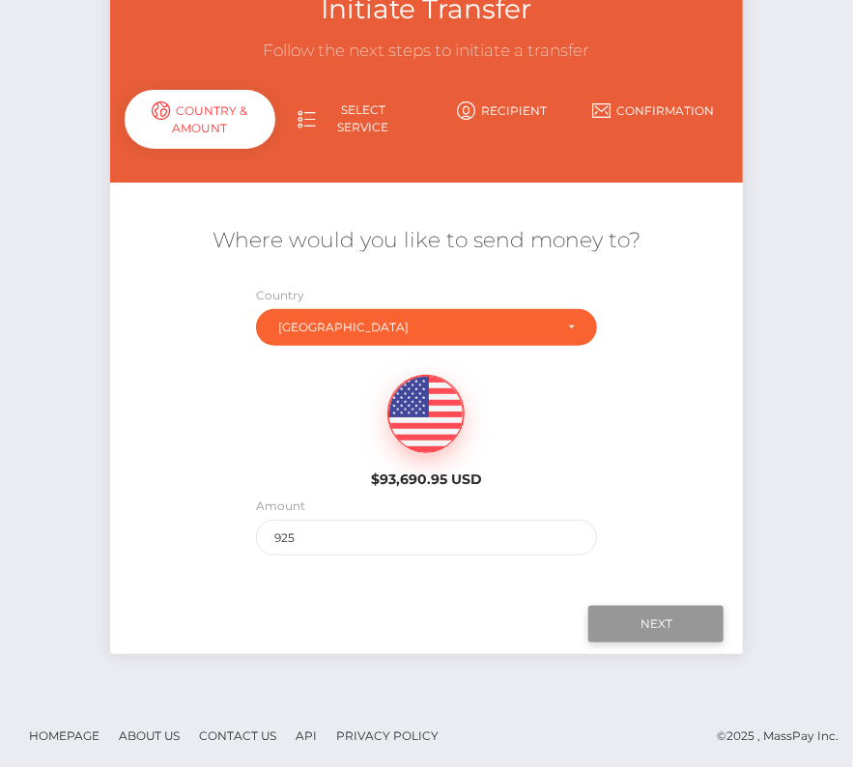
click at [672, 627] on input "Next" at bounding box center [656, 624] width 135 height 37
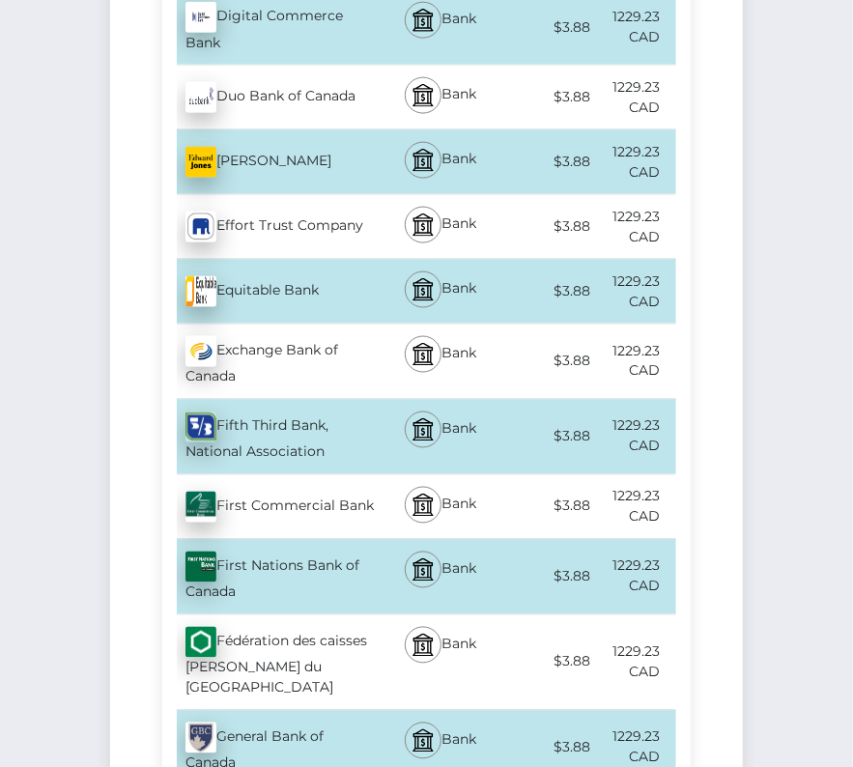
scroll to position [3519, 0]
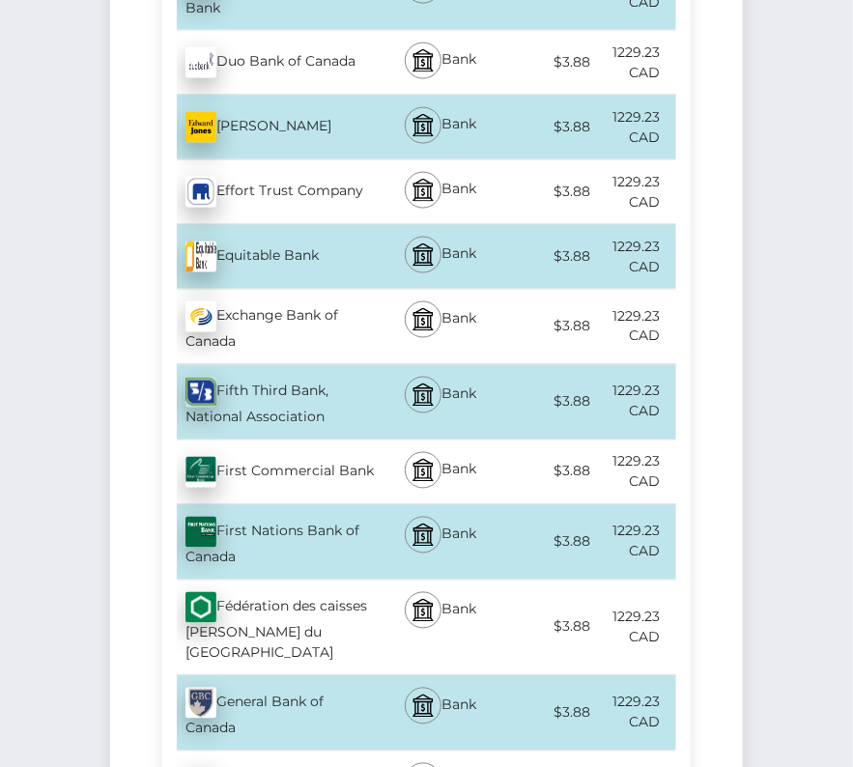
click at [320, 581] on div "Fédération des caisses Desjardins du Quebec - CAD" at bounding box center [269, 628] width 214 height 95
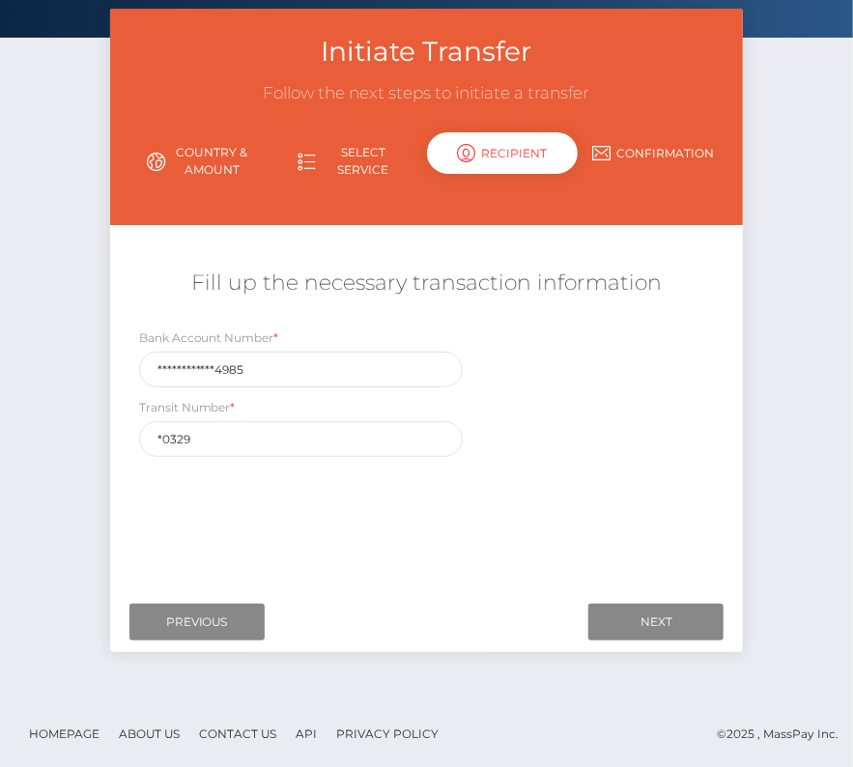
scroll to position [0, 0]
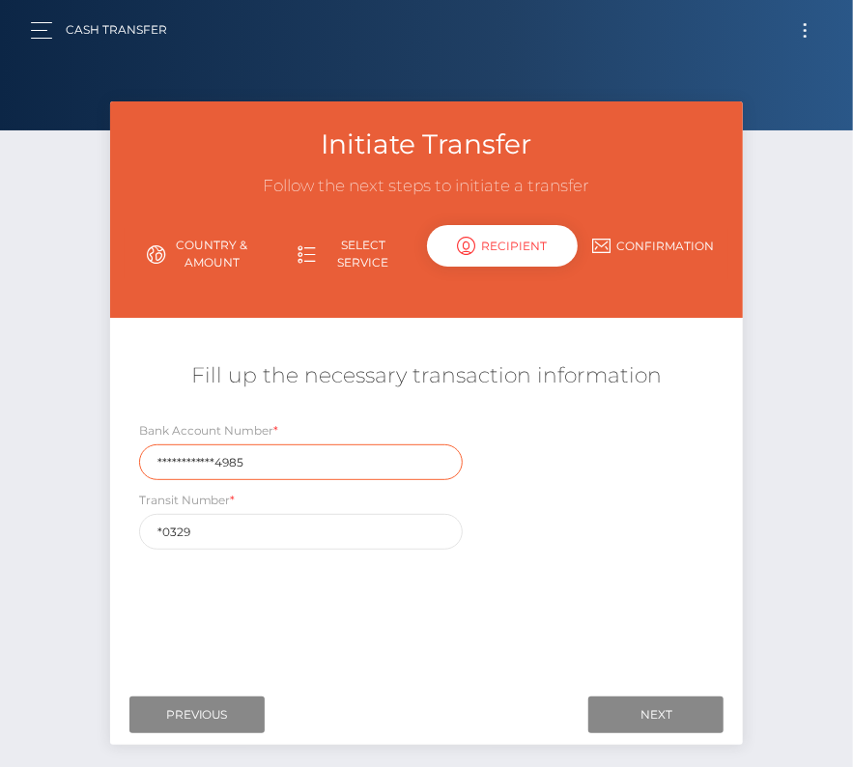
drag, startPoint x: 259, startPoint y: 466, endPoint x: 115, endPoint y: 466, distance: 144.0
click at [115, 466] on div "**********" at bounding box center [427, 489] width 634 height 139
paste input "480"
type input "4804985"
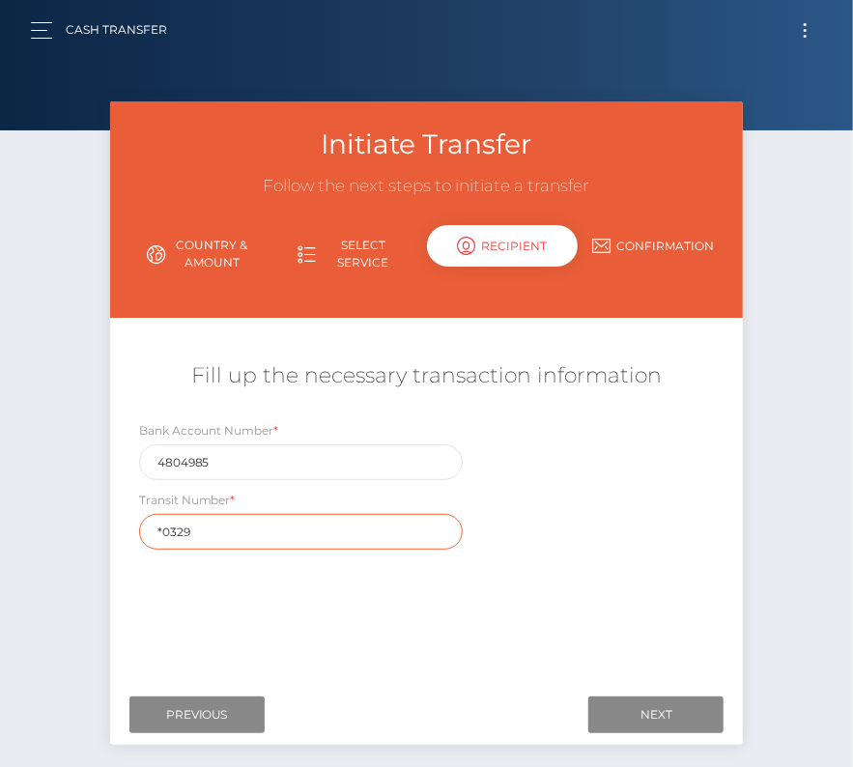
click at [246, 536] on input "*0329" at bounding box center [301, 532] width 324 height 36
drag, startPoint x: 220, startPoint y: 526, endPoint x: 120, endPoint y: 526, distance: 100.5
click at [120, 526] on div "Bank Account Number * 4804985 Transit Number * *0329" at bounding box center [427, 489] width 634 height 139
paste input "3"
type input "30329"
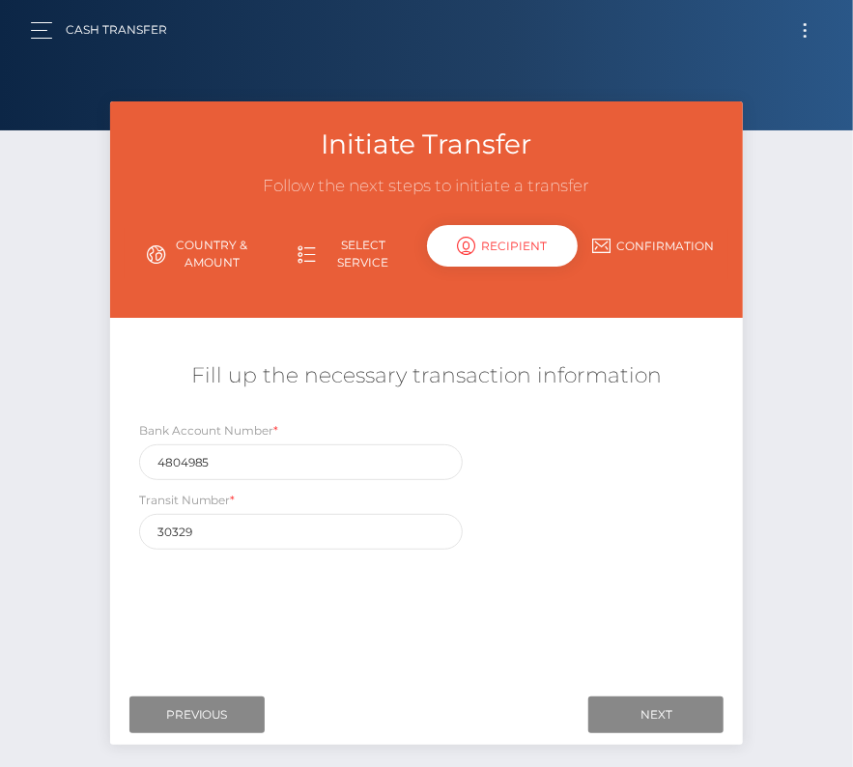
click at [530, 572] on div "Where would you like to send money to? Country Abkhazia Afghanistan Albania Alg…" at bounding box center [427, 503] width 605 height 343
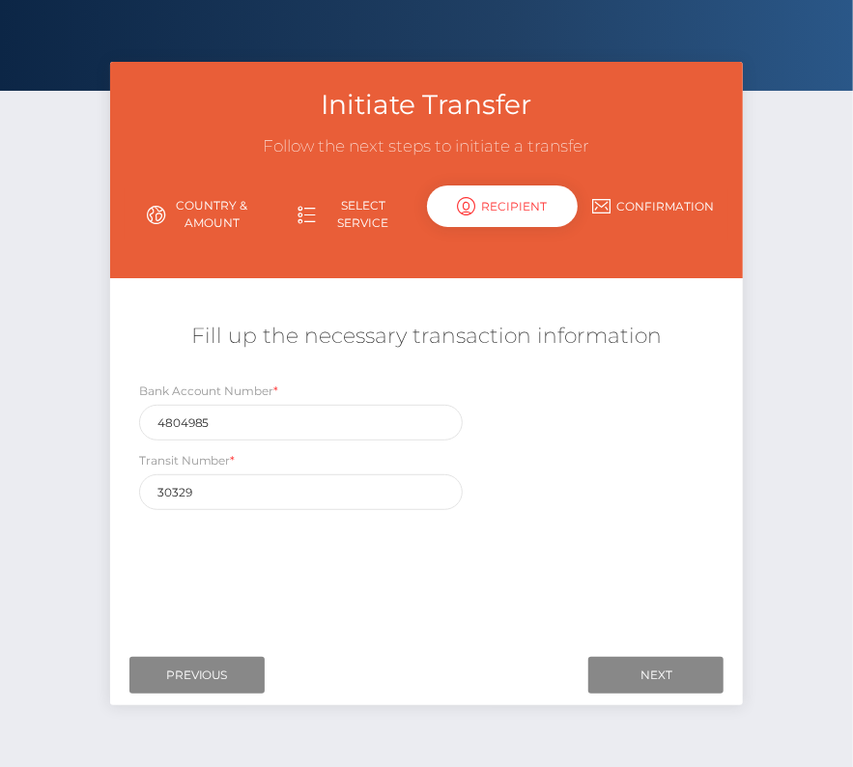
scroll to position [42, 0]
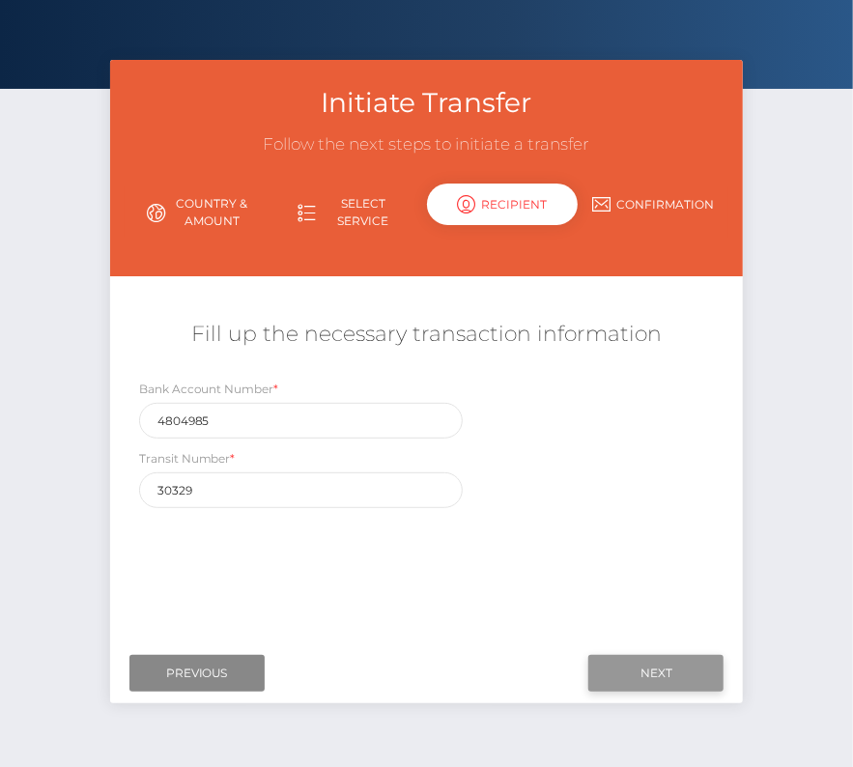
click at [682, 673] on input "Next" at bounding box center [656, 673] width 135 height 37
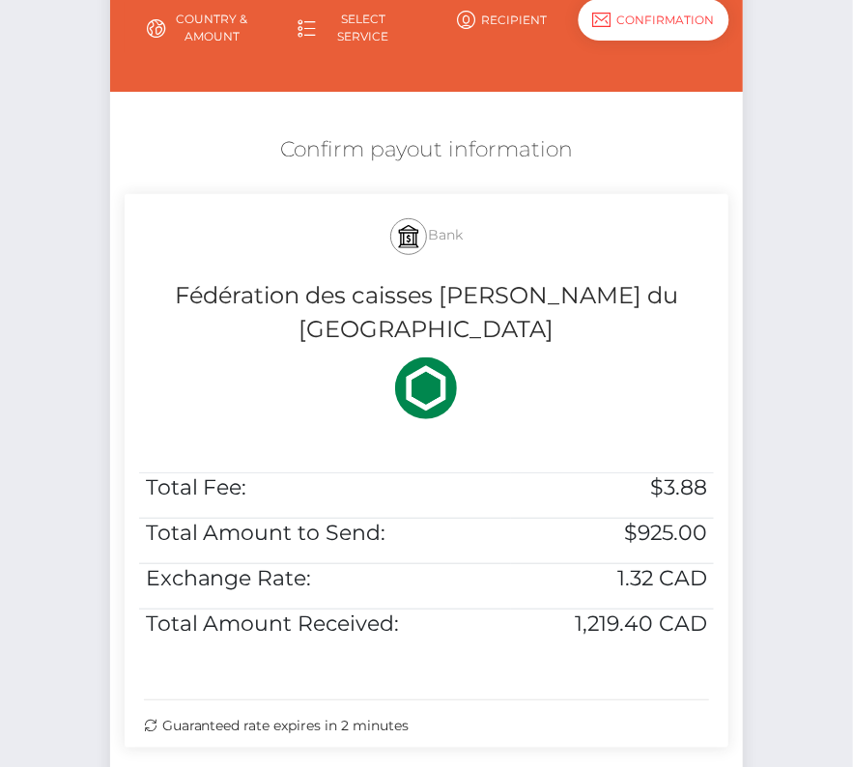
scroll to position [235, 0]
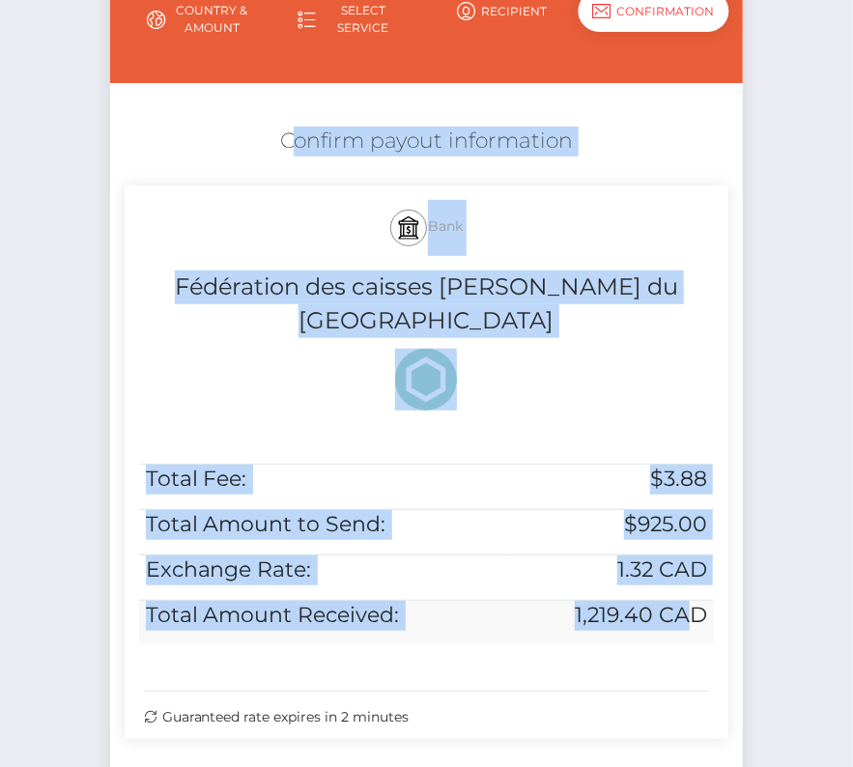
drag, startPoint x: 270, startPoint y: 129, endPoint x: 698, endPoint y: 593, distance: 632.0
click at [698, 593] on div "Confirm payout information Bank Fédération des caisses Desjardins du Quebec Tot…" at bounding box center [427, 438] width 634 height 642
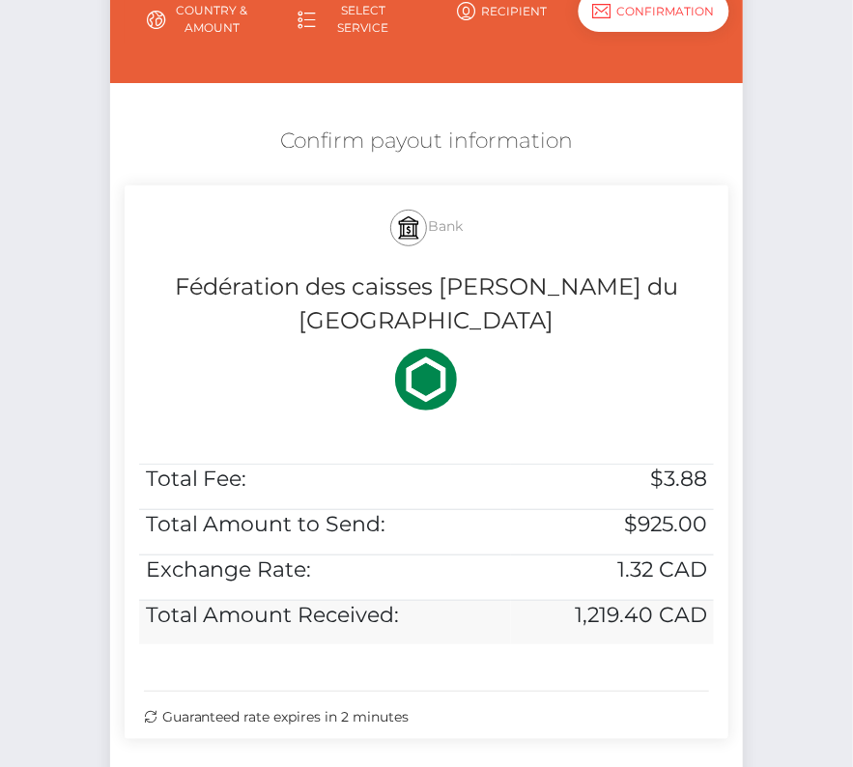
click at [703, 601] on h5 "1,219.40 CAD" at bounding box center [612, 616] width 189 height 30
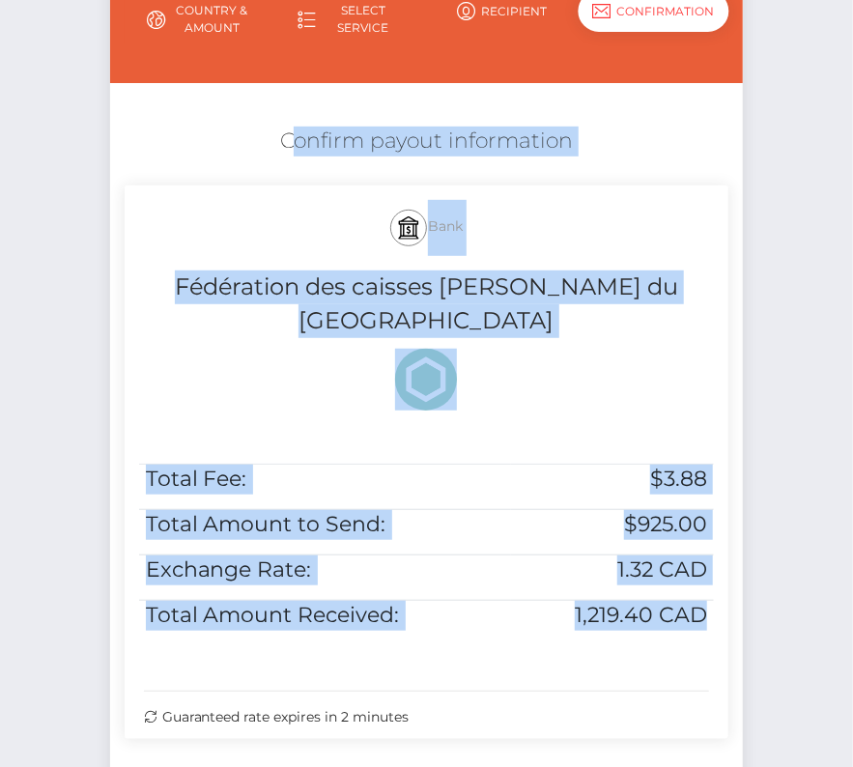
drag, startPoint x: 706, startPoint y: 591, endPoint x: 273, endPoint y: 142, distance: 623.4
click at [273, 139] on div "Confirm payout information Bank Fédération des caisses Desjardins du Quebec Tot…" at bounding box center [427, 438] width 634 height 642
copy div "Confirm payout information Bank Fédération des caisses Desjardins du Quebec Tot…"
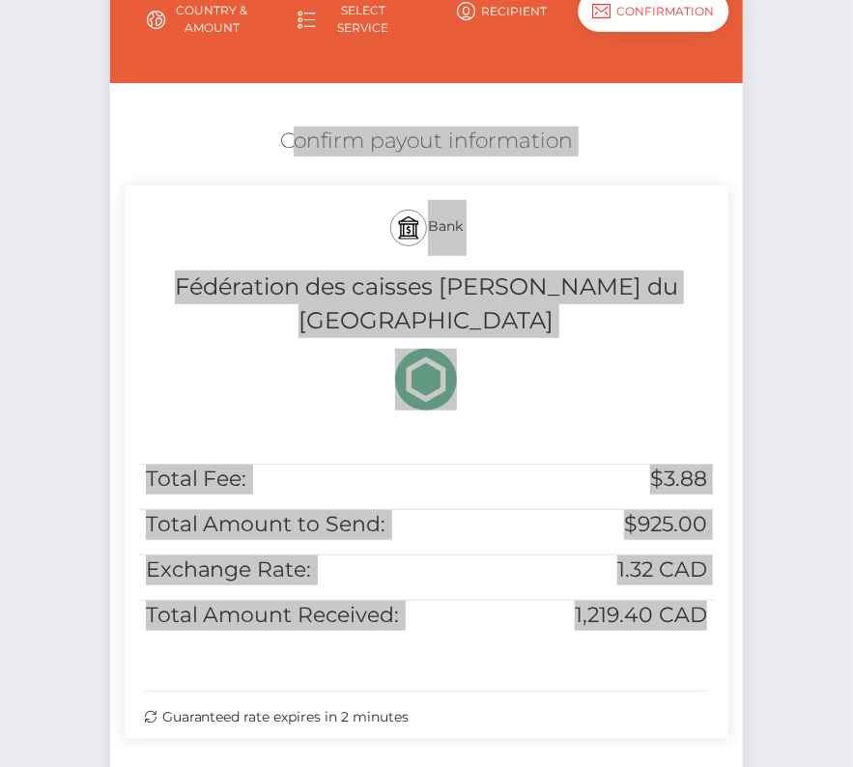
scroll to position [394, 0]
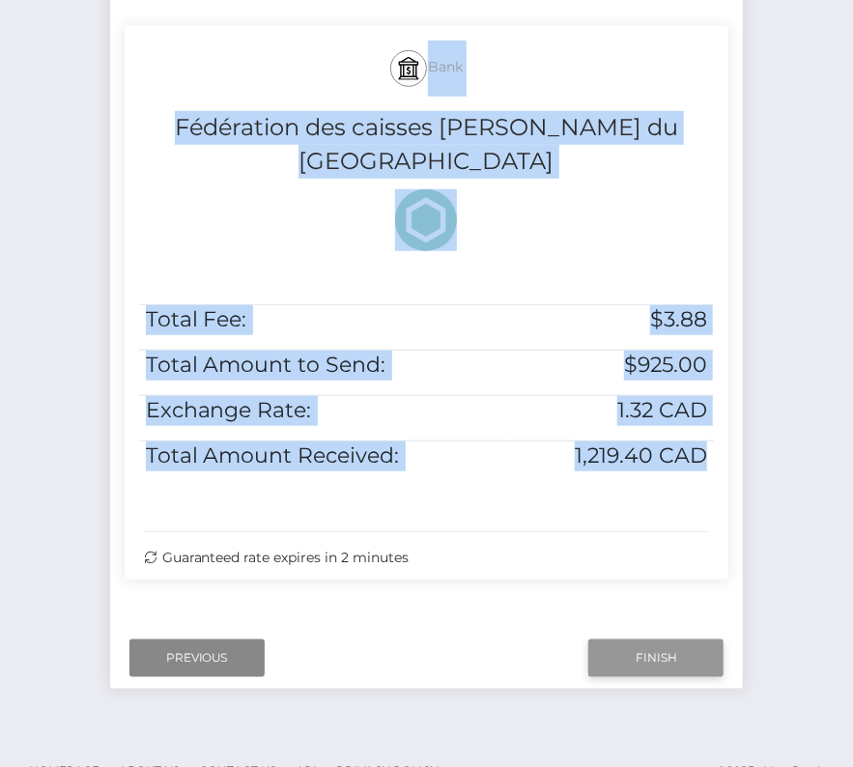
click at [643, 640] on input "Finish" at bounding box center [656, 658] width 135 height 37
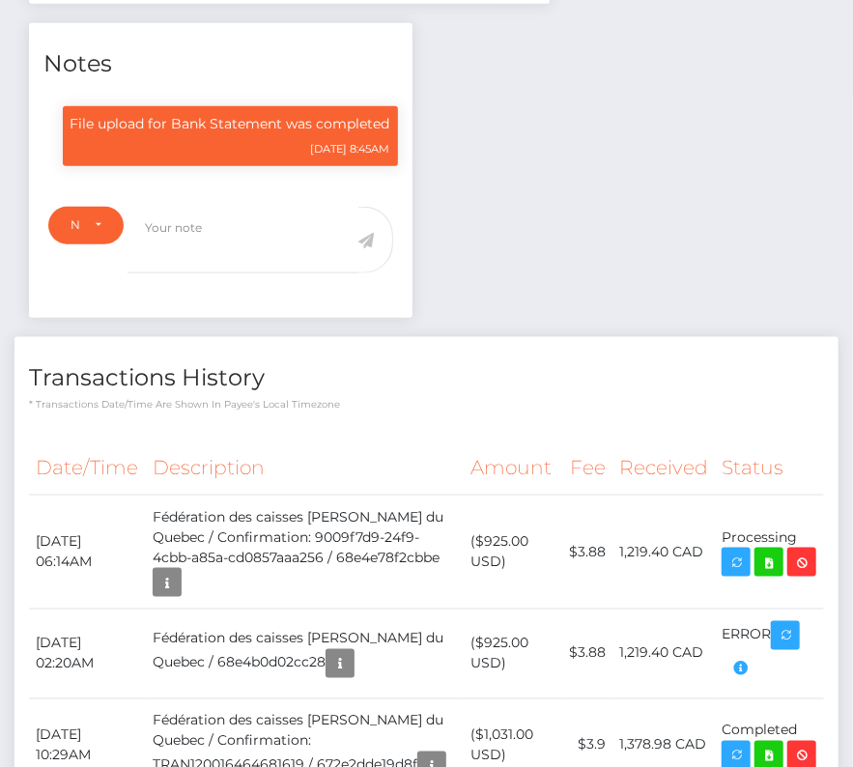
scroll to position [634, 0]
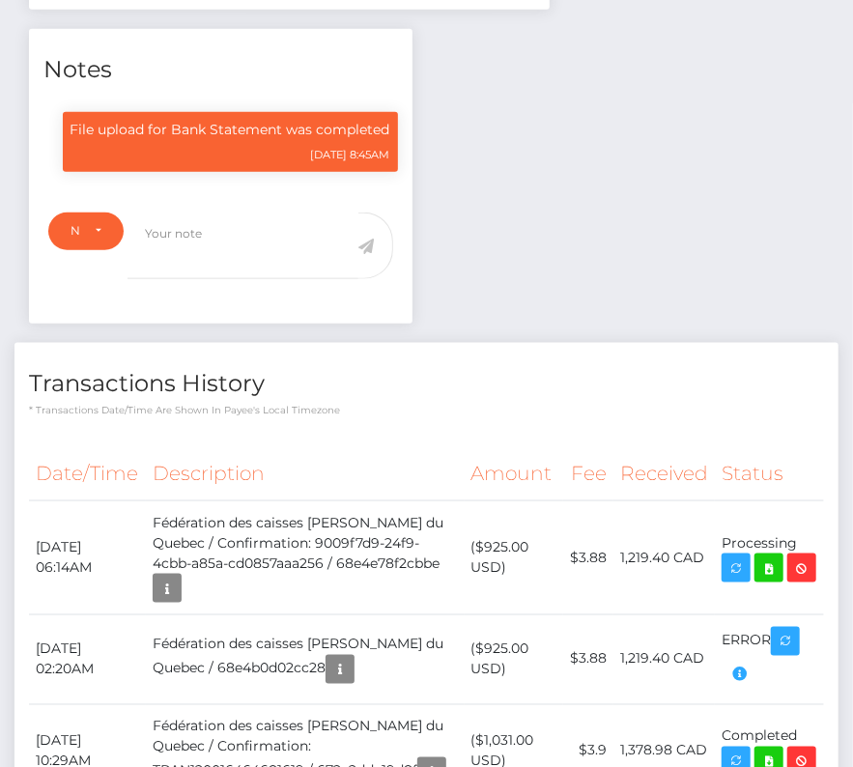
scroll to position [232, 245]
click at [765, 567] on icon at bounding box center [769, 569] width 23 height 24
click at [0, 0] on div "[PERSON_NAME] - ID: Star-194484 CLOSED ACTIVE CAN" at bounding box center [426, 299] width 853 height 1664
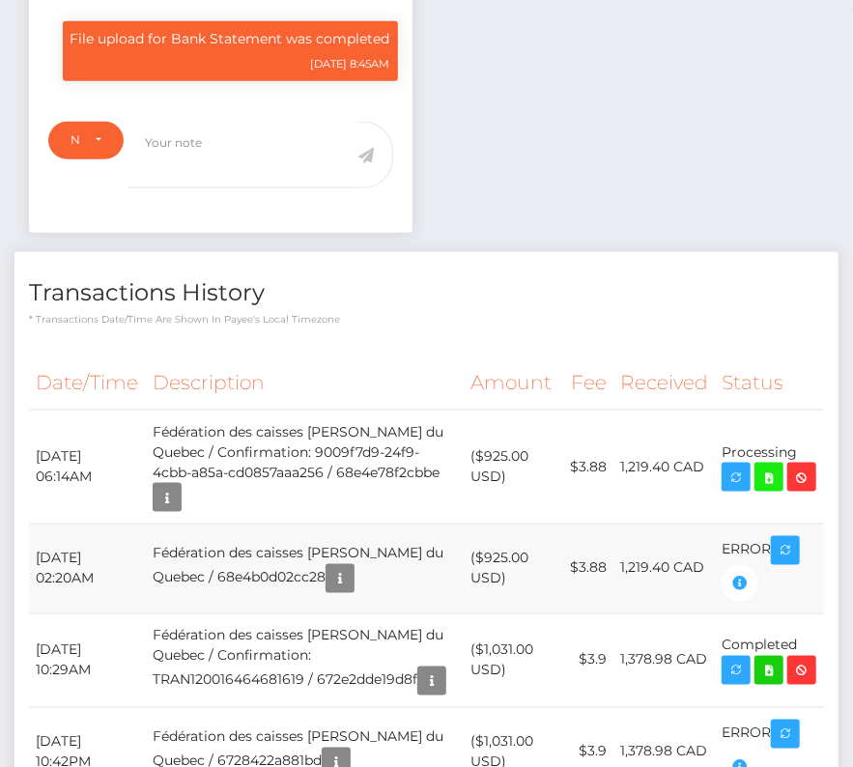
scroll to position [0, 0]
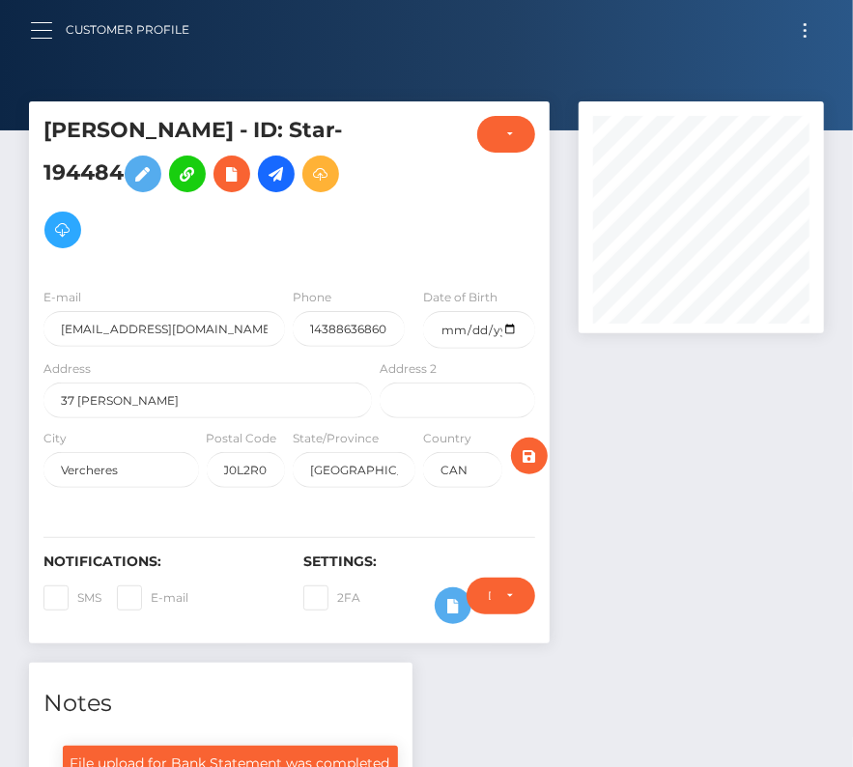
click at [43, 36] on button "button" at bounding box center [48, 30] width 36 height 26
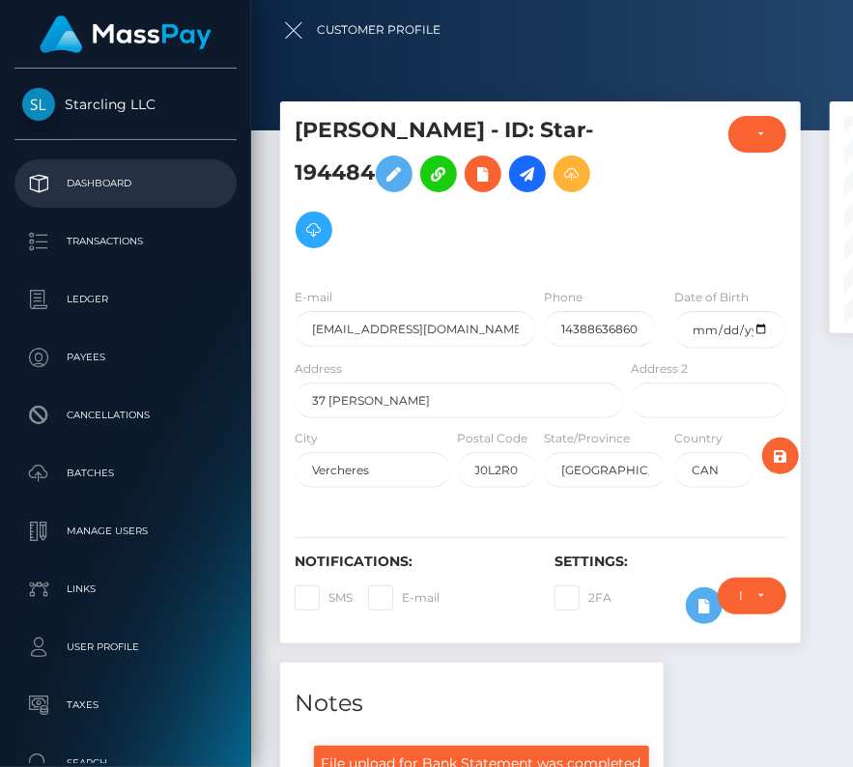
click at [101, 183] on p "Dashboard" at bounding box center [125, 183] width 207 height 29
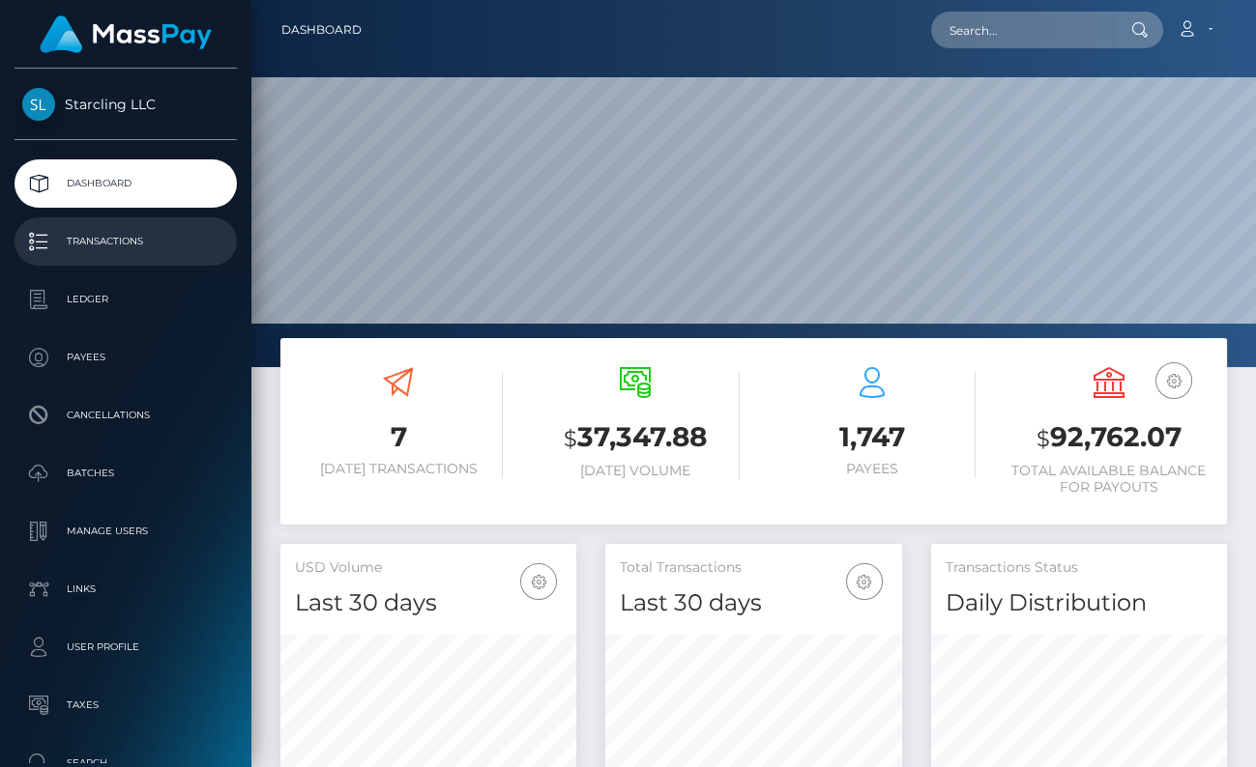
click at [122, 242] on p "Transactions" at bounding box center [125, 241] width 207 height 29
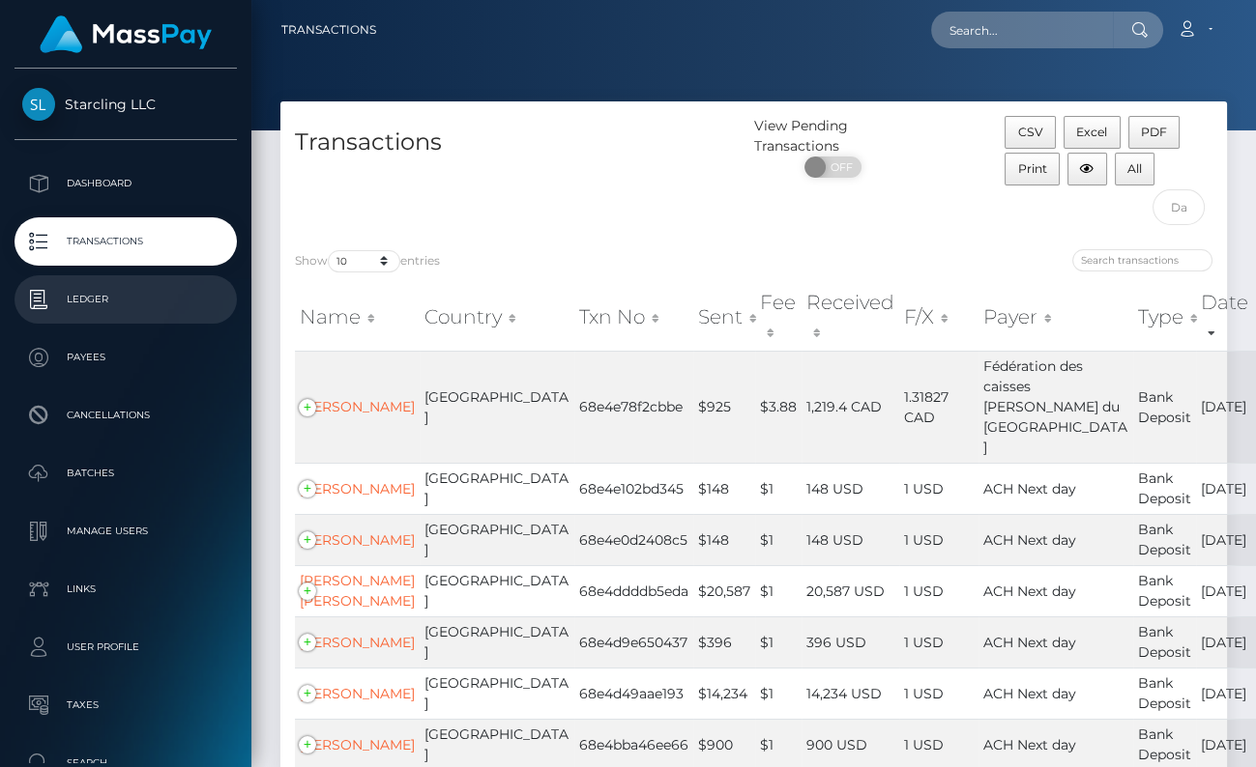
click at [129, 307] on p "Ledger" at bounding box center [125, 299] width 207 height 29
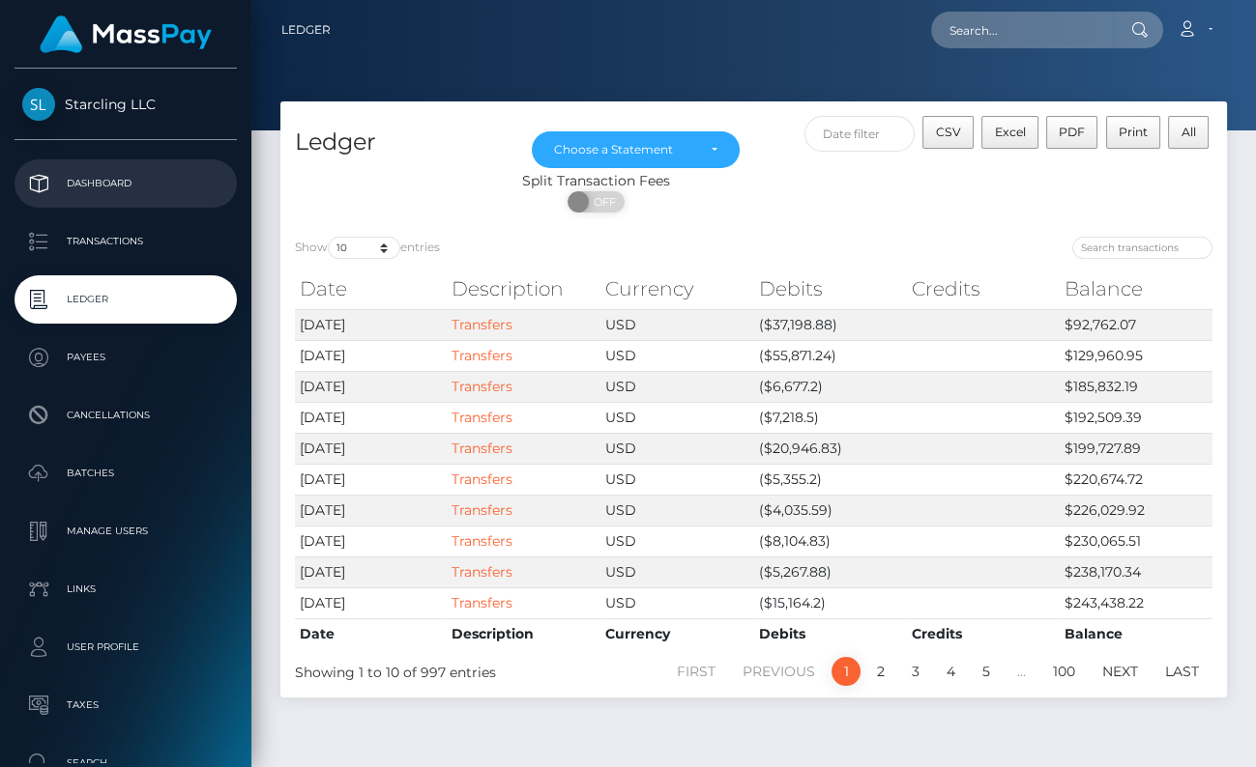
click at [127, 170] on p "Dashboard" at bounding box center [125, 183] width 207 height 29
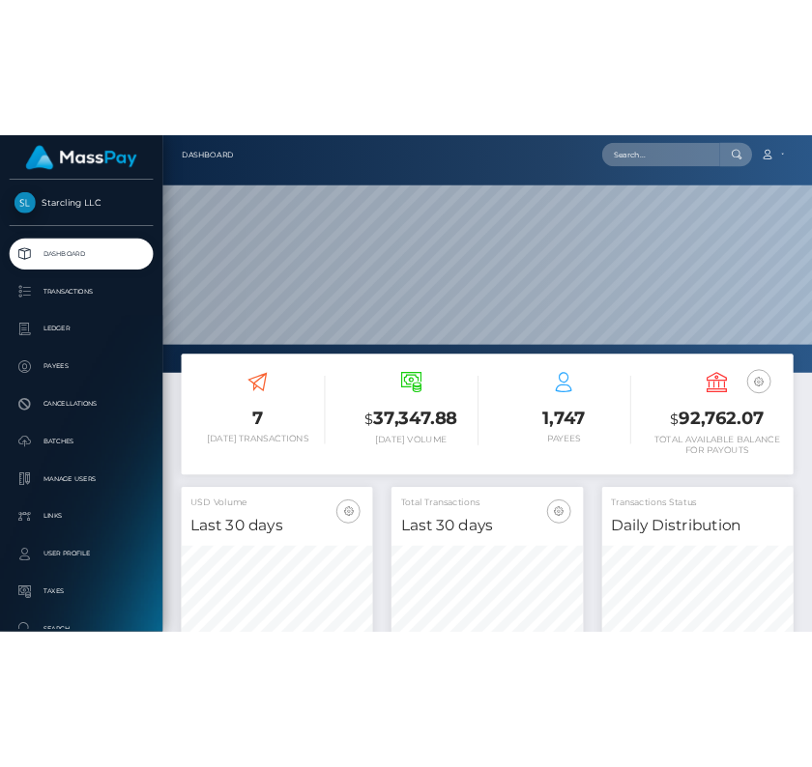
scroll to position [342, 296]
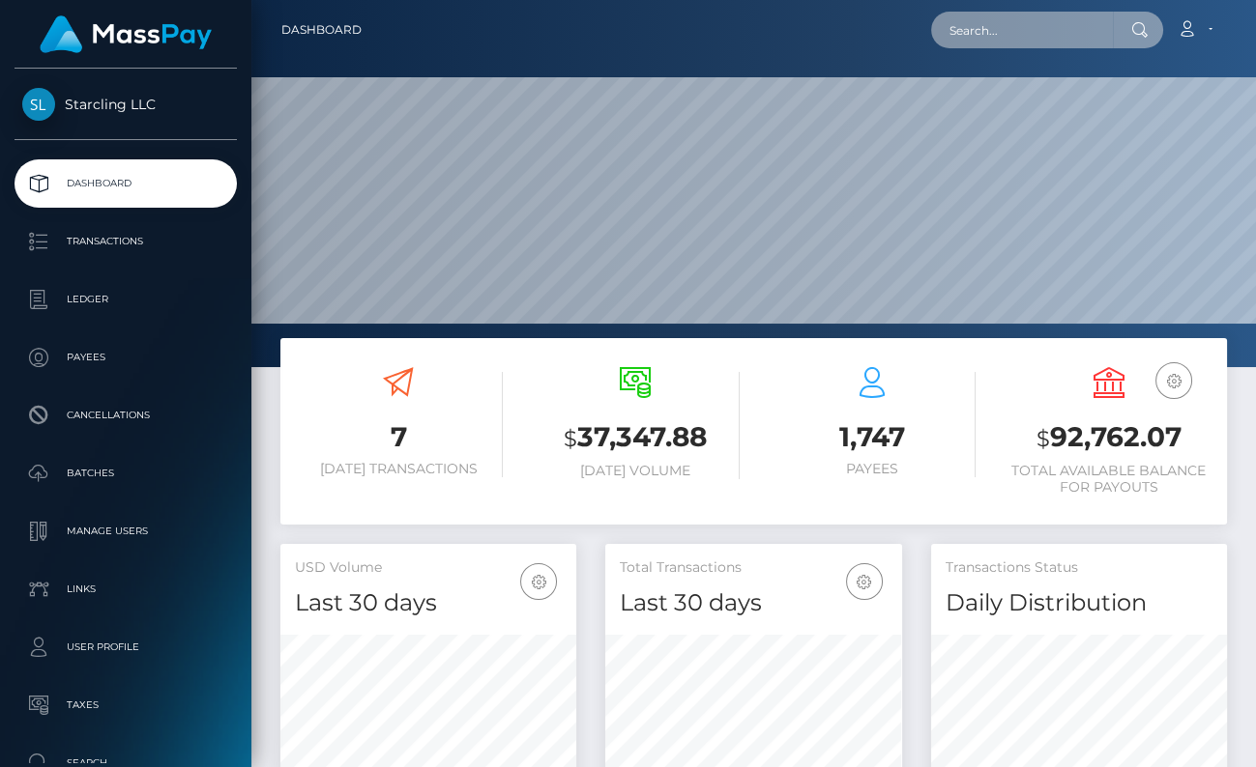
click at [1046, 32] on input "text" at bounding box center [1022, 30] width 182 height 37
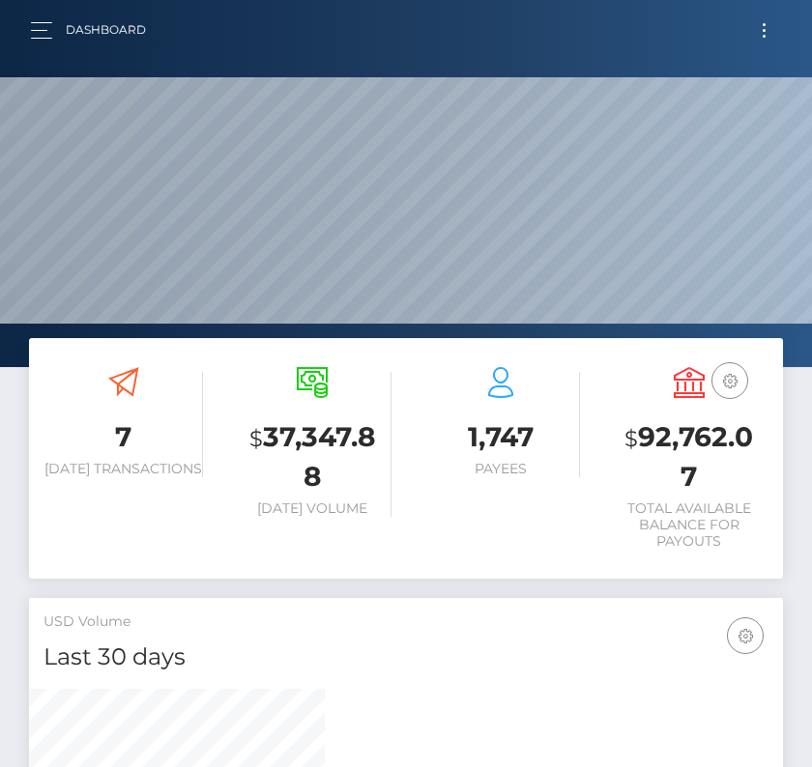
scroll to position [616, 754]
